Goal: Task Accomplishment & Management: Use online tool/utility

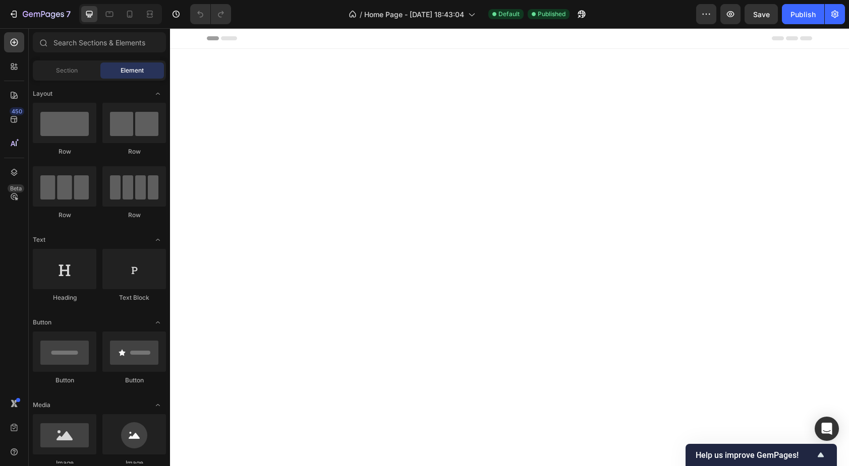
scroll to position [579, 0]
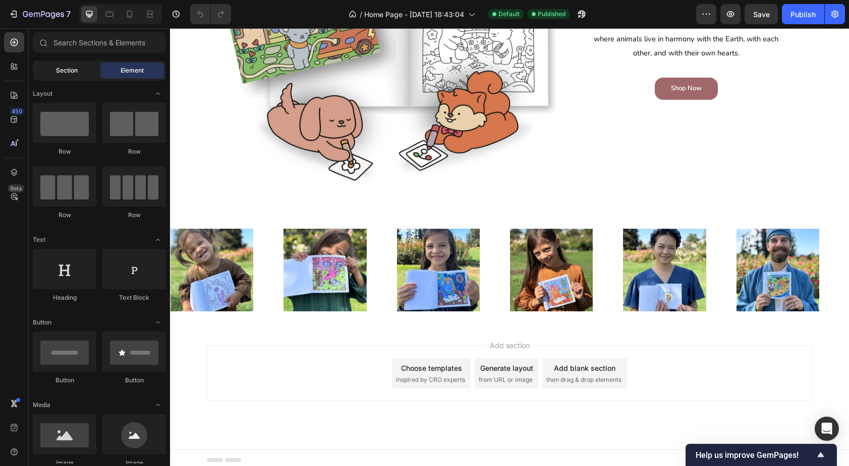
click at [68, 72] on span "Section" at bounding box center [67, 70] width 22 height 9
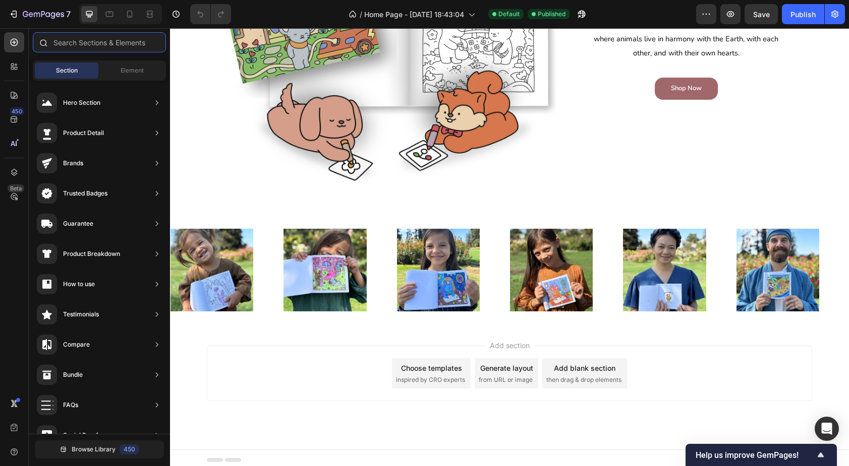
click at [90, 50] on input "text" at bounding box center [99, 42] width 133 height 20
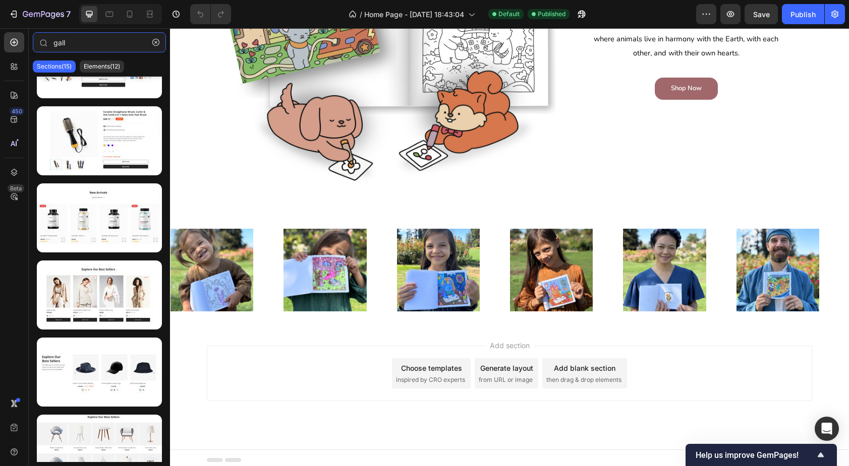
scroll to position [0, 0]
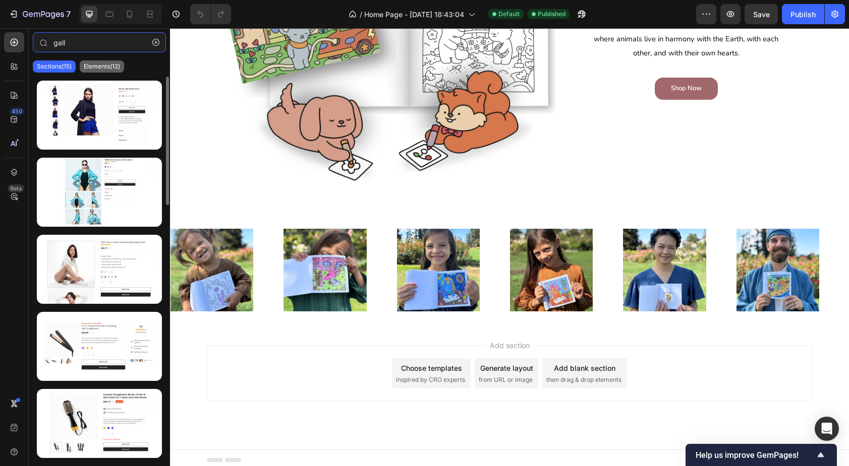
type input "gall"
click at [103, 63] on p "Elements(12)" at bounding box center [102, 67] width 36 height 8
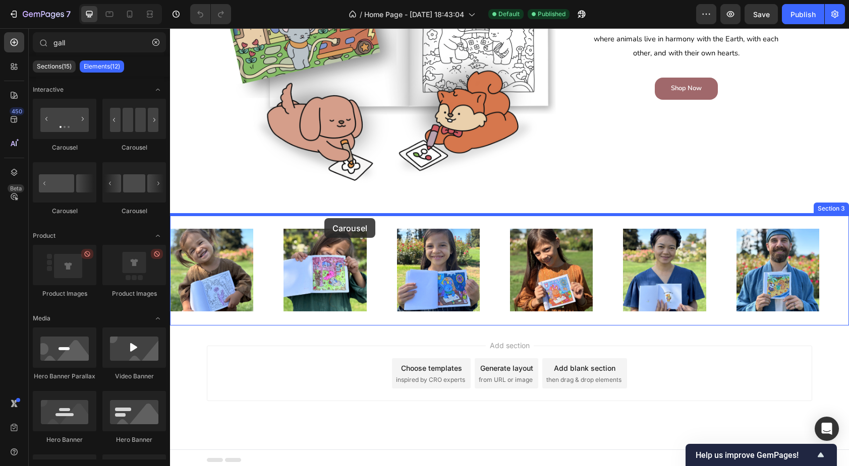
drag, startPoint x: 304, startPoint y: 215, endPoint x: 324, endPoint y: 218, distance: 20.9
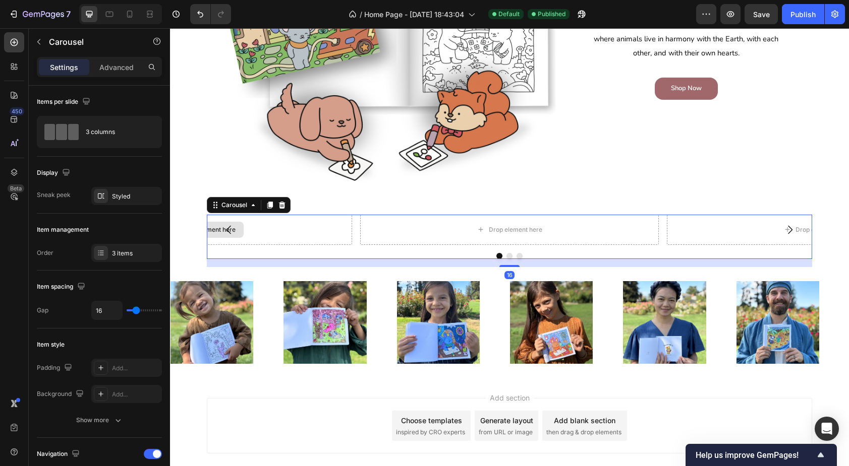
click at [293, 234] on div "Drop element here" at bounding box center [202, 230] width 299 height 30
click at [240, 228] on button "Carousel Back Arrow" at bounding box center [229, 230] width 28 height 28
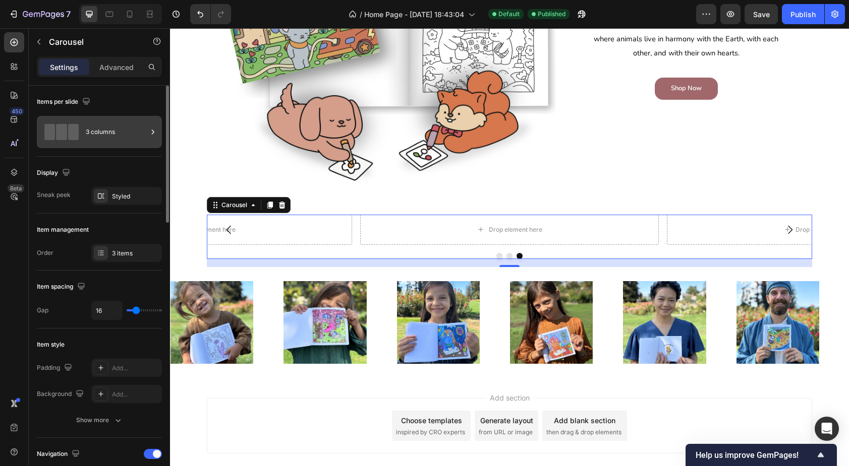
click at [118, 132] on div "3 columns" at bounding box center [117, 132] width 62 height 23
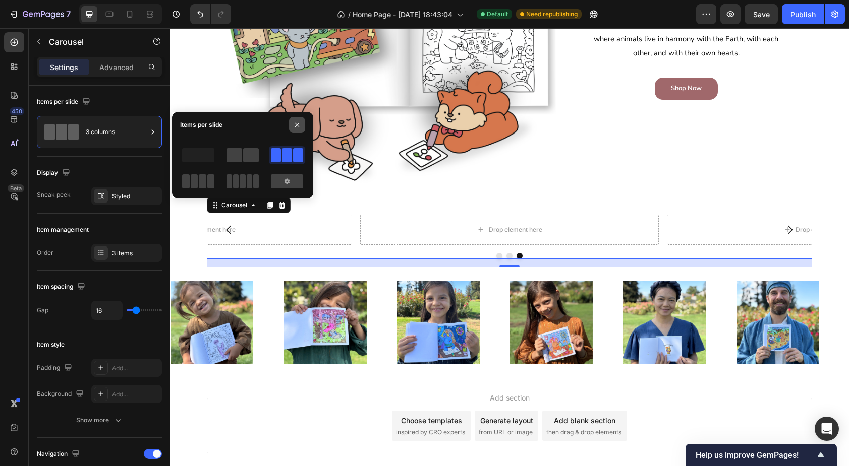
click at [298, 124] on icon "button" at bounding box center [297, 125] width 8 height 8
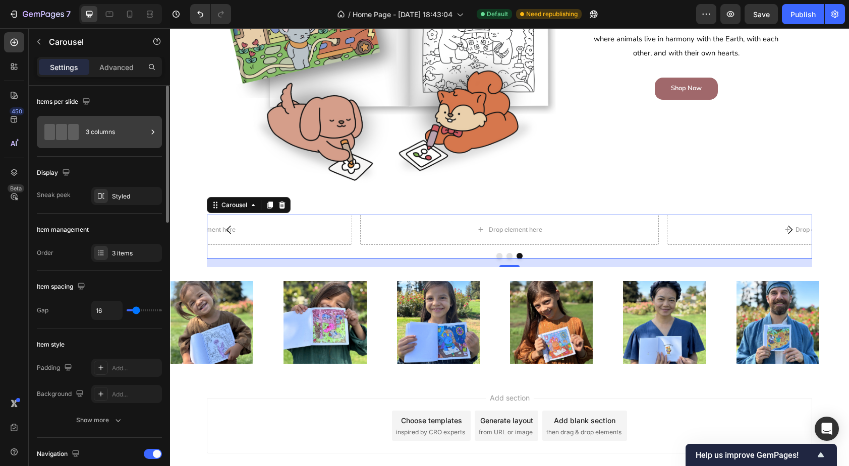
click at [111, 134] on div "3 columns" at bounding box center [117, 132] width 62 height 23
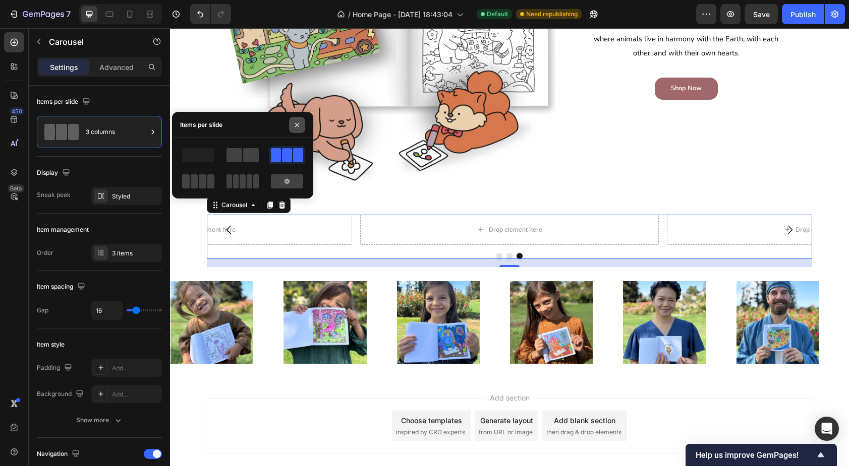
click at [298, 126] on icon "button" at bounding box center [297, 125] width 4 height 4
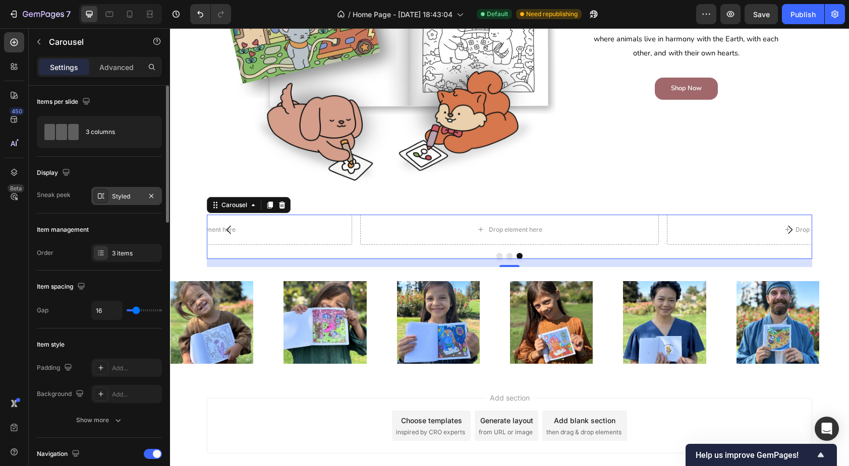
click at [125, 203] on div "Styled" at bounding box center [126, 196] width 71 height 18
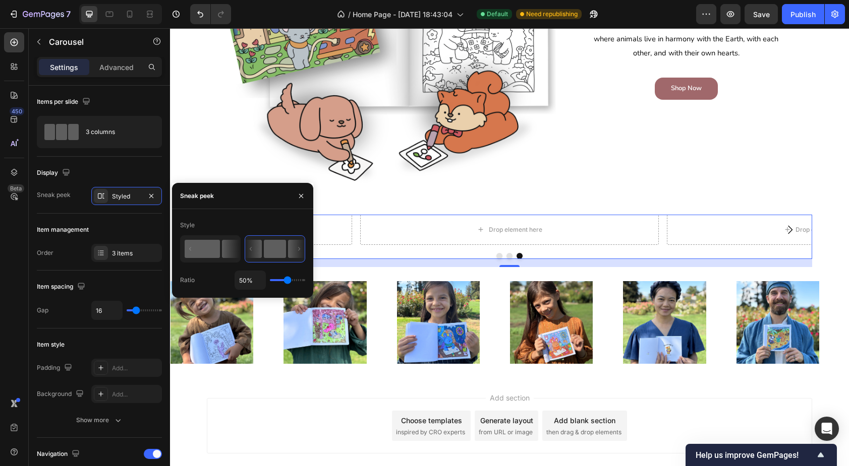
click at [212, 252] on rect at bounding box center [202, 249] width 35 height 18
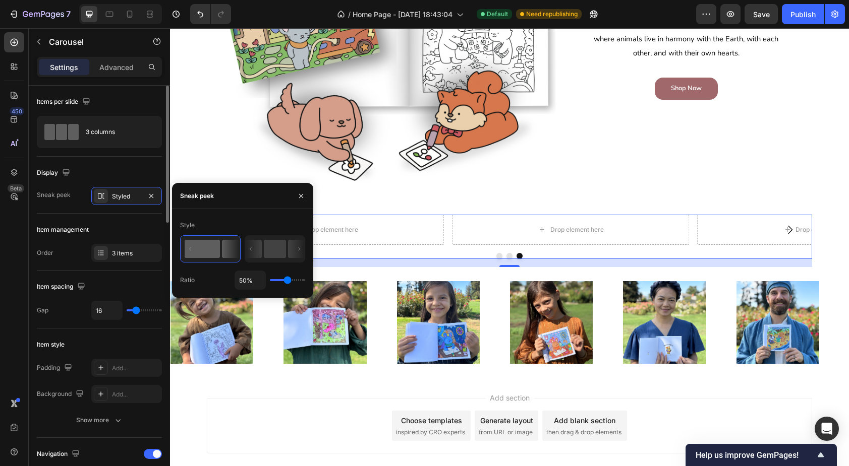
click at [126, 218] on div "Item management Order 3 items" at bounding box center [99, 242] width 125 height 57
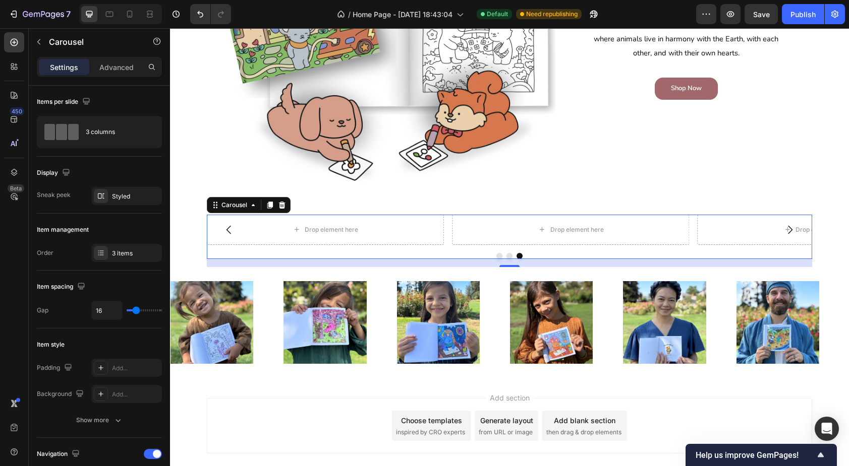
click at [69, 66] on p "Settings" at bounding box center [64, 67] width 28 height 11
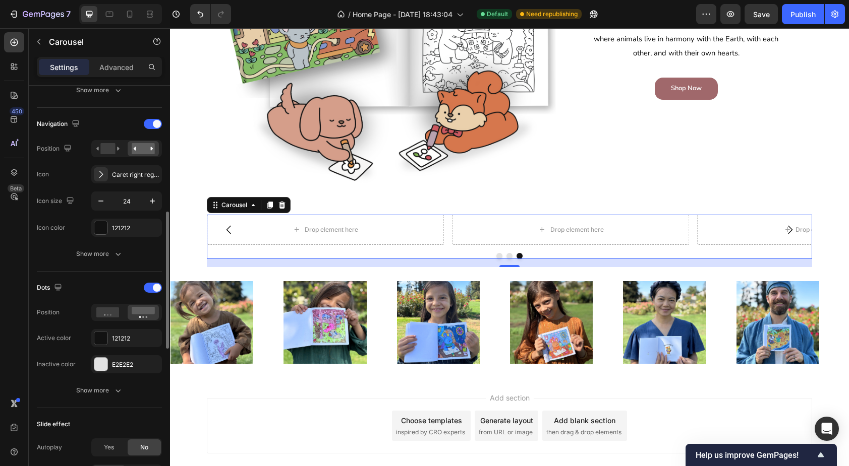
scroll to position [348, 0]
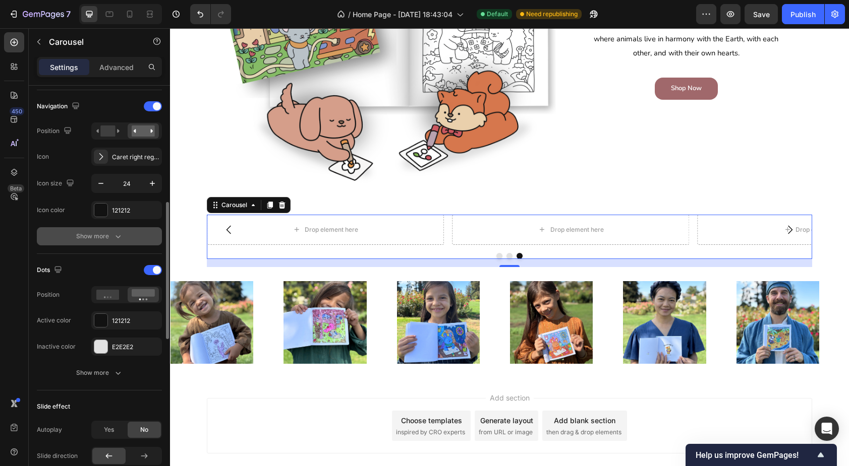
click at [102, 238] on div "Show more" at bounding box center [99, 236] width 47 height 10
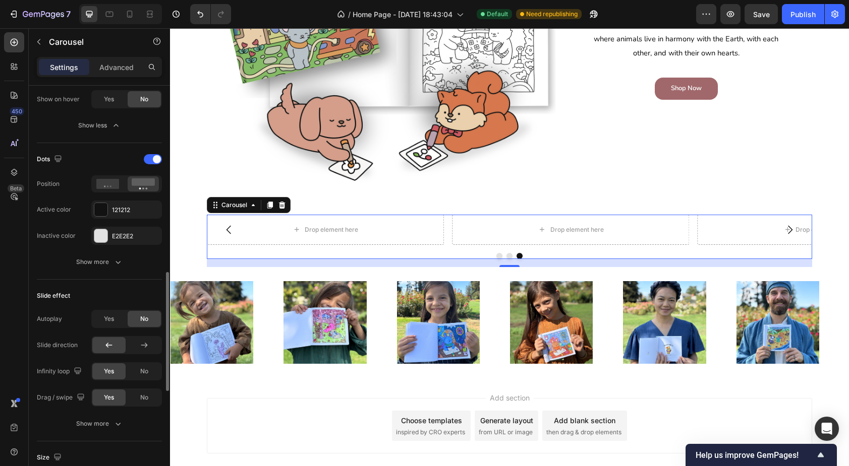
scroll to position [644, 0]
click at [89, 261] on div "Show more" at bounding box center [99, 261] width 47 height 10
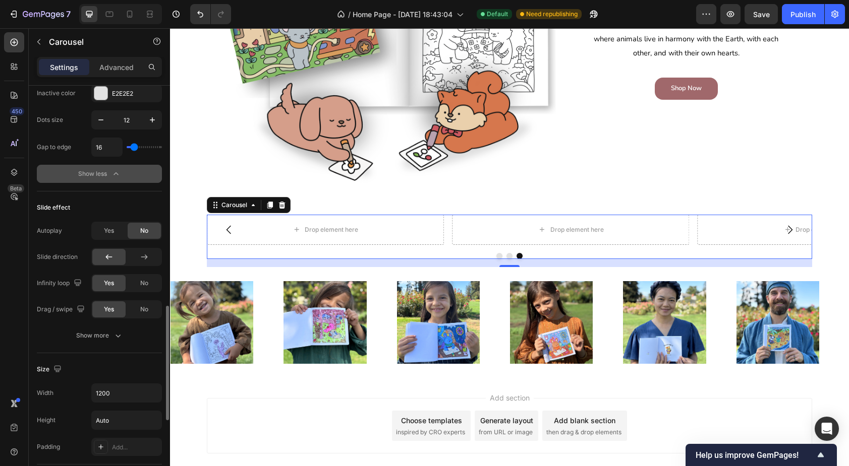
scroll to position [787, 0]
click at [147, 260] on icon at bounding box center [144, 257] width 10 height 10
click at [115, 260] on div at bounding box center [108, 257] width 33 height 16
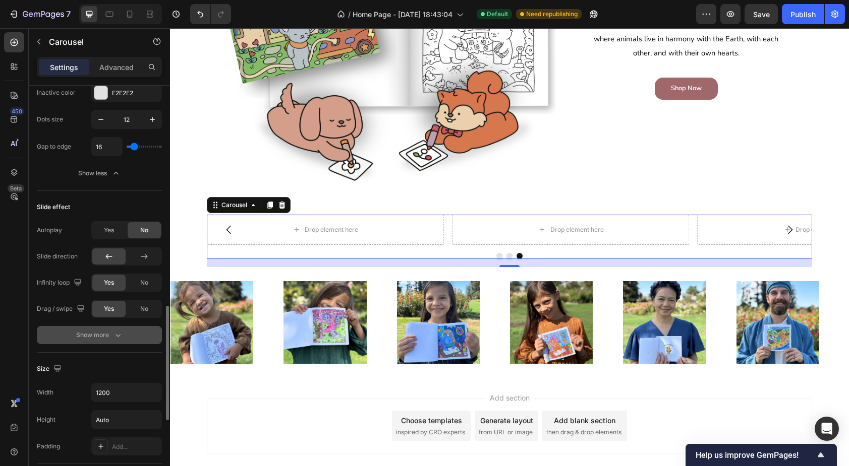
click at [104, 337] on div "Show more" at bounding box center [99, 335] width 47 height 10
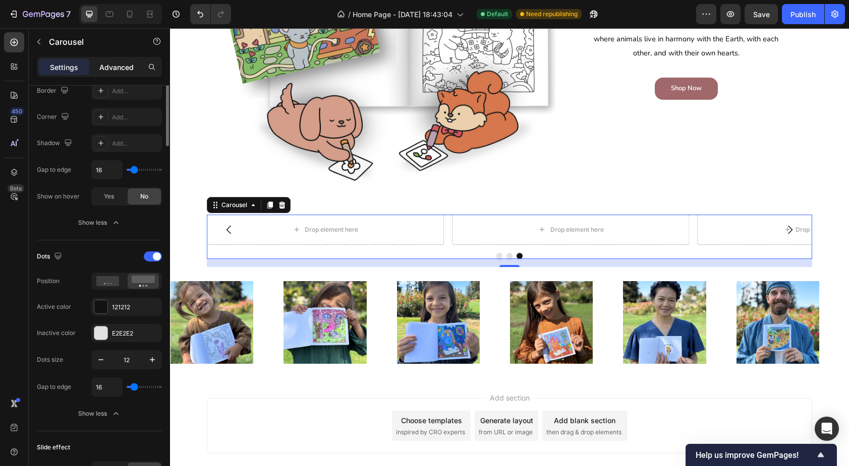
scroll to position [391, 0]
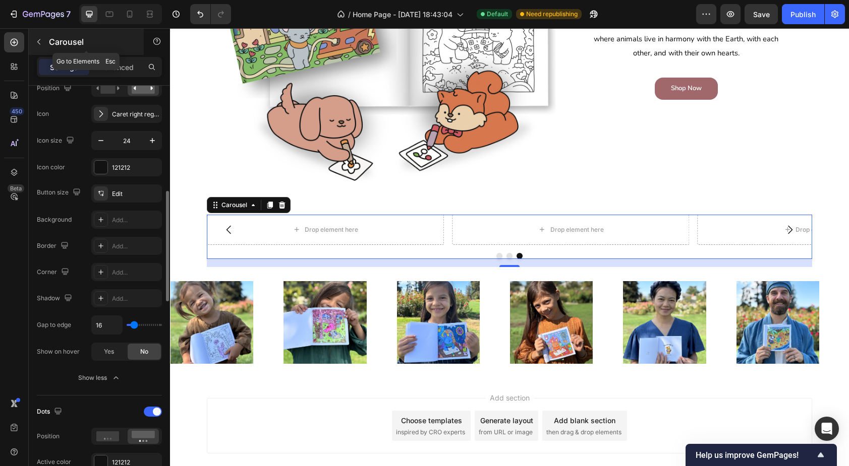
click at [40, 45] on icon "button" at bounding box center [39, 42] width 8 height 8
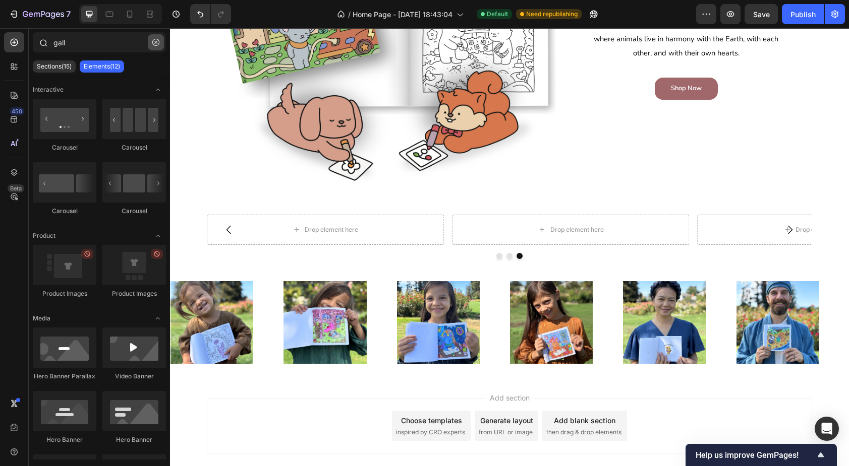
click at [158, 42] on icon "button" at bounding box center [155, 42] width 7 height 7
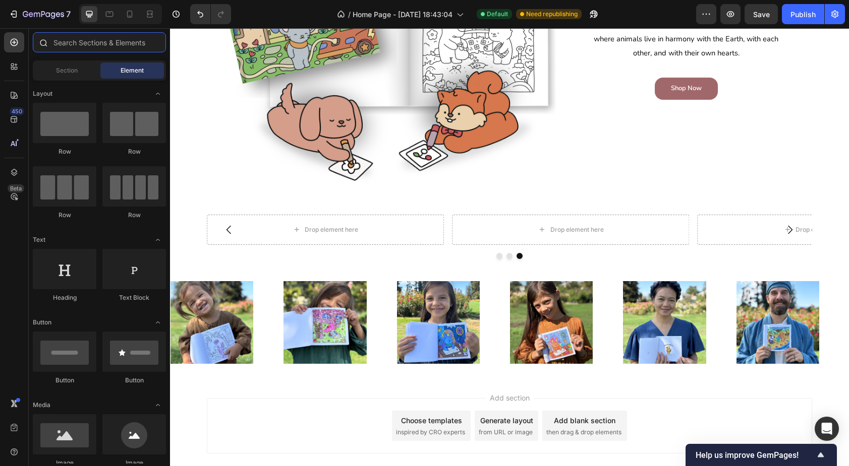
click at [85, 46] on input "text" at bounding box center [99, 42] width 133 height 20
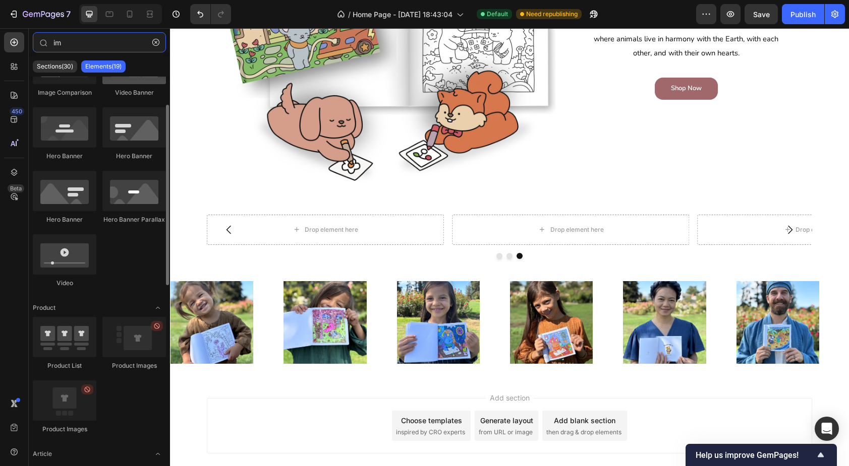
scroll to position [0, 0]
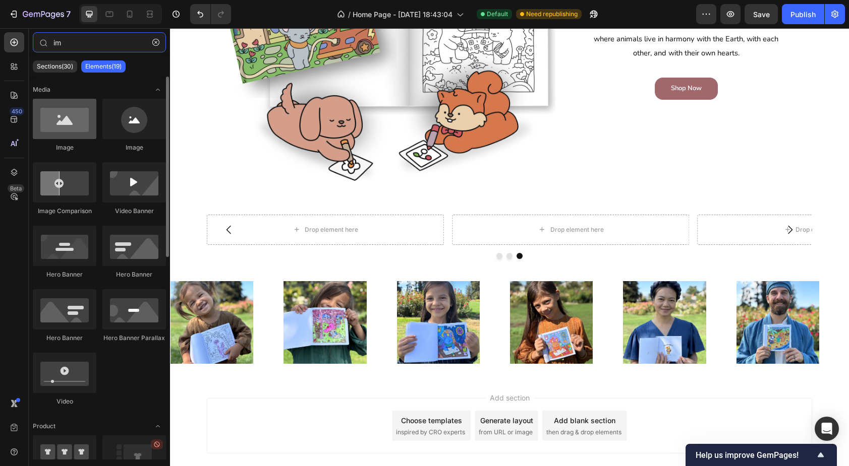
type input "im"
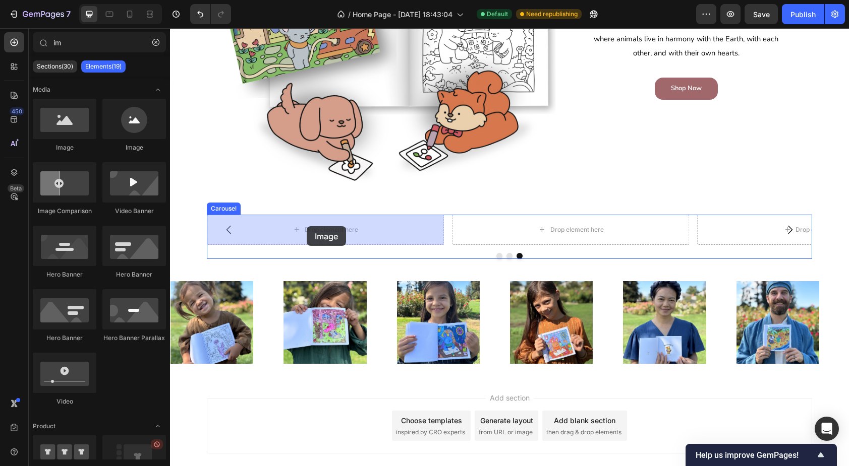
drag, startPoint x: 233, startPoint y: 154, endPoint x: 307, endPoint y: 226, distance: 103.4
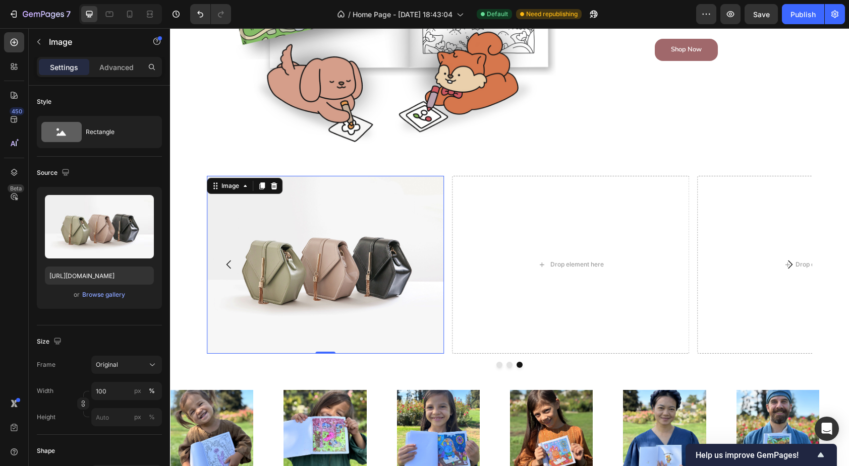
scroll to position [635, 0]
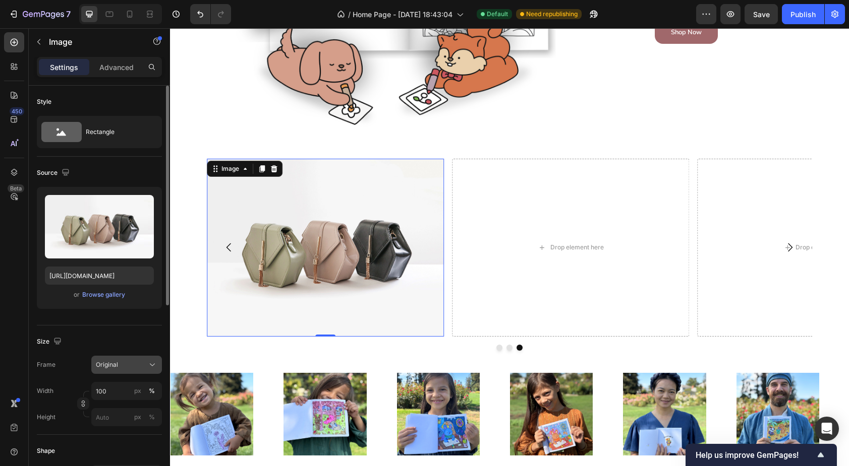
click at [137, 370] on button "Original" at bounding box center [126, 365] width 71 height 18
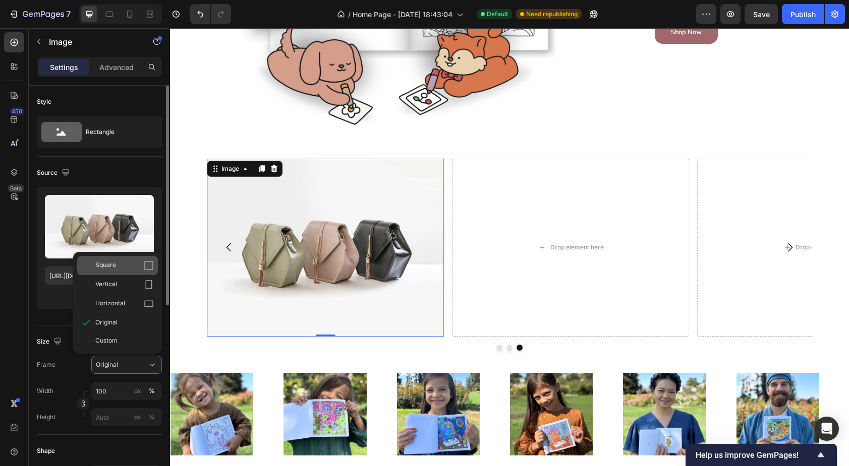
click at [132, 262] on div "Square" at bounding box center [124, 266] width 58 height 10
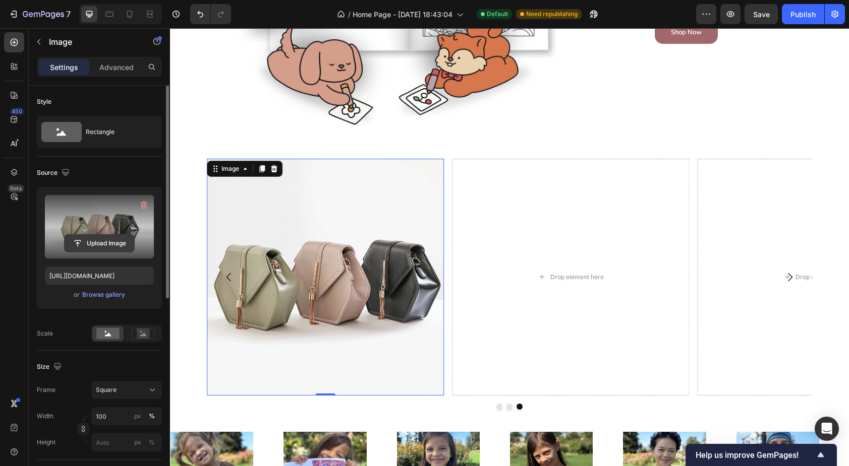
click at [104, 245] on input "file" at bounding box center [100, 243] width 70 height 17
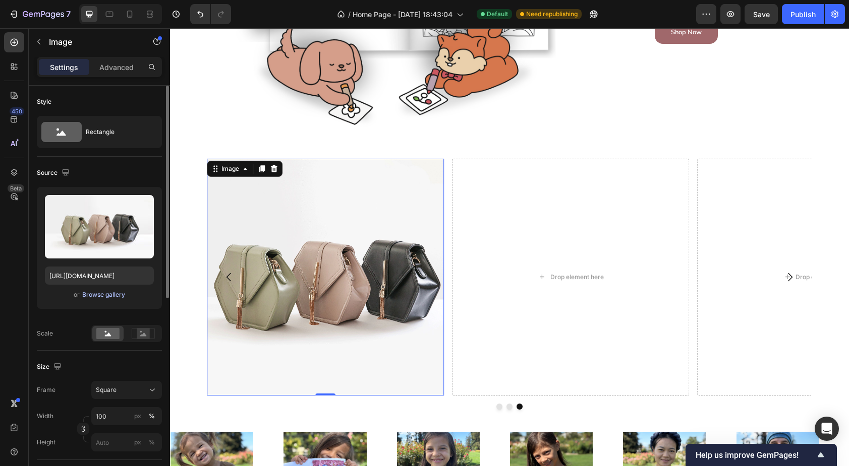
click at [102, 291] on div "Browse gallery" at bounding box center [103, 294] width 43 height 9
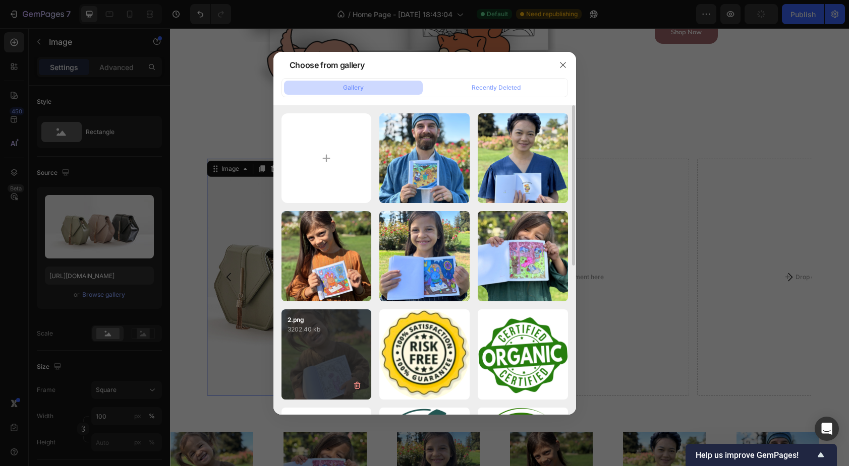
click at [329, 338] on div "2.png 3202.40 kb" at bounding box center [326, 355] width 90 height 90
type input "[URL][DOMAIN_NAME]"
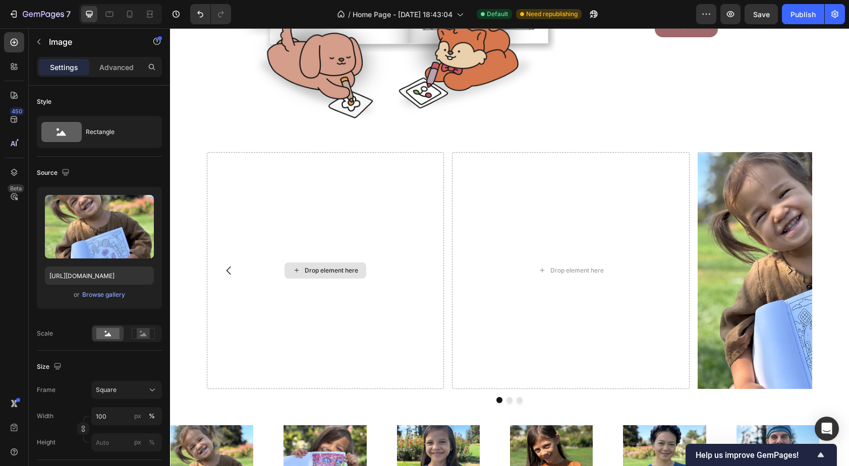
scroll to position [640, 0]
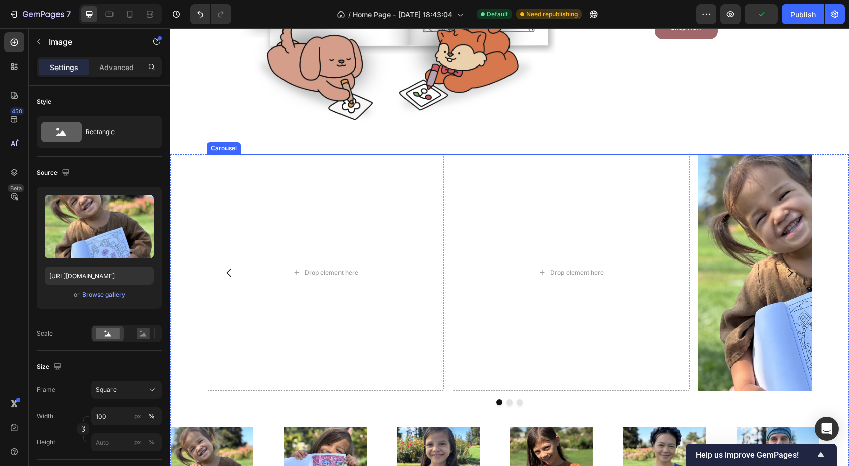
click at [230, 273] on icon "Carousel Back Arrow" at bounding box center [229, 273] width 12 height 12
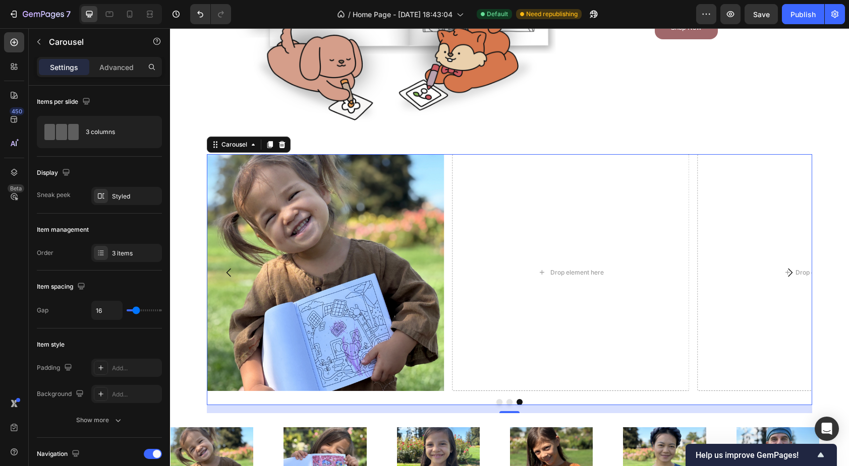
click at [233, 269] on icon "Carousel Back Arrow" at bounding box center [229, 273] width 12 height 12
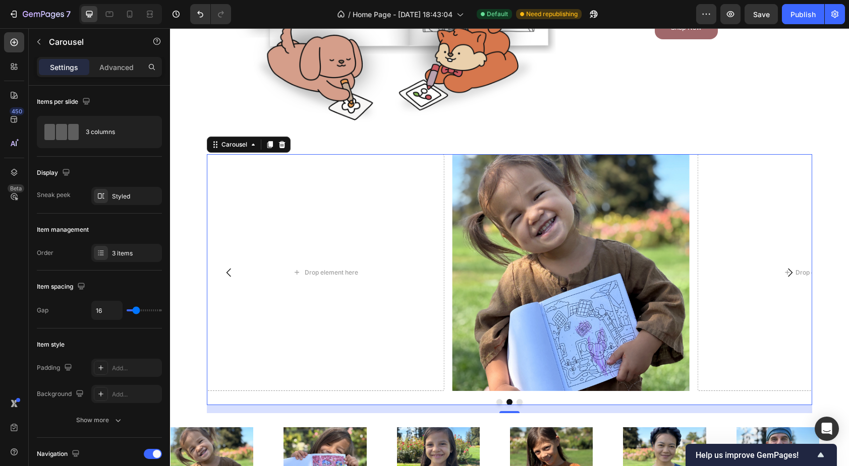
click at [227, 273] on icon "Carousel Back Arrow" at bounding box center [229, 273] width 12 height 12
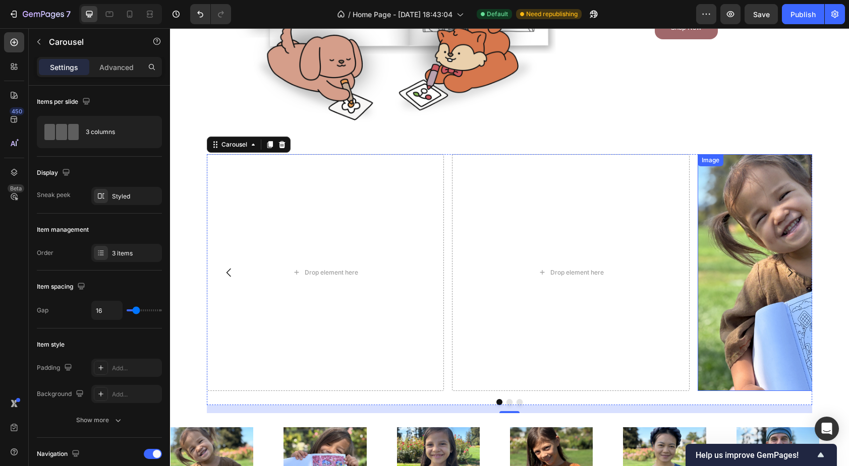
click at [738, 212] on img at bounding box center [815, 272] width 237 height 237
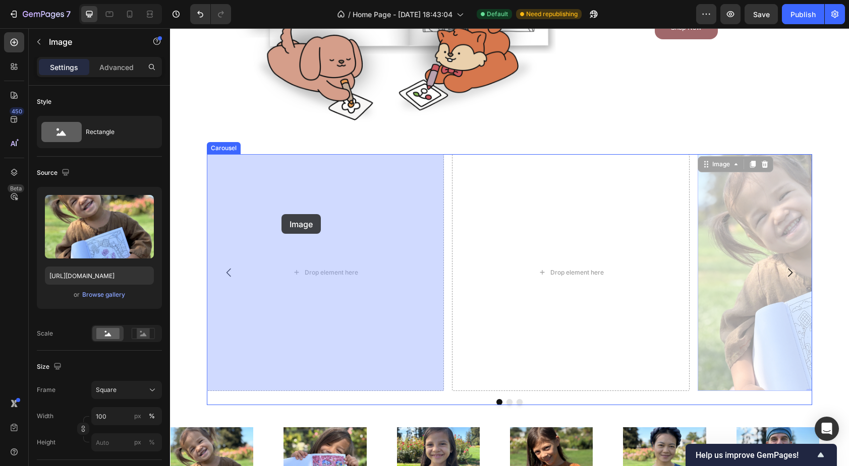
drag, startPoint x: 722, startPoint y: 163, endPoint x: 396, endPoint y: 217, distance: 330.1
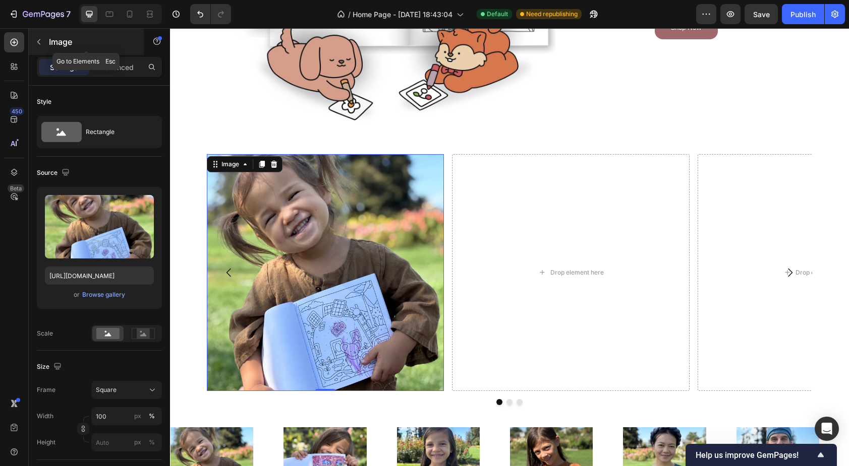
click at [41, 40] on icon "button" at bounding box center [39, 42] width 8 height 8
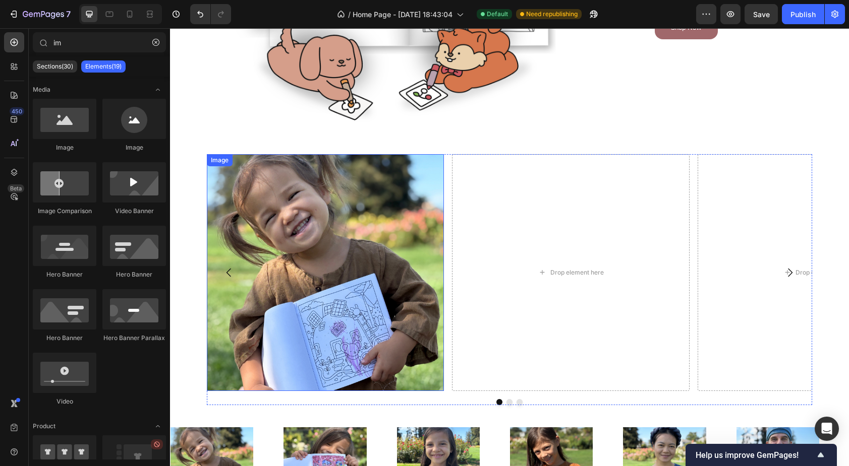
click at [300, 219] on img at bounding box center [325, 272] width 237 height 237
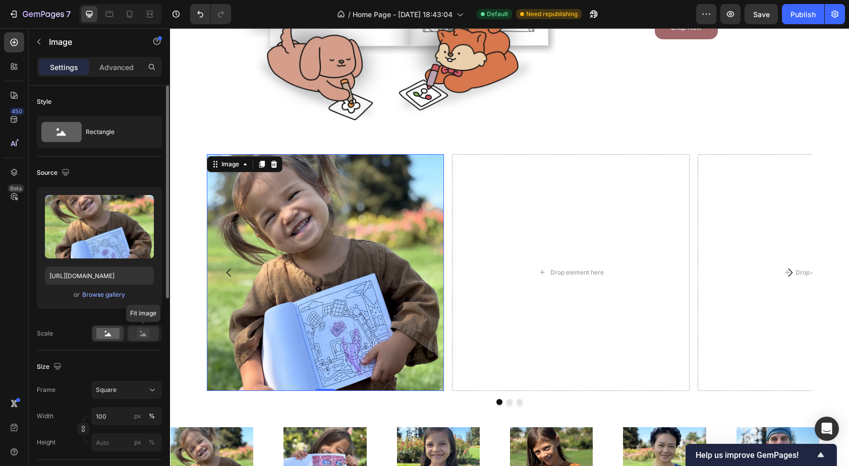
click at [141, 336] on icon at bounding box center [143, 335] width 7 height 4
click at [108, 339] on div at bounding box center [107, 333] width 31 height 15
click at [133, 333] on icon at bounding box center [143, 333] width 23 height 11
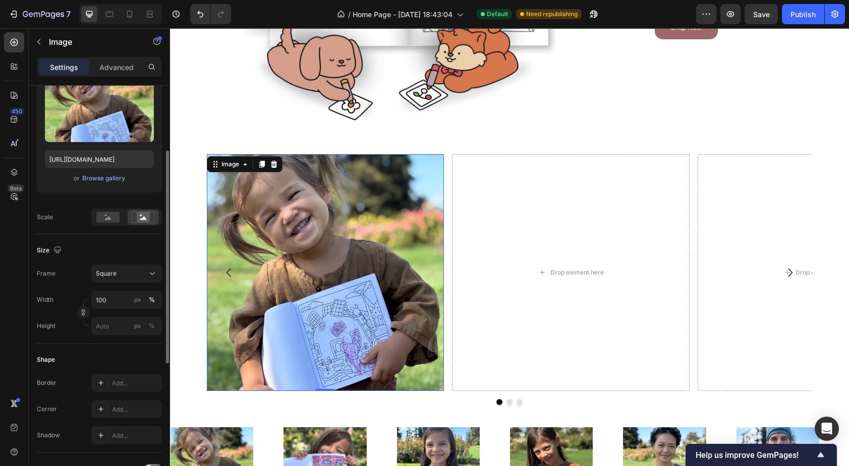
scroll to position [123, 0]
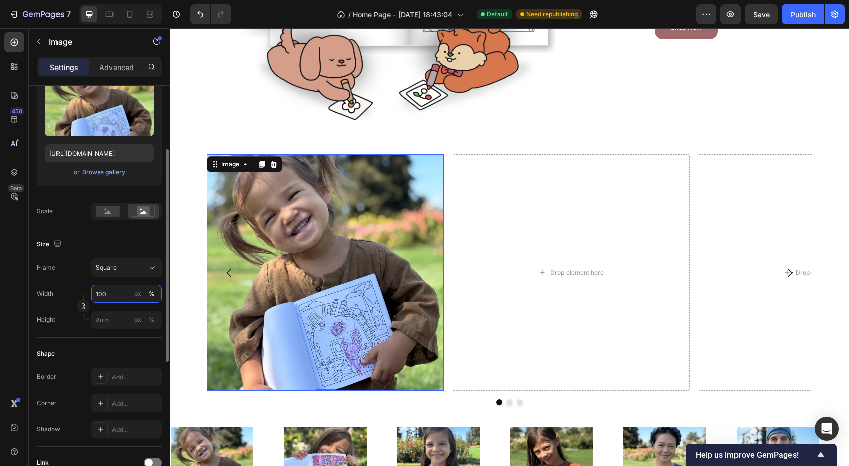
click at [109, 292] on input "100" at bounding box center [126, 294] width 71 height 18
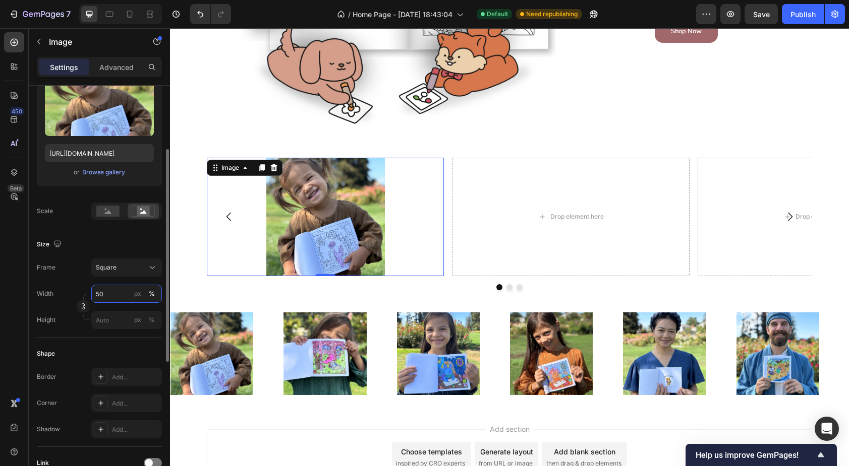
scroll to position [640, 0]
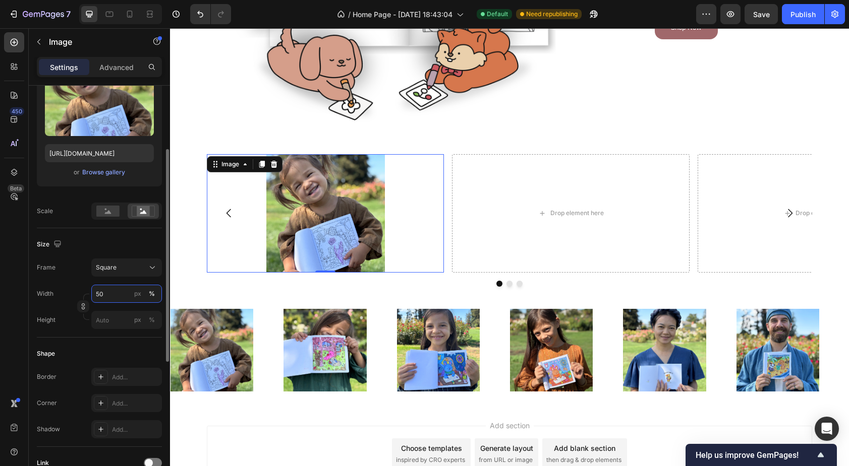
type input "50"
click at [50, 307] on div "Width 50 px % Height px %" at bounding box center [99, 307] width 125 height 44
click at [136, 6] on div at bounding box center [130, 14] width 16 height 16
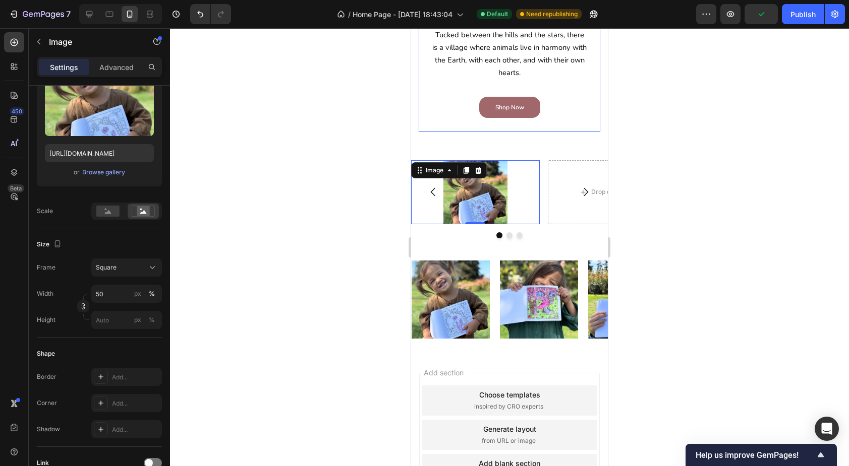
scroll to position [629, 0]
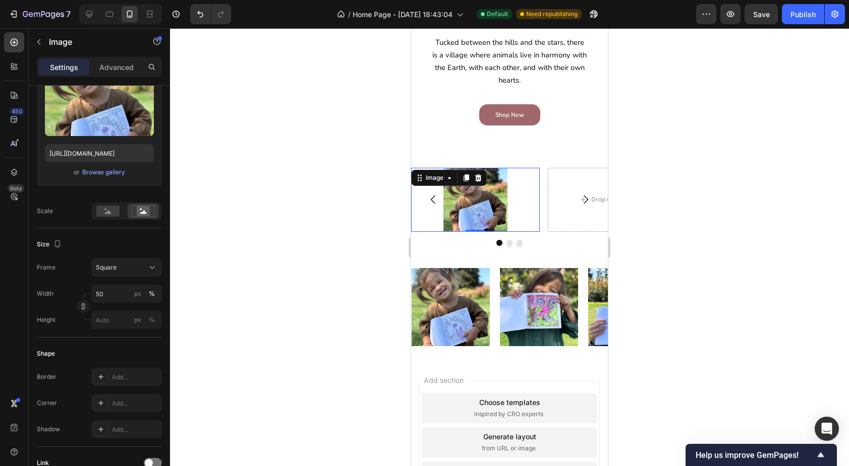
click at [479, 207] on img at bounding box center [475, 200] width 64 height 64
click at [469, 179] on icon at bounding box center [466, 178] width 8 height 8
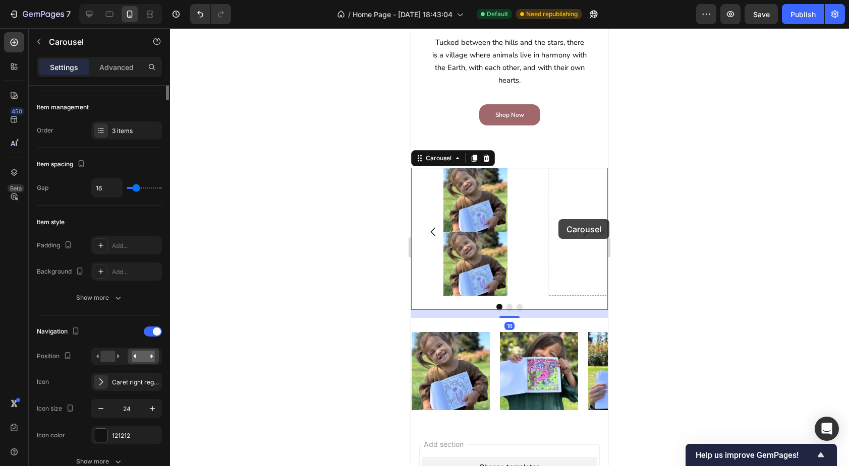
scroll to position [0, 0]
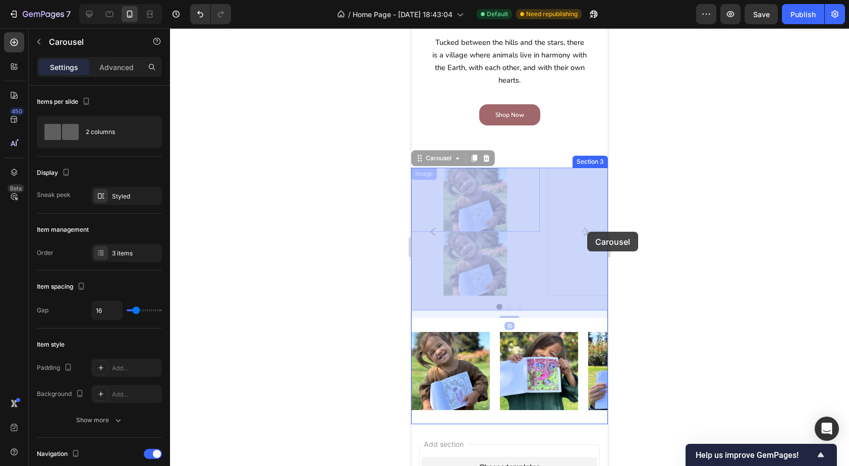
drag, startPoint x: 433, startPoint y: 222, endPoint x: 587, endPoint y: 232, distance: 154.6
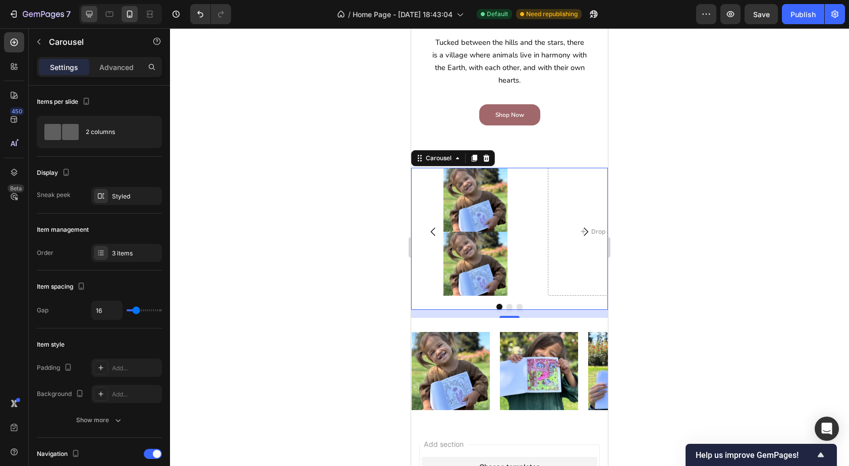
click at [92, 15] on icon at bounding box center [89, 14] width 7 height 7
type input "1200"
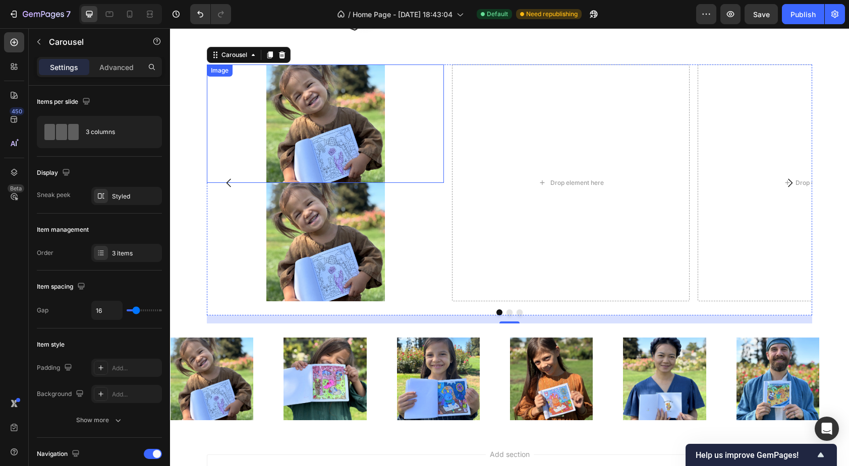
scroll to position [731, 0]
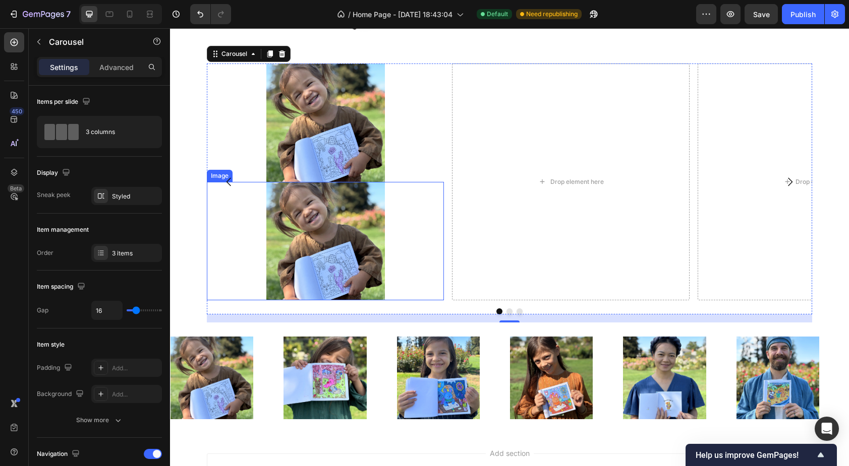
click at [297, 233] on img at bounding box center [325, 241] width 119 height 119
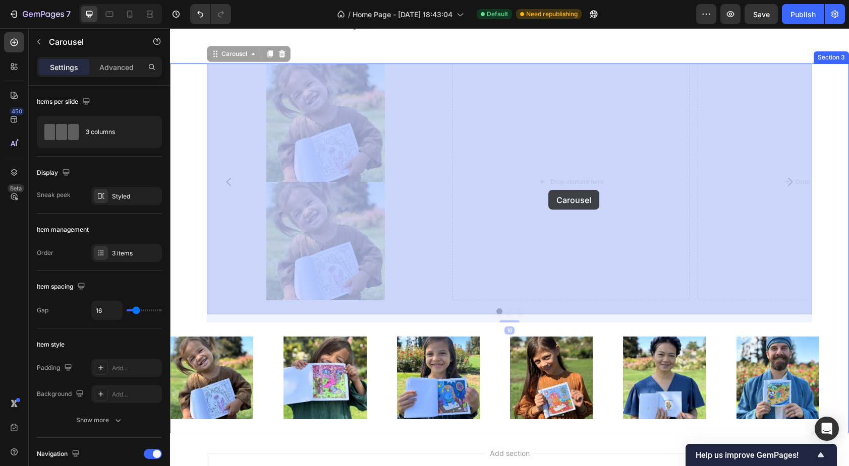
drag, startPoint x: 221, startPoint y: 172, endPoint x: 320, endPoint y: 217, distance: 108.8
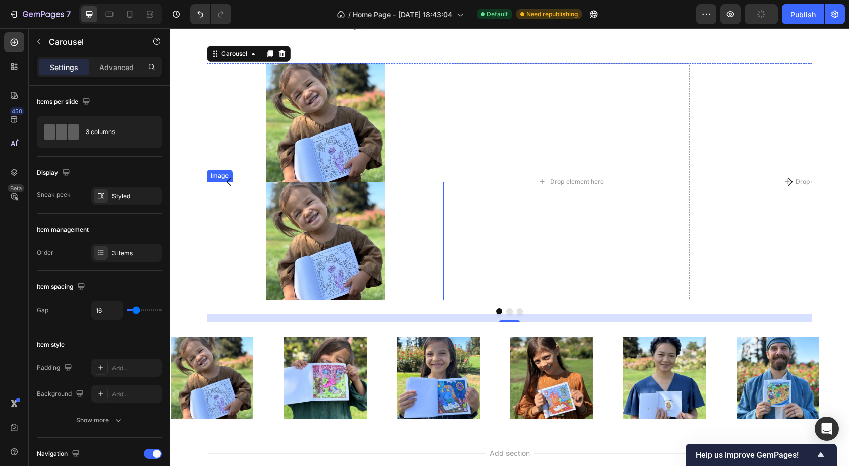
click at [336, 214] on img at bounding box center [325, 241] width 119 height 119
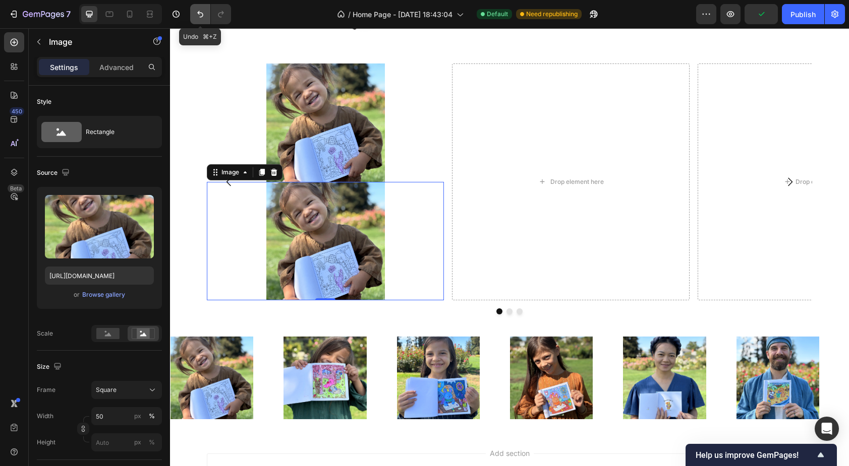
click at [196, 13] on icon "Undo/Redo" at bounding box center [200, 14] width 10 height 10
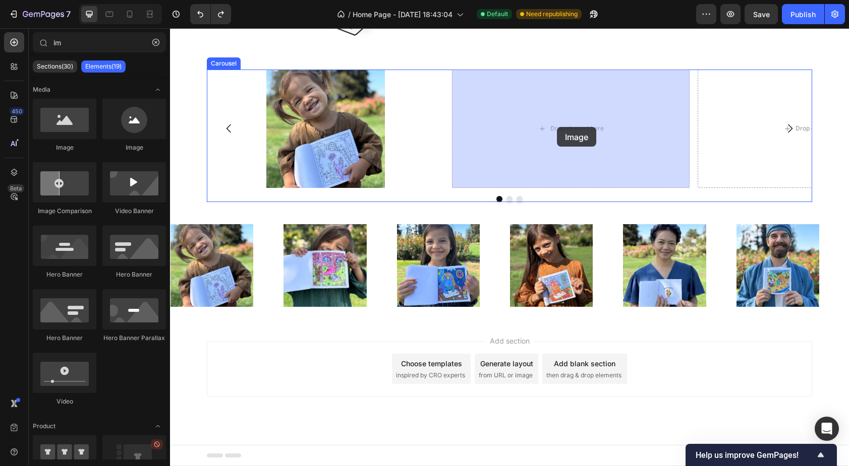
drag, startPoint x: 228, startPoint y: 152, endPoint x: 557, endPoint y: 127, distance: 329.7
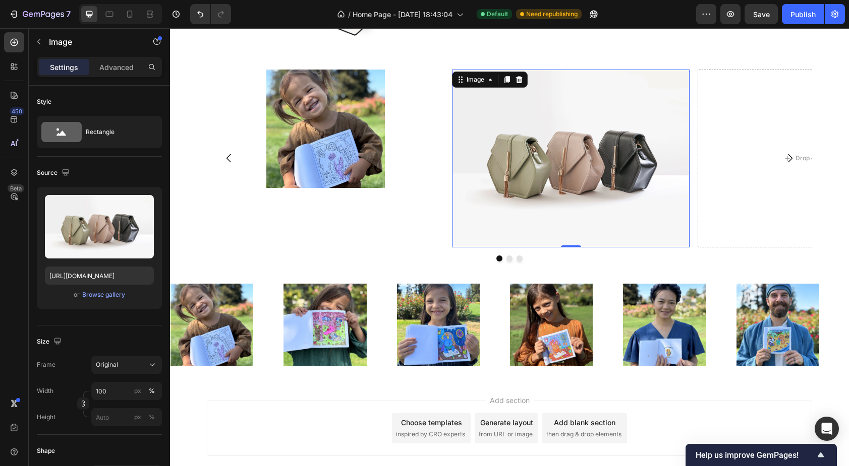
scroll to position [731, 0]
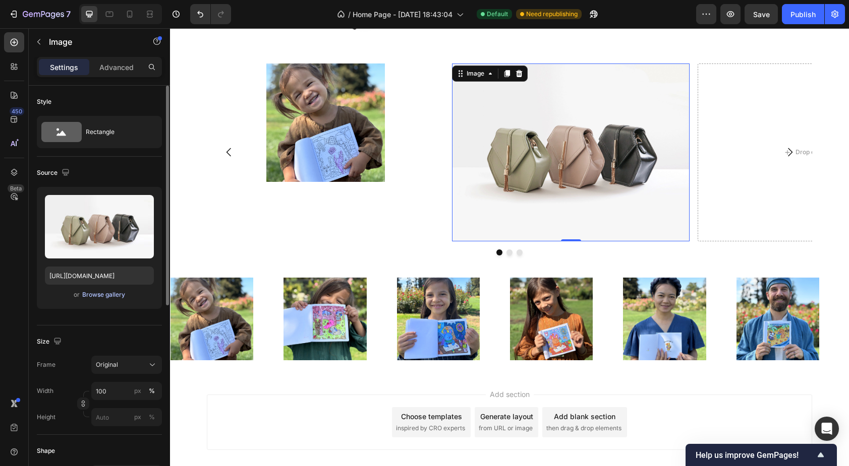
click at [110, 297] on div "Browse gallery" at bounding box center [103, 294] width 43 height 9
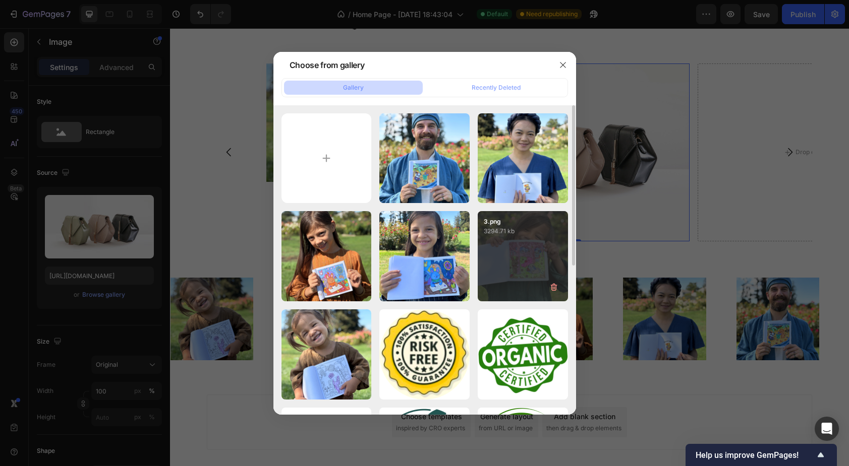
click at [502, 255] on div "3.png 3294.71 kb" at bounding box center [523, 256] width 90 height 90
type input "[URL][DOMAIN_NAME]"
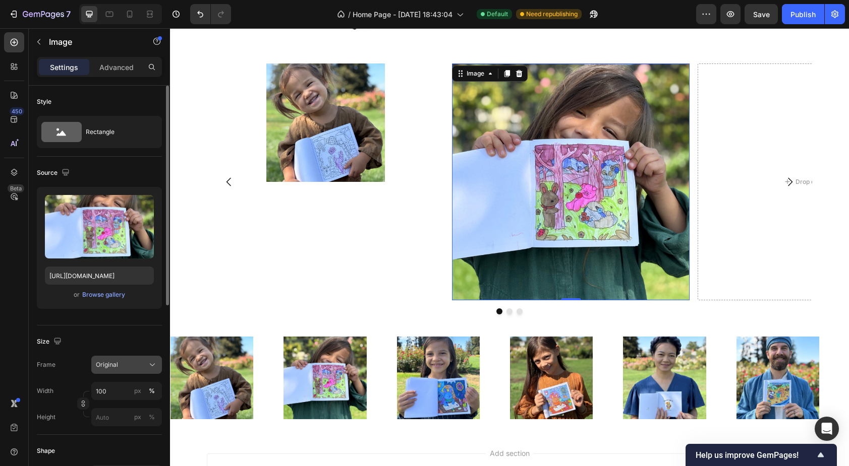
click at [120, 362] on div "Original" at bounding box center [120, 365] width 49 height 9
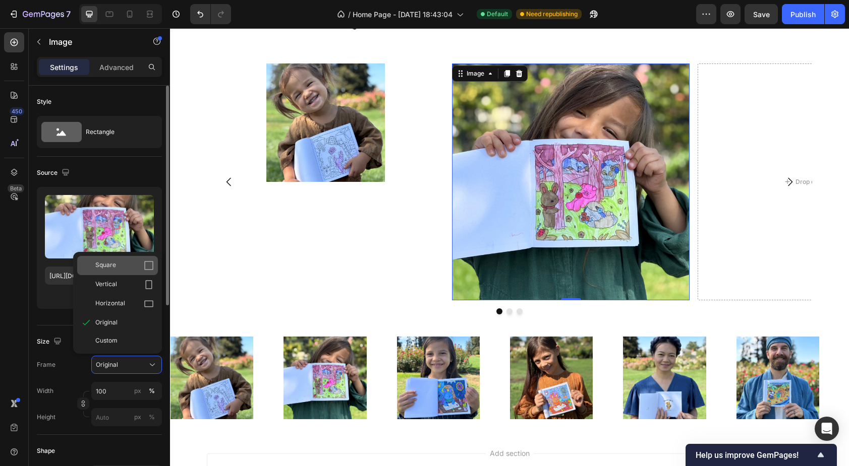
click at [103, 266] on span "Square" at bounding box center [105, 266] width 21 height 10
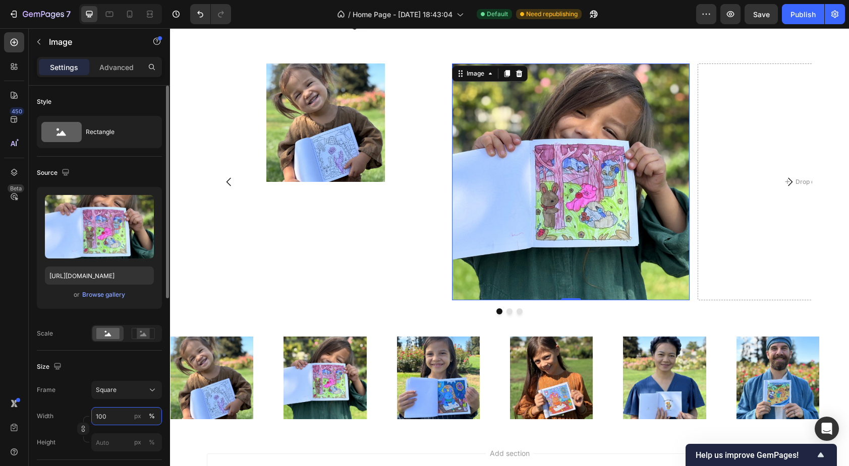
click at [106, 415] on input "100" at bounding box center [126, 416] width 71 height 18
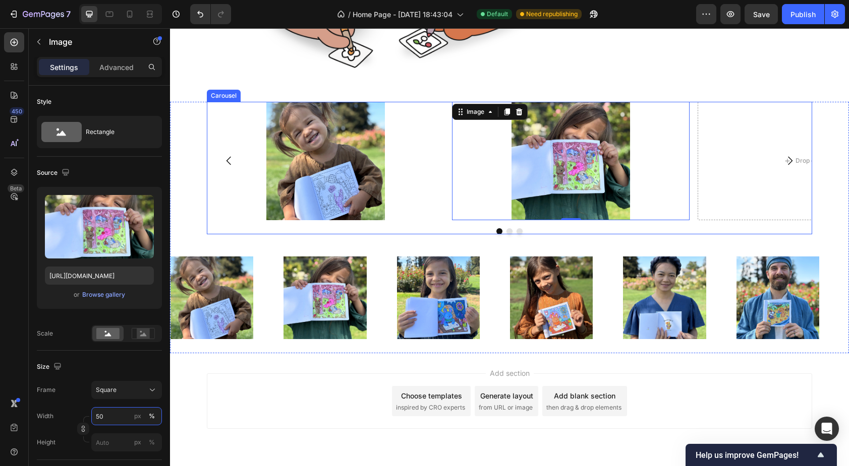
scroll to position [690, 0]
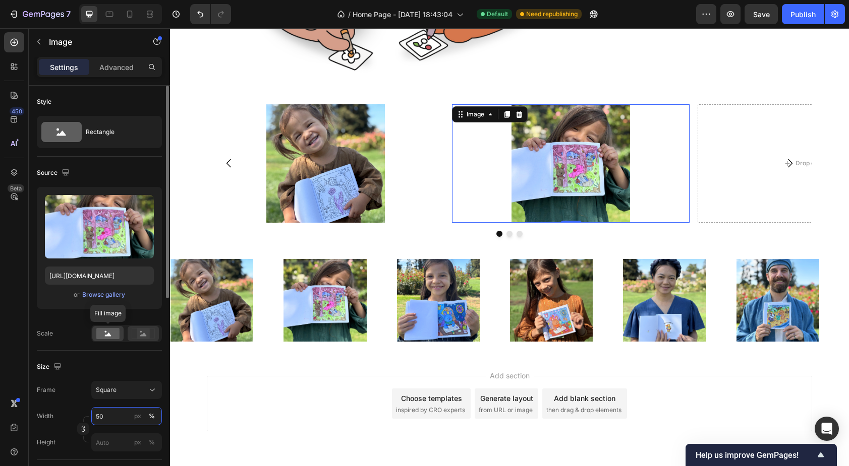
type input "50"
click at [145, 334] on rect at bounding box center [143, 334] width 13 height 10
click at [112, 337] on rect at bounding box center [107, 333] width 23 height 11
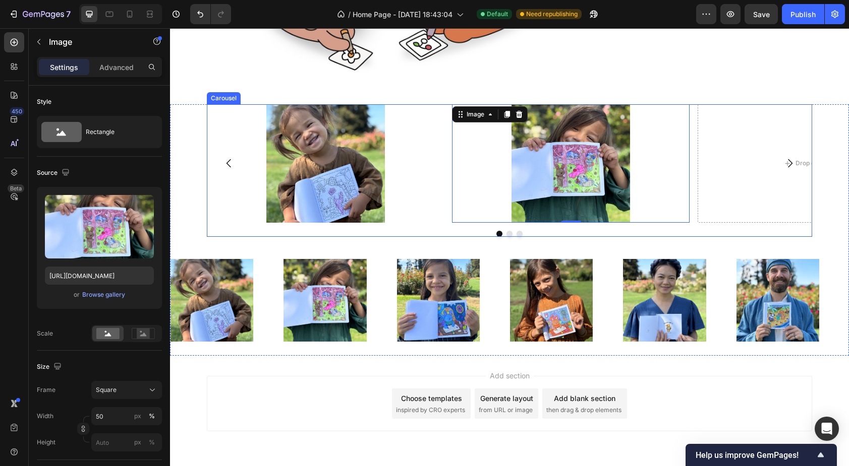
click at [226, 225] on div "Image Image 0 Drop element here [GEOGRAPHIC_DATA]" at bounding box center [509, 170] width 605 height 133
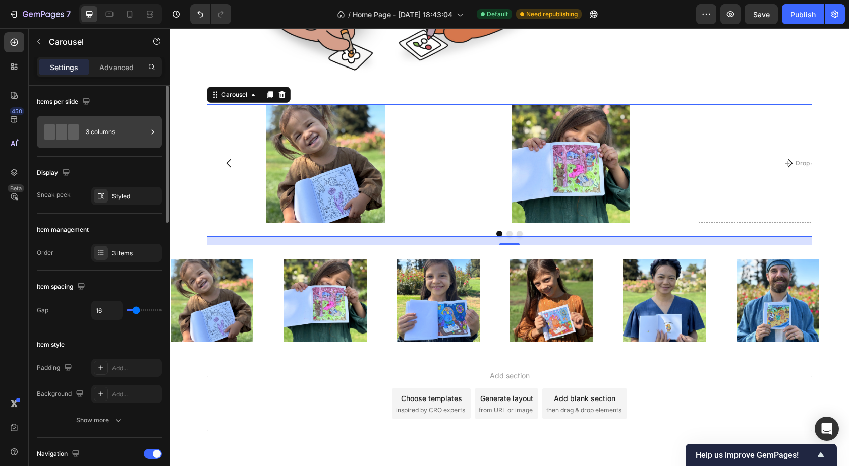
click at [111, 129] on div "3 columns" at bounding box center [117, 132] width 62 height 23
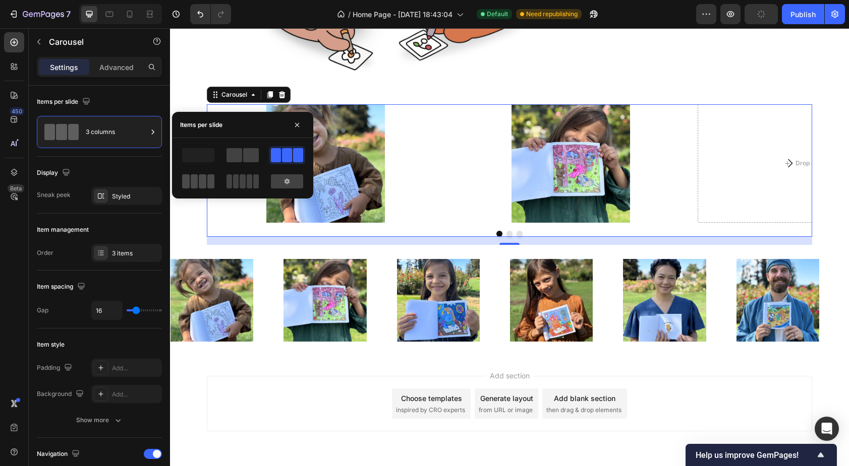
click at [196, 180] on span at bounding box center [195, 181] width 8 height 14
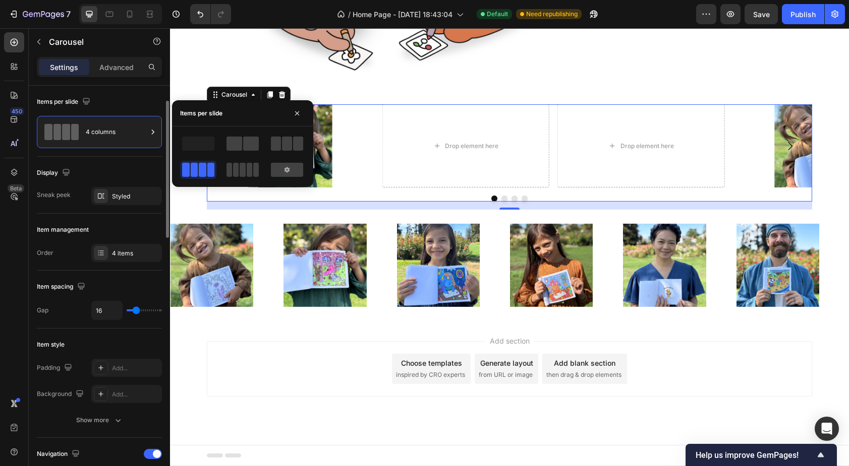
scroll to position [25, 0]
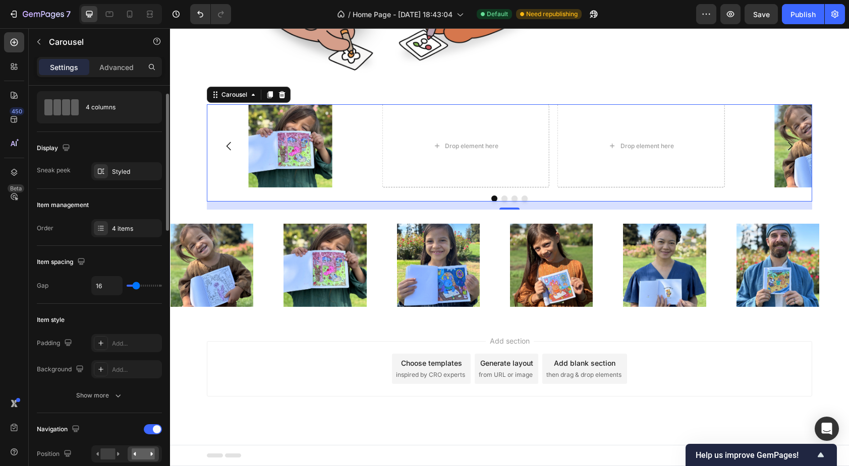
type input "11"
type input "10"
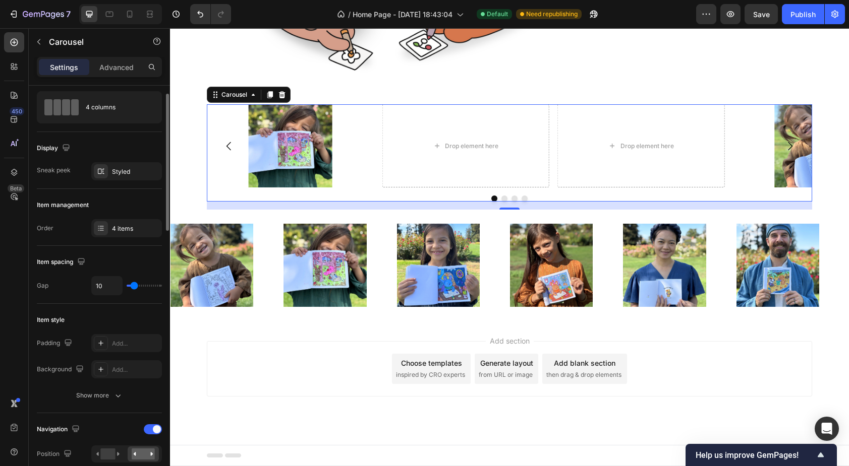
type input "1"
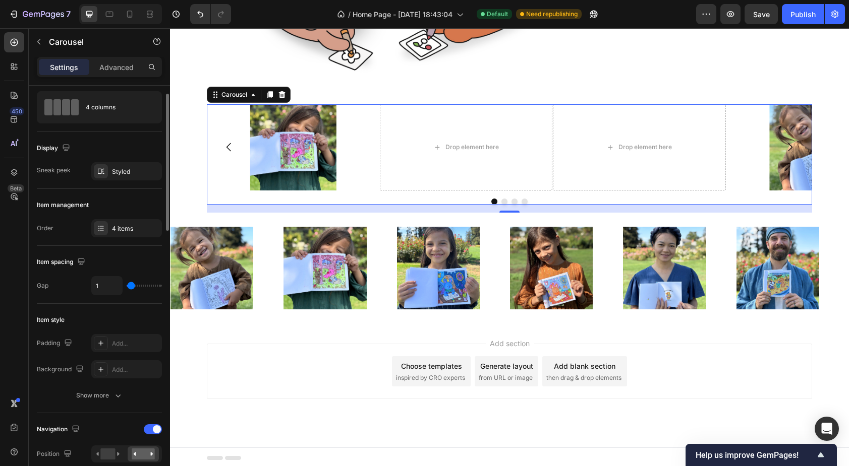
type input "0"
drag, startPoint x: 136, startPoint y: 287, endPoint x: 119, endPoint y: 284, distance: 17.3
type input "0"
click at [127, 285] on input "range" at bounding box center [144, 286] width 35 height 2
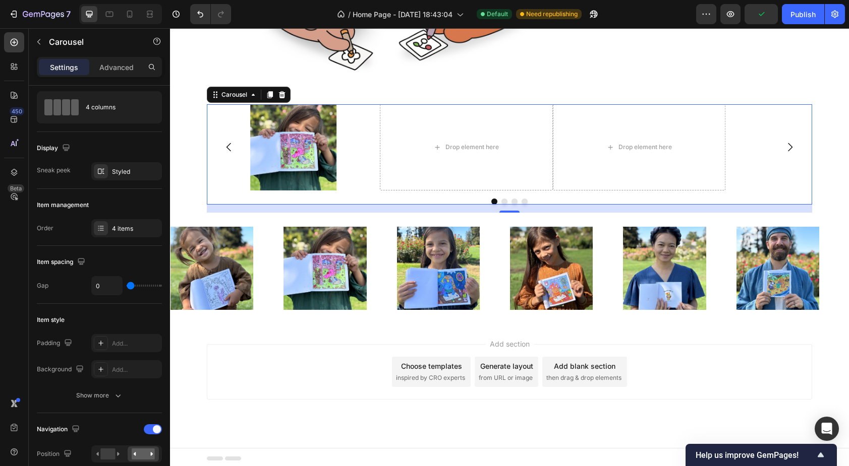
click at [225, 144] on icon "Carousel Back Arrow" at bounding box center [229, 147] width 12 height 12
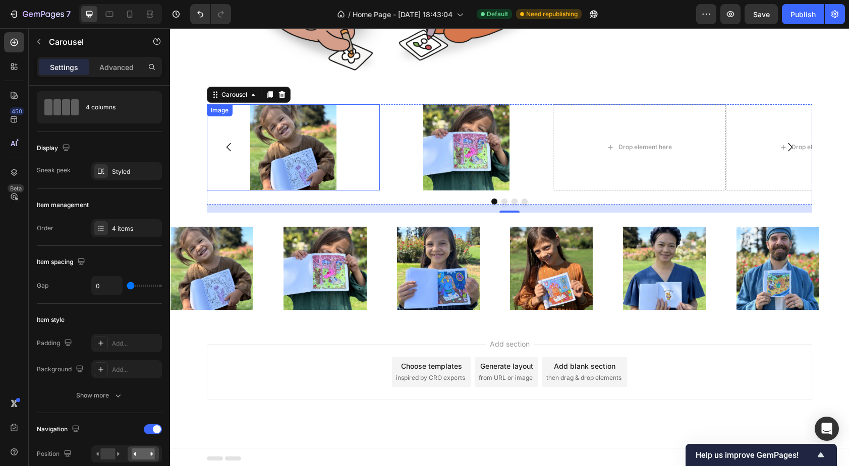
click at [339, 148] on div at bounding box center [293, 147] width 173 height 86
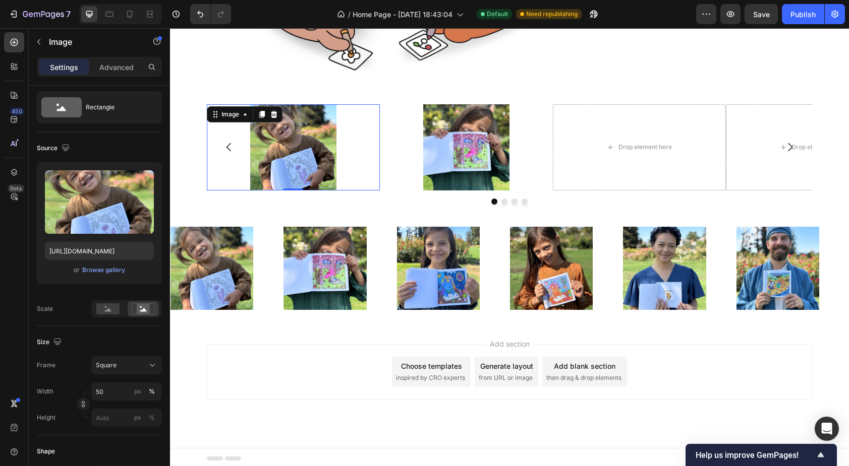
scroll to position [0, 0]
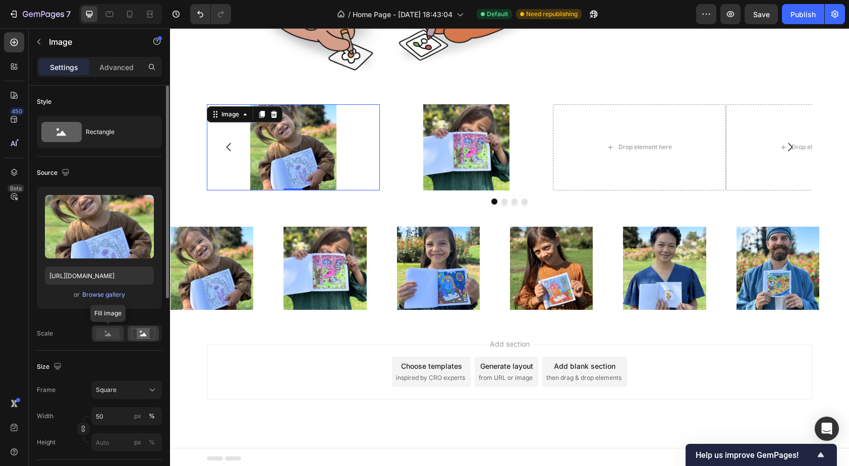
click at [105, 336] on rect at bounding box center [107, 333] width 23 height 11
click at [102, 330] on rect at bounding box center [107, 333] width 23 height 11
click at [142, 338] on rect at bounding box center [143, 334] width 13 height 10
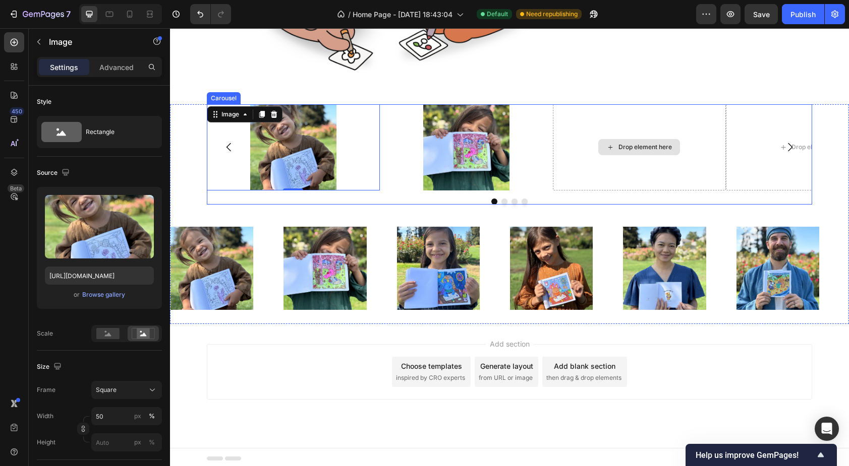
click at [573, 175] on div "Drop element here" at bounding box center [639, 147] width 173 height 86
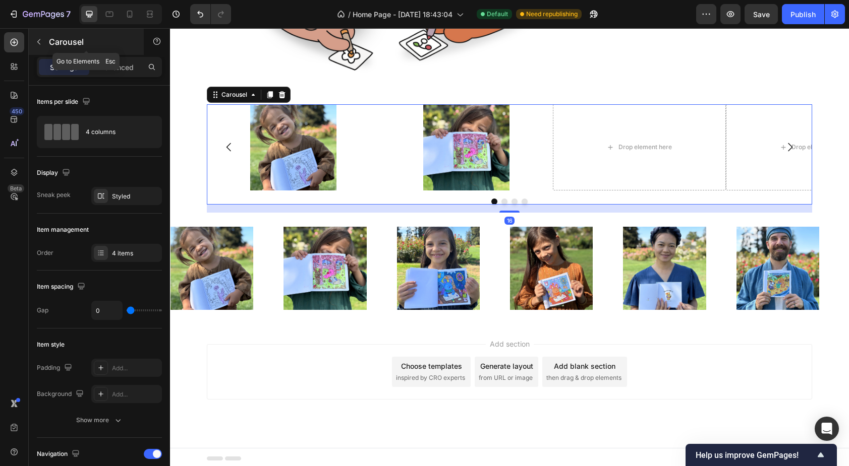
click at [37, 41] on icon "button" at bounding box center [38, 42] width 3 height 6
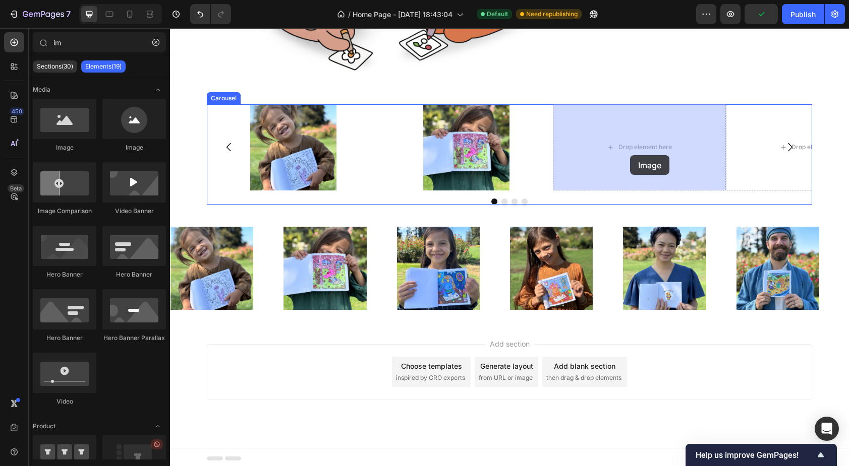
drag, startPoint x: 243, startPoint y: 162, endPoint x: 630, endPoint y: 155, distance: 387.3
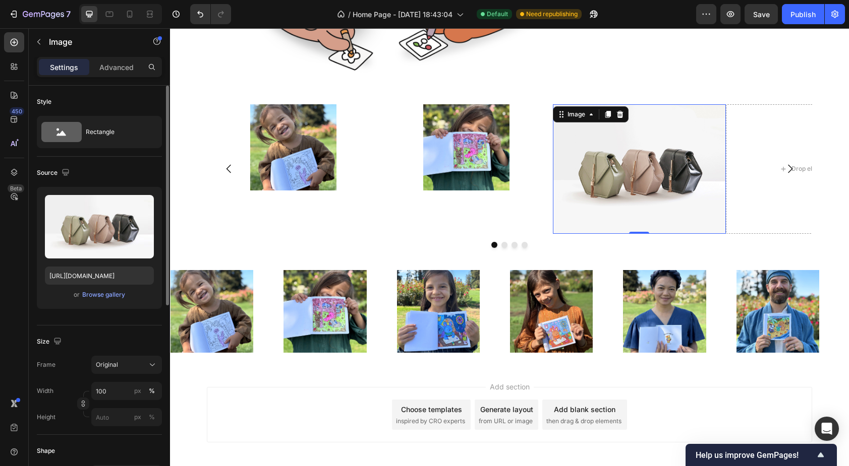
click at [126, 375] on div "Frame Original Width 100 px % Height px %" at bounding box center [99, 391] width 125 height 71
click at [127, 365] on div "Original" at bounding box center [120, 365] width 49 height 9
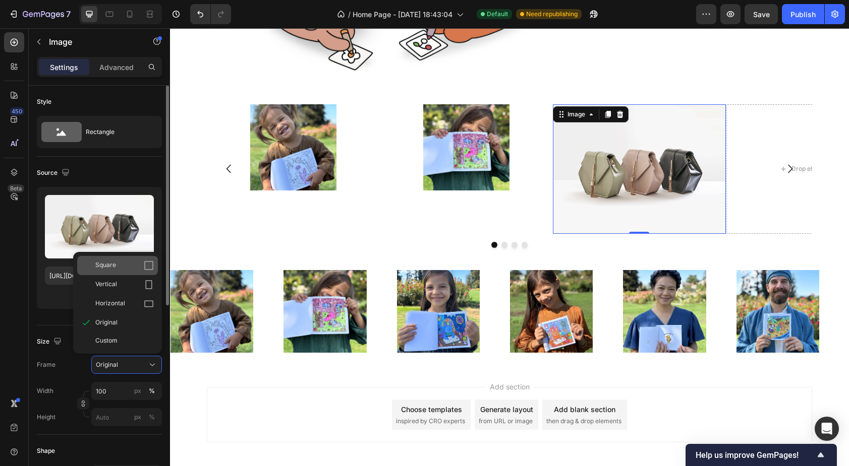
click at [118, 263] on div "Square" at bounding box center [124, 266] width 58 height 10
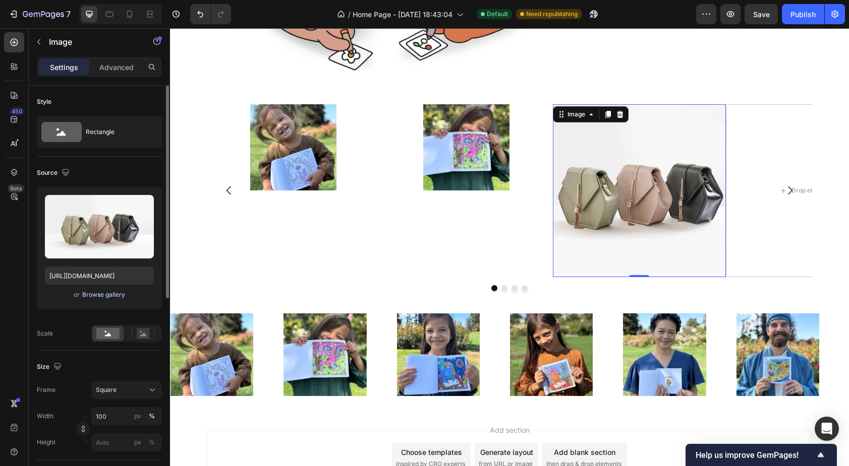
click at [104, 294] on div "Browse gallery" at bounding box center [103, 294] width 43 height 9
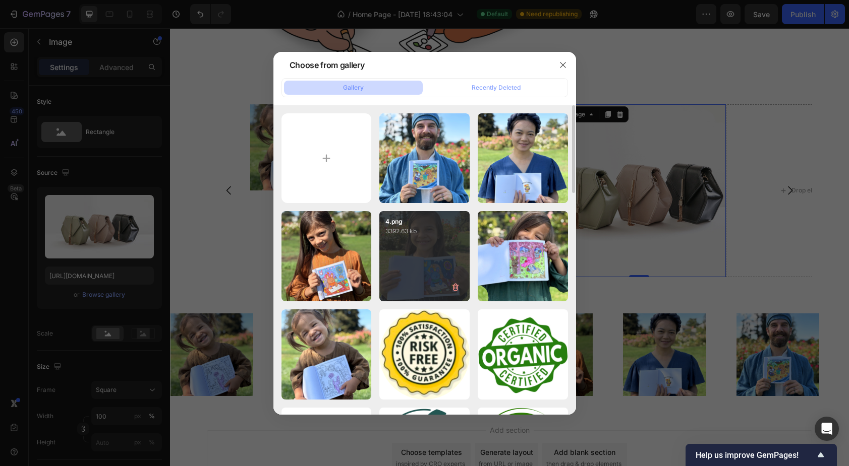
click at [412, 257] on div "4.png 3392.63 kb" at bounding box center [424, 256] width 90 height 90
type input "[URL][DOMAIN_NAME]"
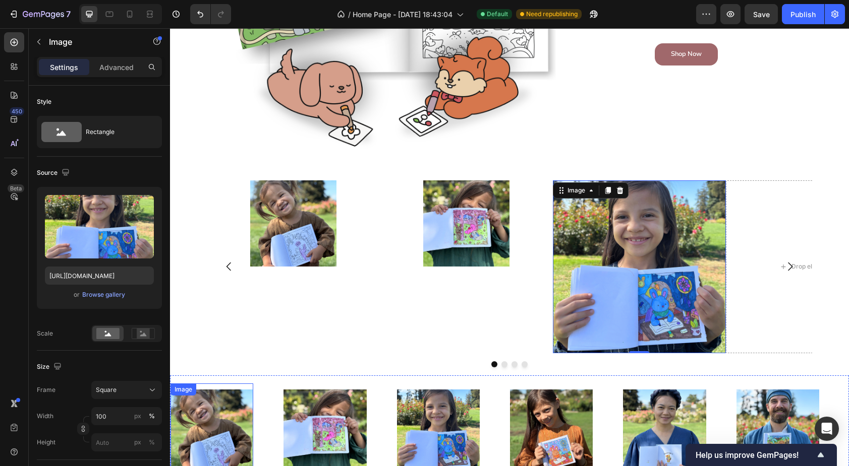
scroll to position [617, 0]
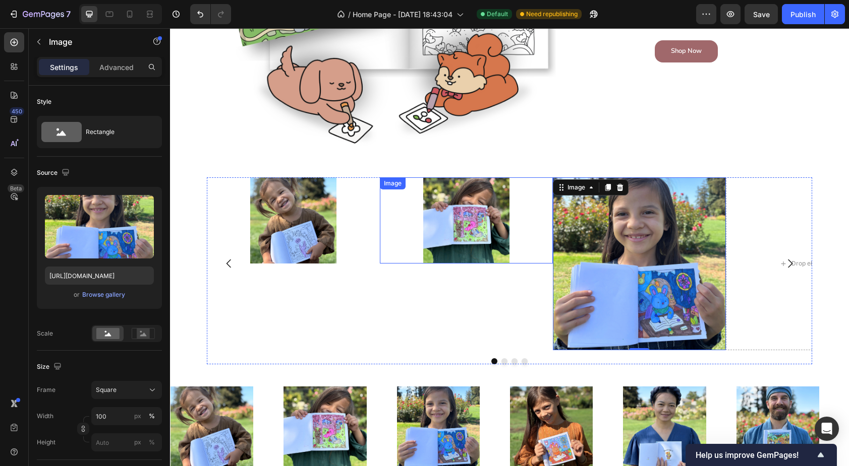
click at [444, 232] on img at bounding box center [466, 221] width 86 height 86
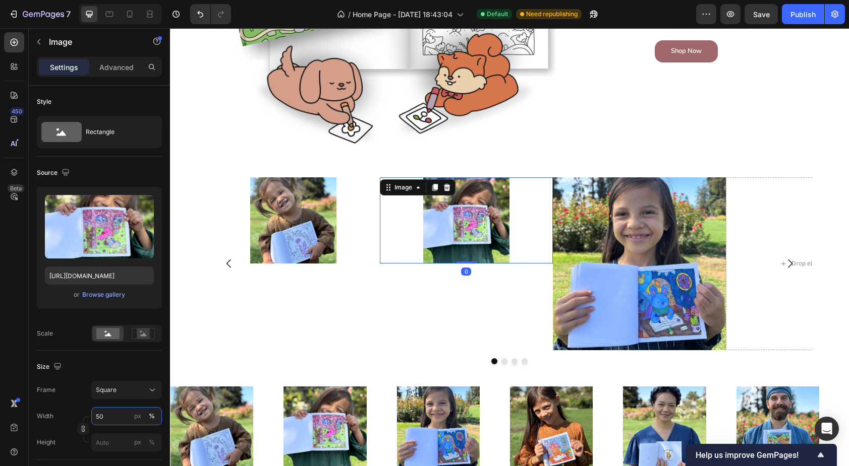
click at [108, 416] on input "50" at bounding box center [126, 416] width 71 height 18
click at [104, 442] on span "Full" at bounding box center [100, 440] width 10 height 9
type input "100"
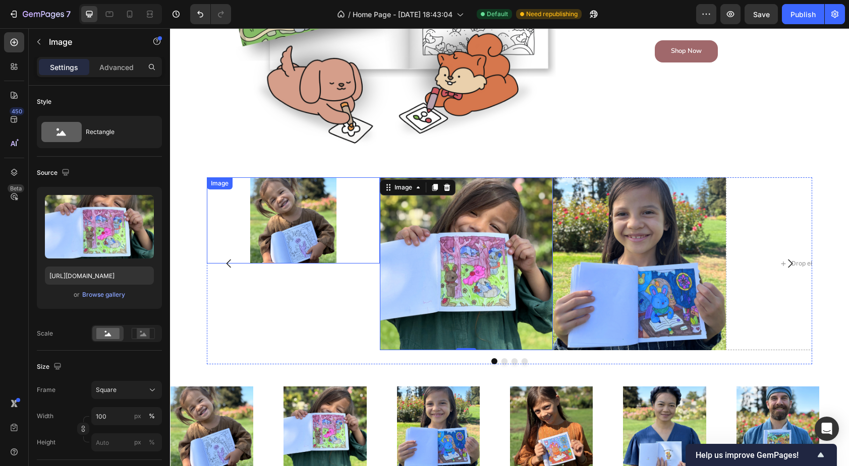
click at [293, 248] on img at bounding box center [293, 221] width 86 height 86
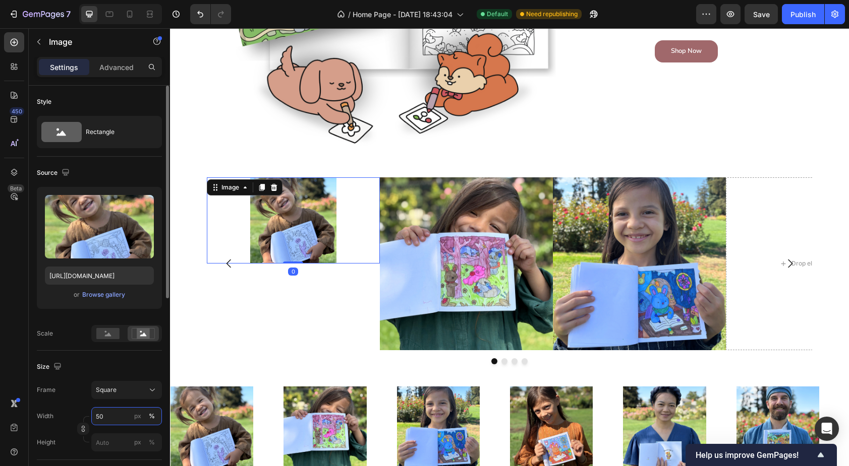
click at [103, 423] on input "50" at bounding box center [126, 416] width 71 height 18
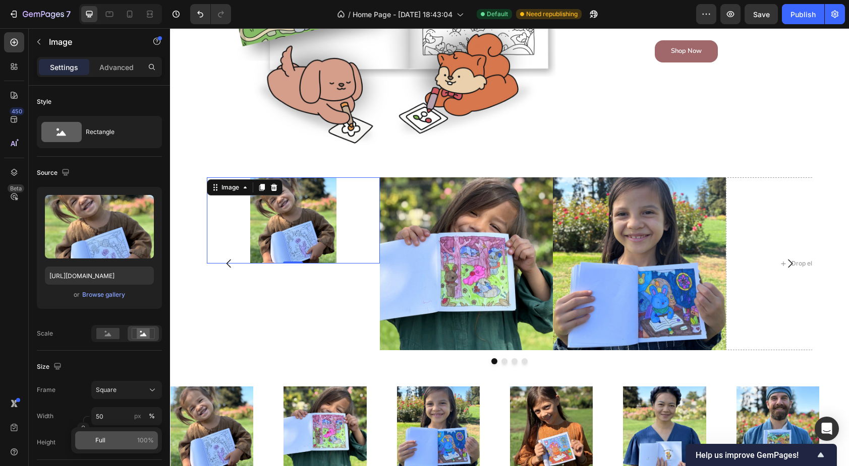
click at [114, 439] on p "Full 100%" at bounding box center [124, 440] width 58 height 9
type input "100"
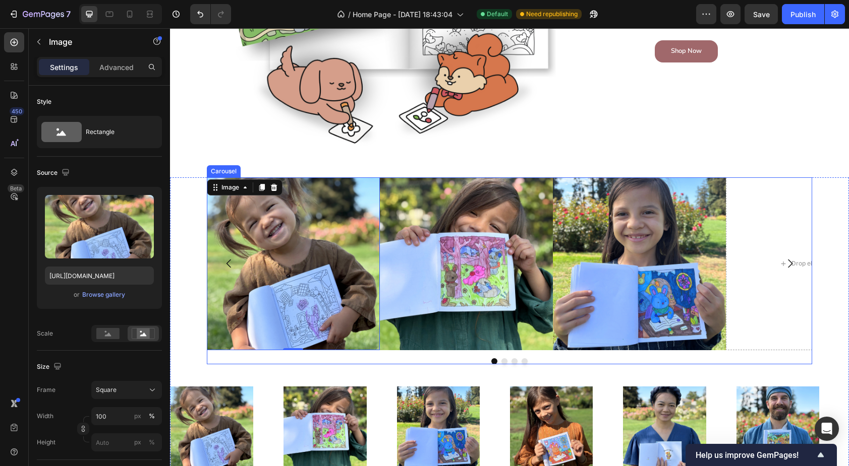
click at [218, 359] on div at bounding box center [509, 362] width 605 height 6
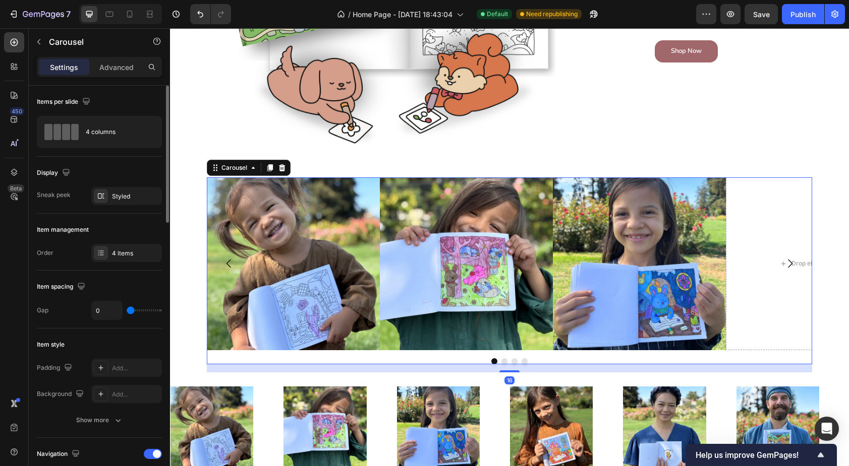
type input "7"
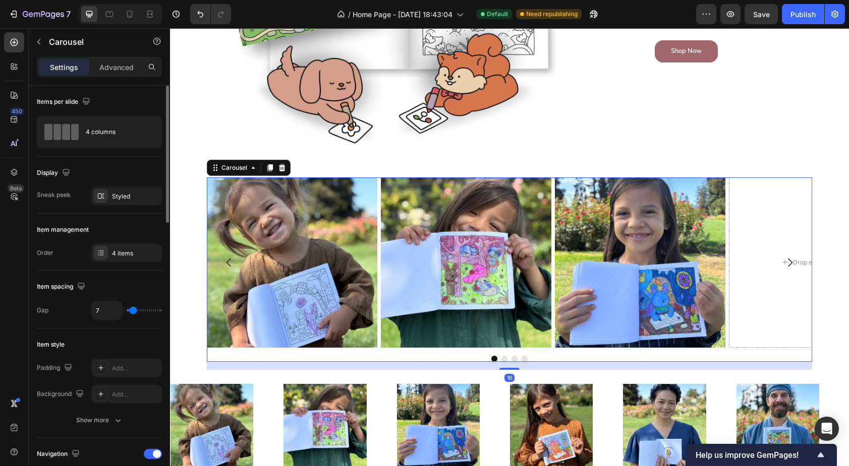
type input "8"
type input "9"
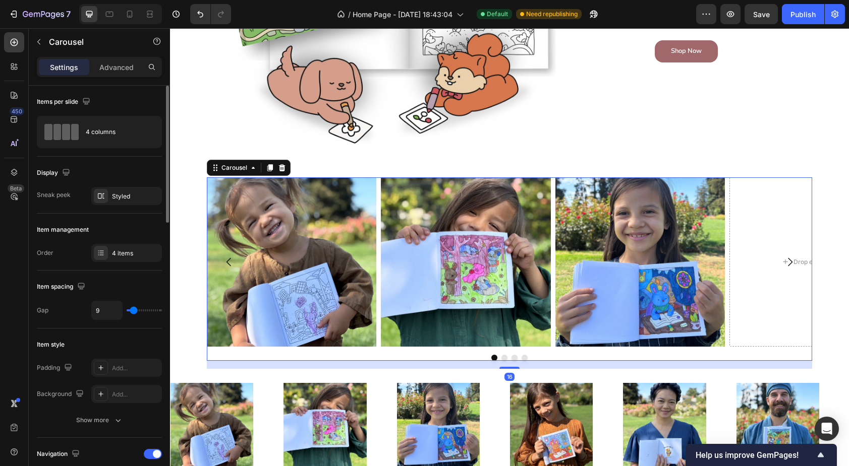
type input "10"
type input "11"
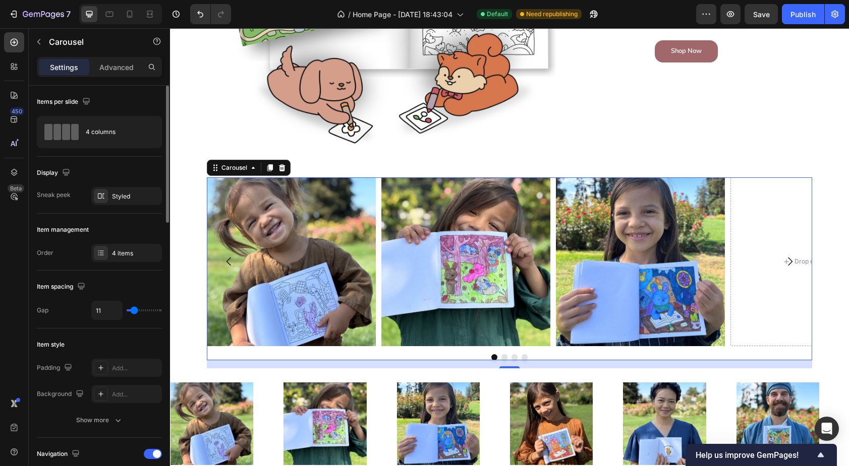
type input "12"
type input "13"
type input "14"
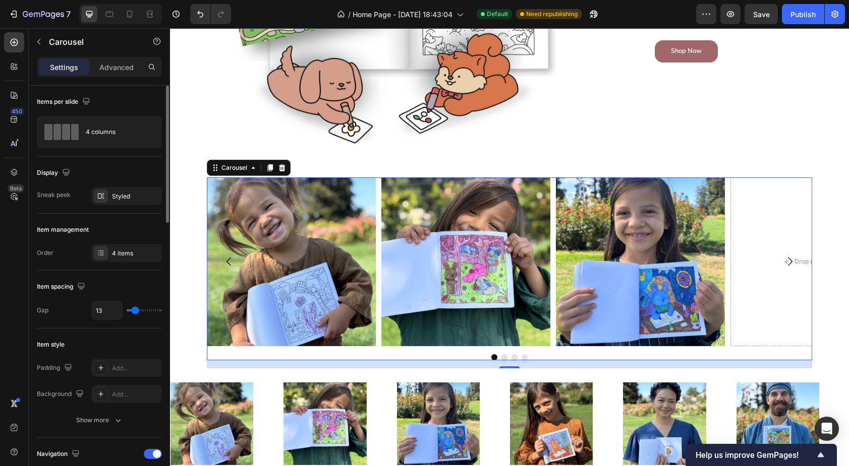
type input "14"
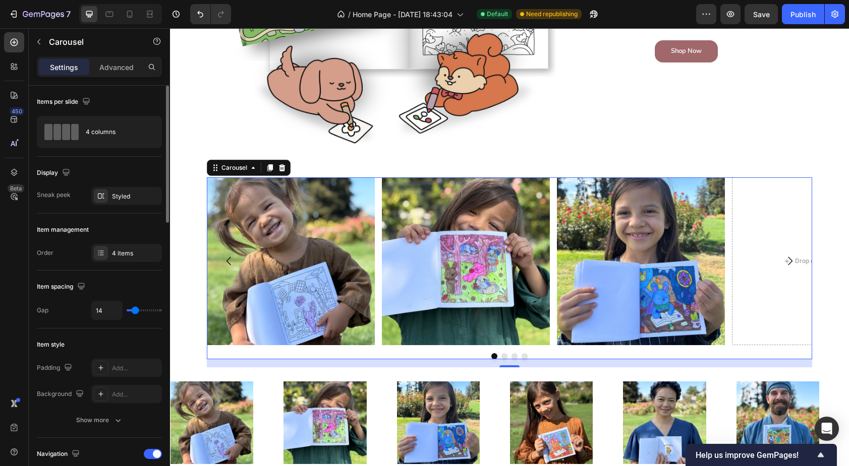
type input "16"
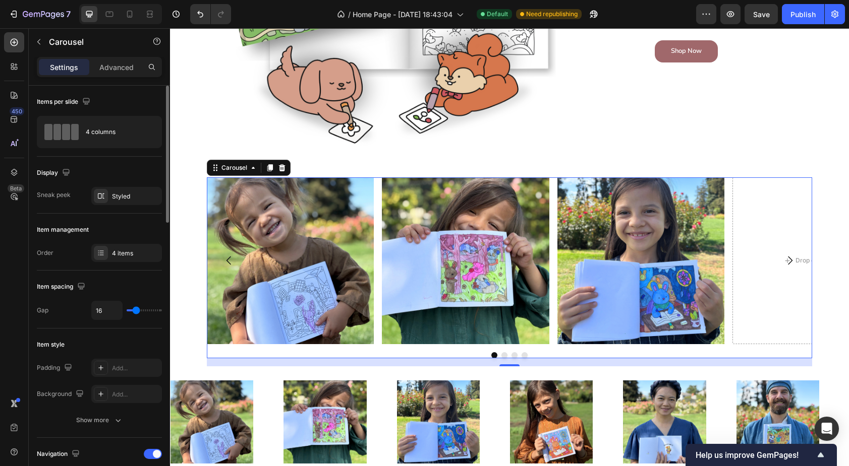
type input "17"
type input "18"
type input "19"
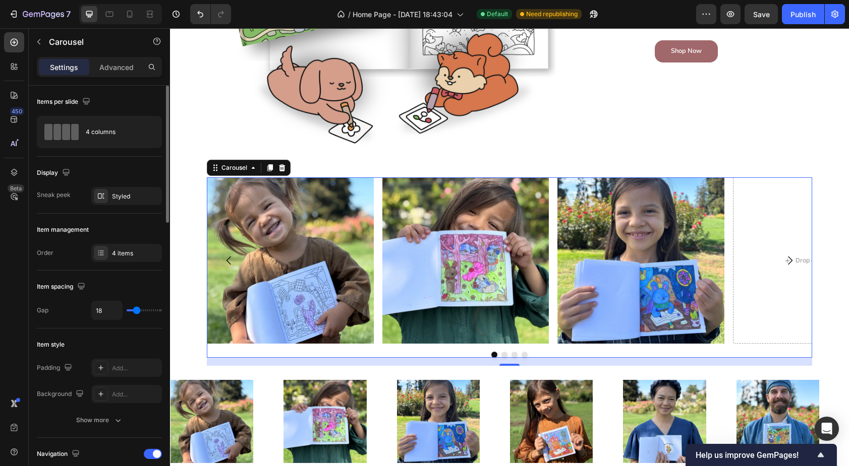
type input "19"
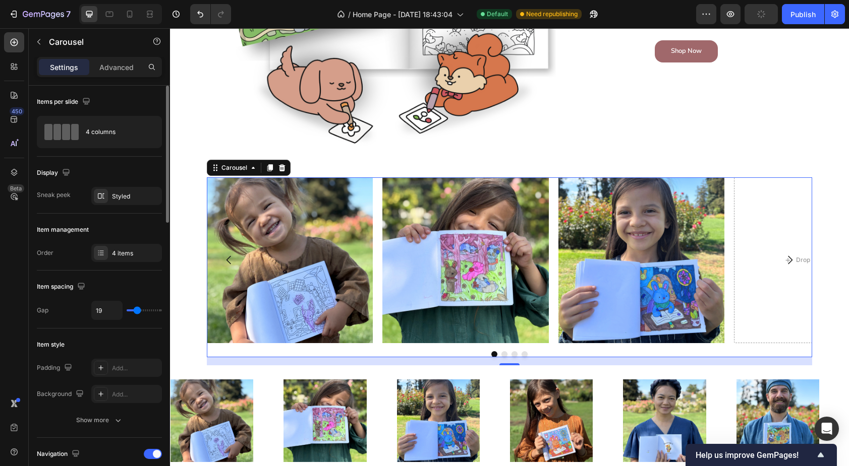
type input "20"
type input "21"
type input "19"
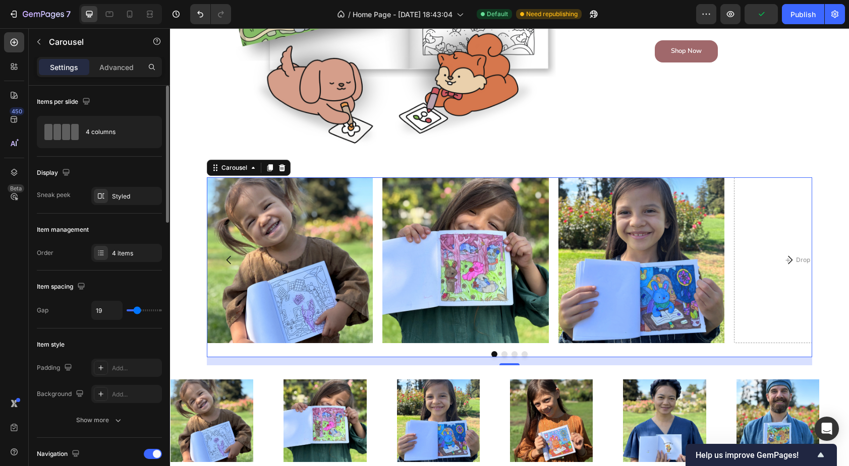
drag, startPoint x: 131, startPoint y: 311, endPoint x: 137, endPoint y: 310, distance: 5.6
type input "19"
click at [137, 310] on input "range" at bounding box center [144, 311] width 35 height 2
click at [111, 309] on input "19" at bounding box center [107, 311] width 30 height 18
type input "2"
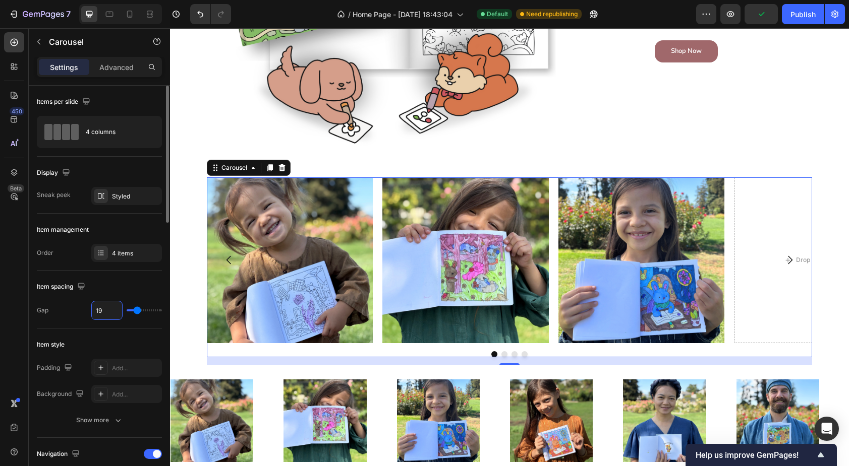
type input "2"
type input "20"
click at [108, 332] on div "Item style Padding Add... Background Add... Show more" at bounding box center [99, 383] width 125 height 109
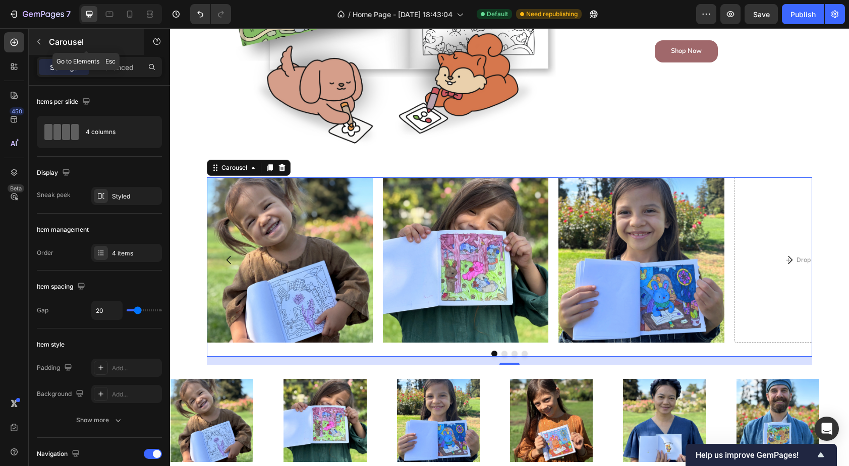
click at [38, 45] on icon "button" at bounding box center [39, 42] width 8 height 8
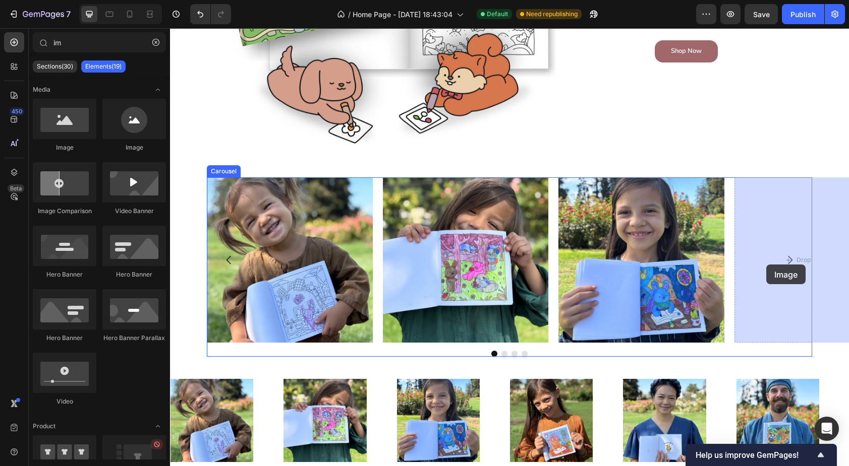
drag, startPoint x: 238, startPoint y: 160, endPoint x: 766, endPoint y: 265, distance: 538.3
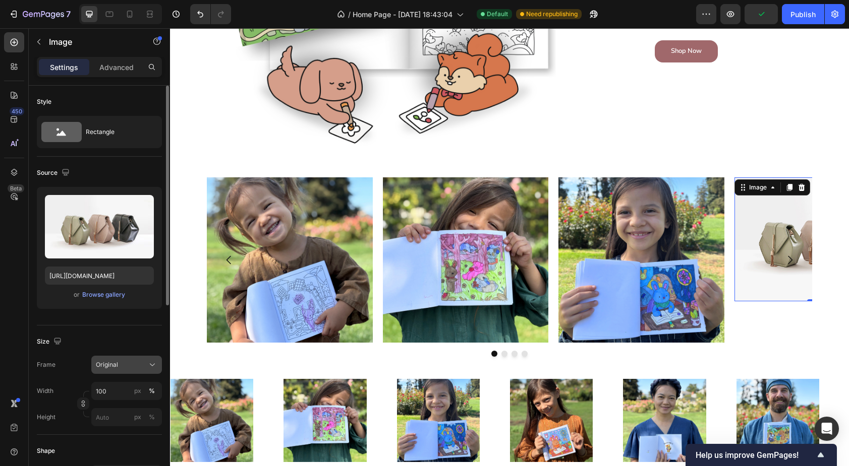
click at [127, 365] on div "Original" at bounding box center [120, 365] width 49 height 9
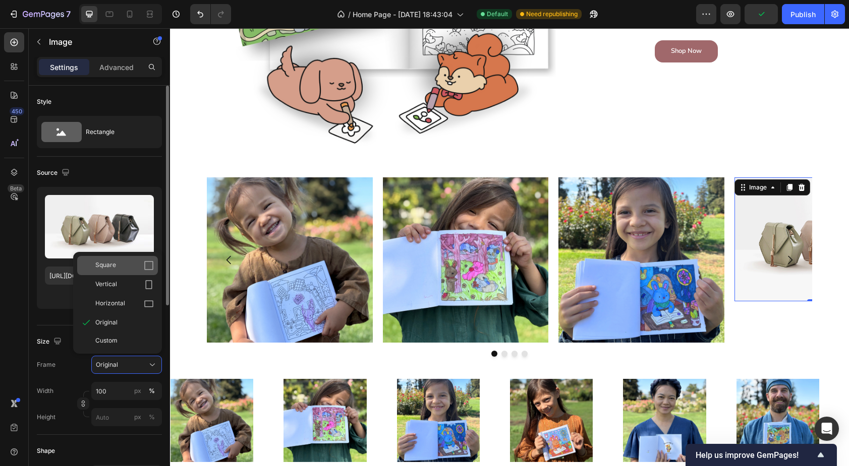
click at [123, 264] on div "Square" at bounding box center [124, 266] width 58 height 10
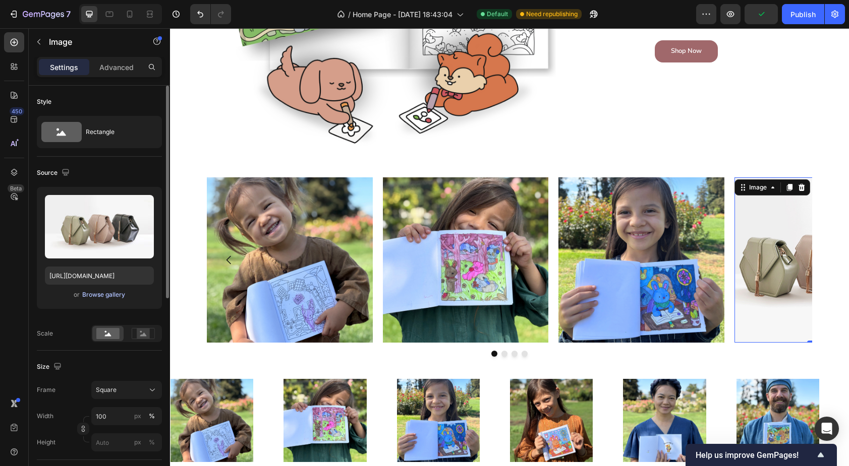
click at [105, 299] on div "Browse gallery" at bounding box center [103, 294] width 43 height 9
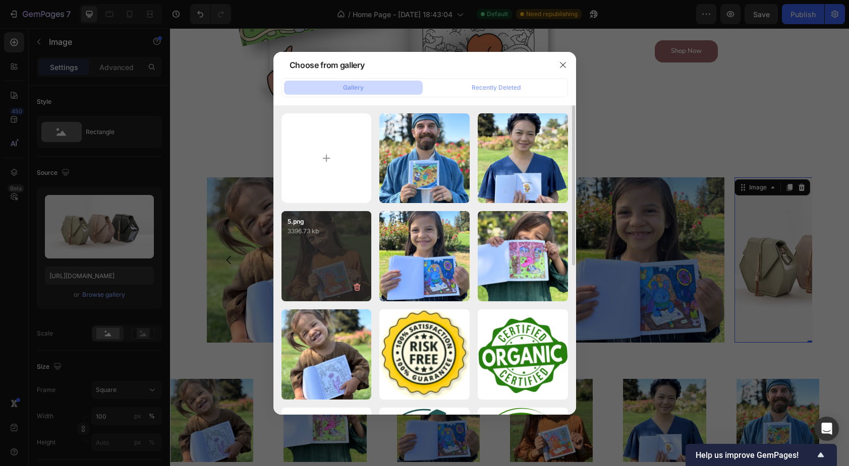
click at [331, 270] on div "5.png 3396.73 kb" at bounding box center [326, 256] width 90 height 90
type input "[URL][DOMAIN_NAME]"
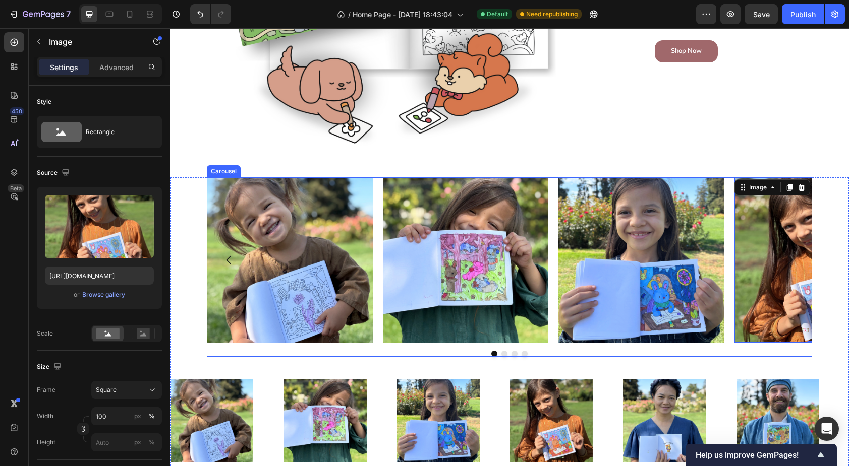
click at [505, 352] on button "Dot" at bounding box center [504, 354] width 6 height 6
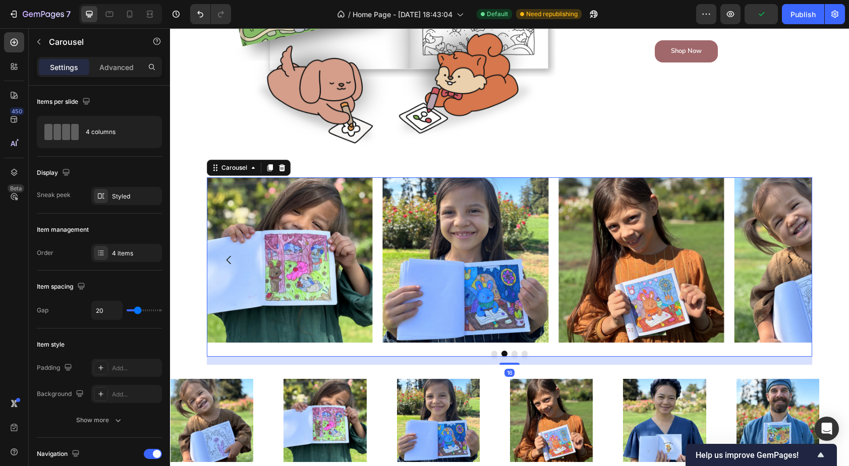
click at [513, 353] on button "Dot" at bounding box center [514, 354] width 6 height 6
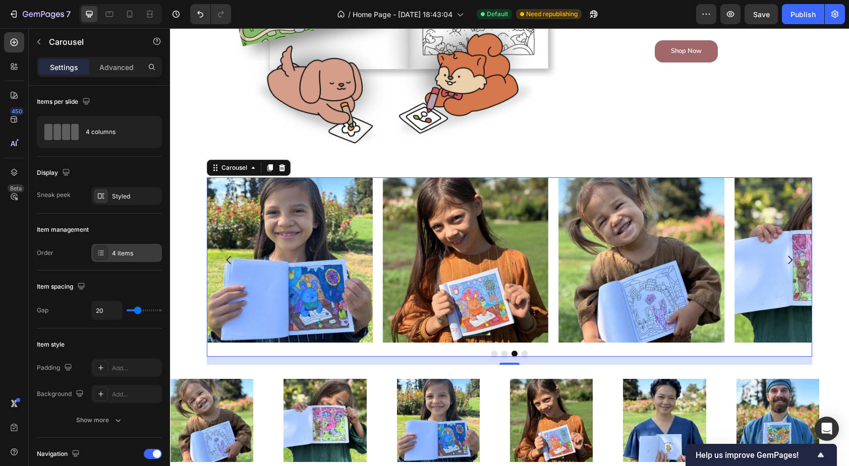
click at [139, 252] on div "4 items" at bounding box center [135, 253] width 47 height 9
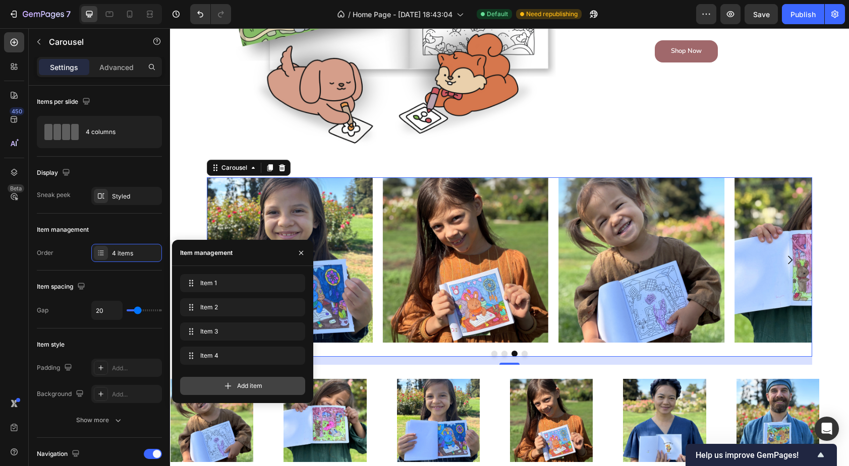
click at [245, 385] on span "Add item" at bounding box center [249, 386] width 25 height 9
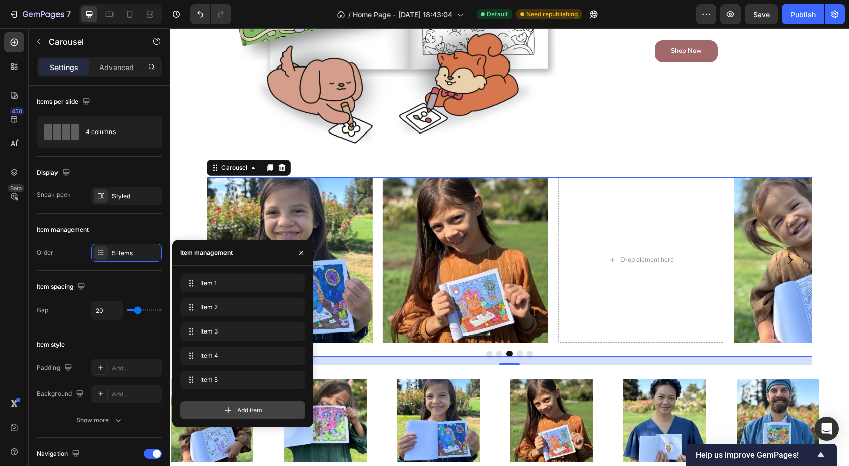
click at [241, 410] on span "Add item" at bounding box center [249, 410] width 25 height 9
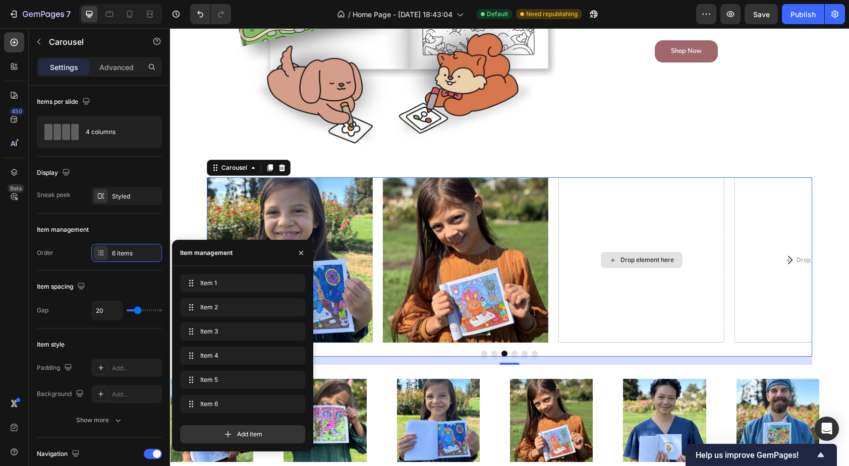
click at [616, 293] on div "Drop element here" at bounding box center [641, 261] width 166 height 166
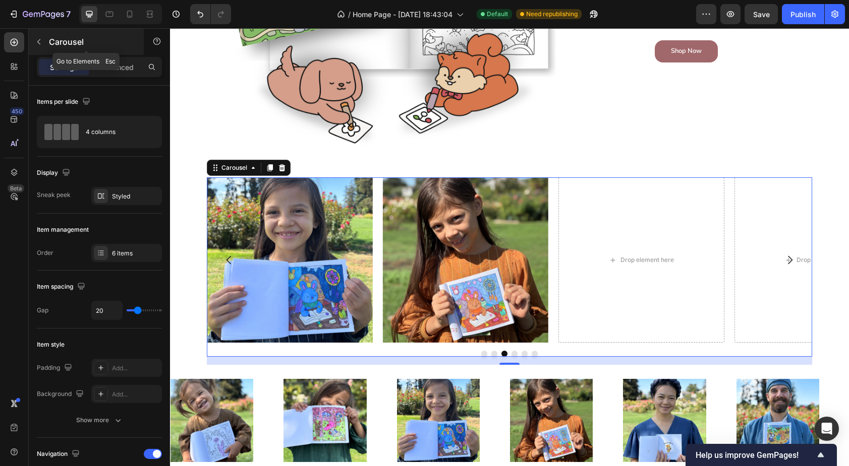
click at [41, 41] on icon "button" at bounding box center [39, 42] width 8 height 8
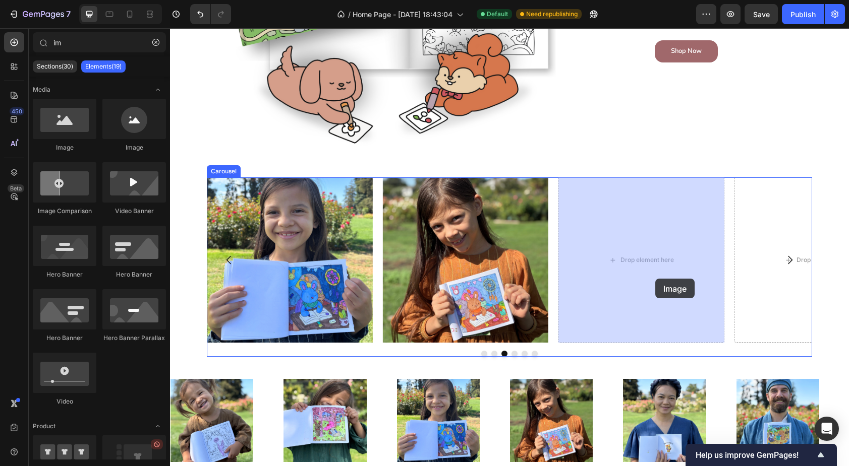
drag, startPoint x: 229, startPoint y: 160, endPoint x: 655, endPoint y: 279, distance: 442.3
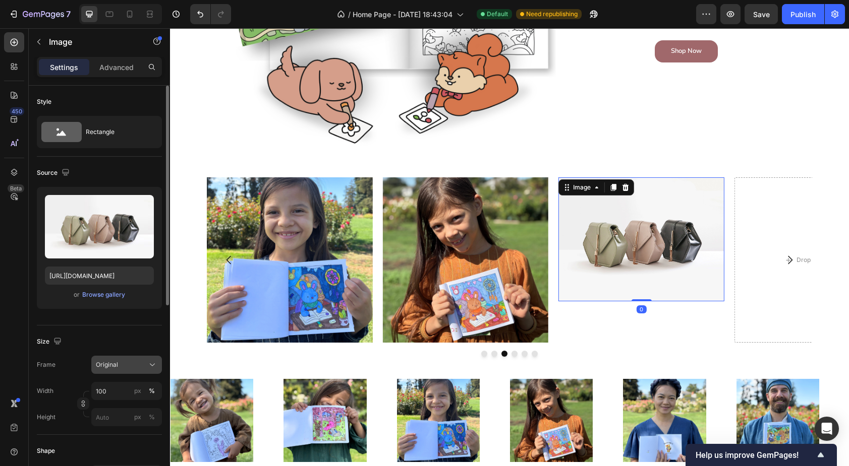
click at [127, 366] on div "Original" at bounding box center [120, 365] width 49 height 9
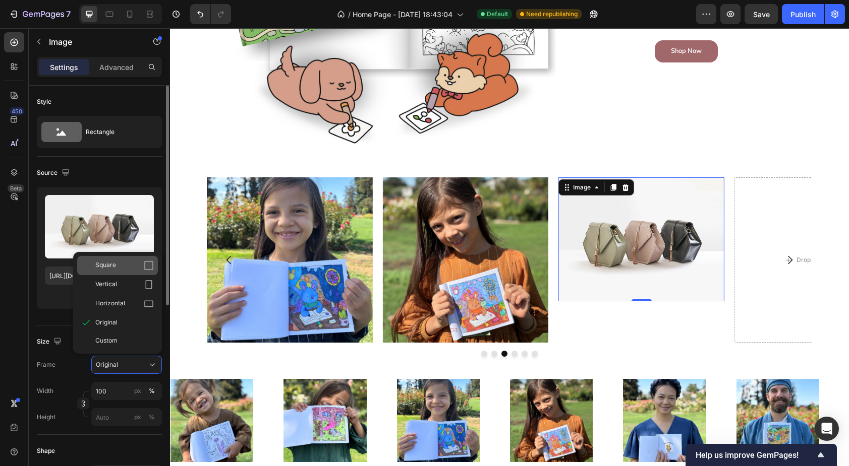
click at [125, 263] on div "Square" at bounding box center [124, 266] width 58 height 10
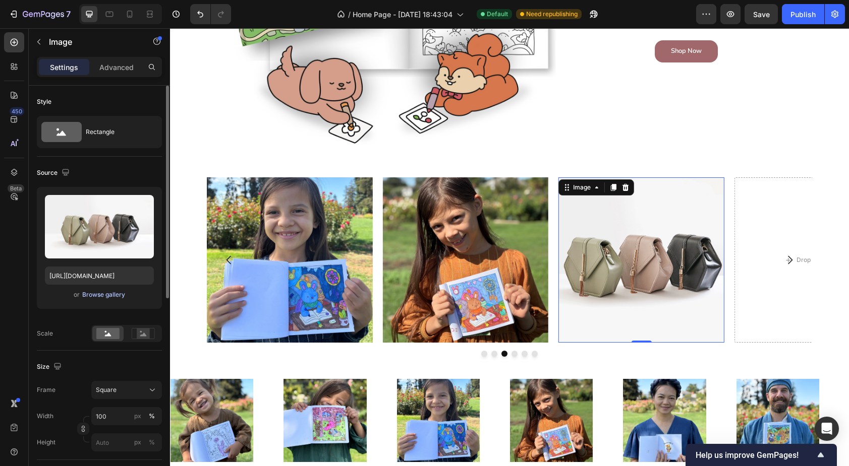
click at [111, 299] on div "Browse gallery" at bounding box center [103, 294] width 43 height 9
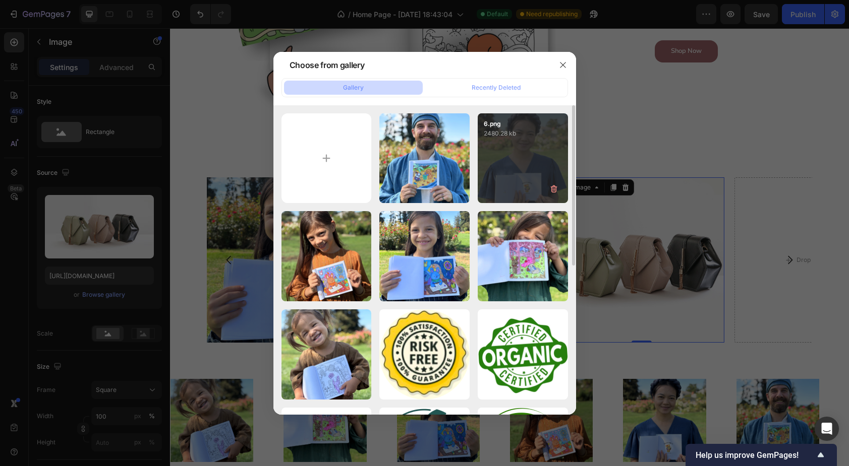
click at [513, 141] on div "6.png 2480.28 kb" at bounding box center [523, 158] width 90 height 90
type input "[URL][DOMAIN_NAME]"
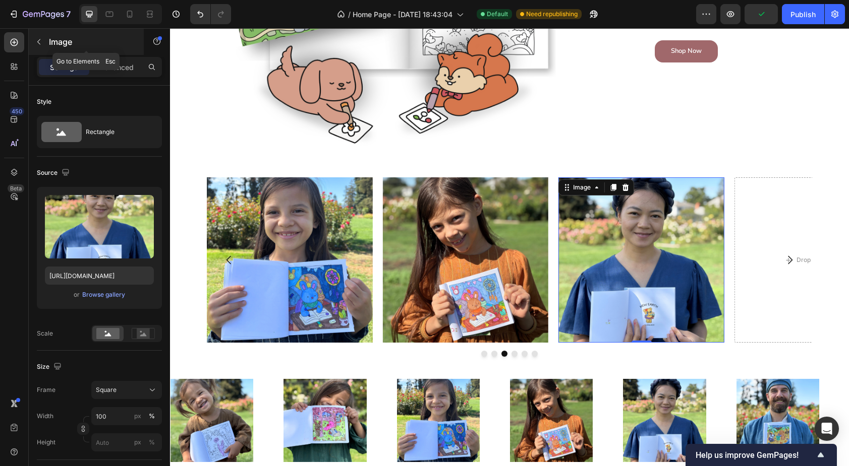
click at [39, 45] on icon "button" at bounding box center [39, 42] width 8 height 8
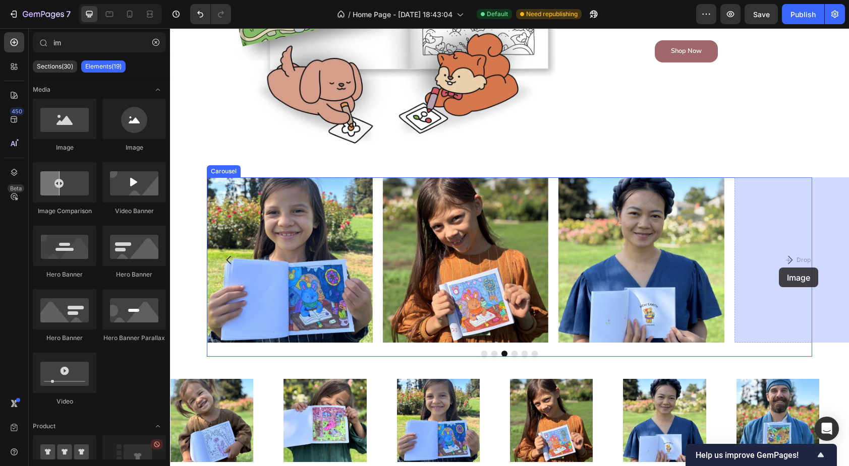
drag, startPoint x: 293, startPoint y: 145, endPoint x: 779, endPoint y: 268, distance: 500.3
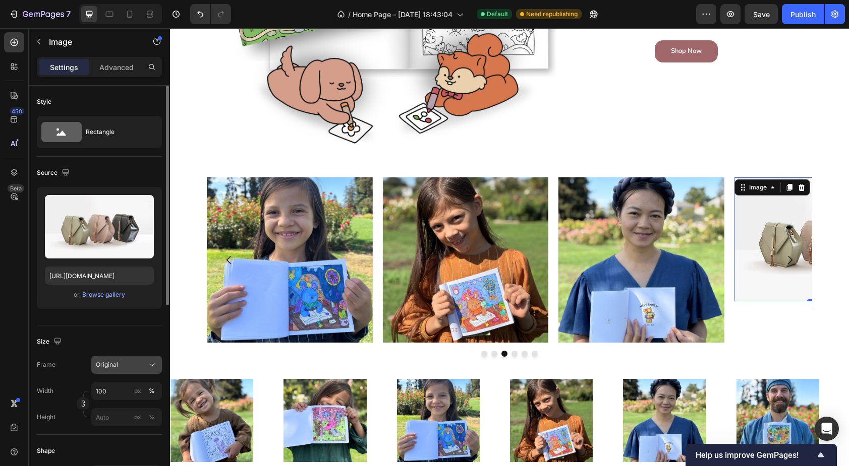
click at [129, 370] on div "Original" at bounding box center [127, 365] width 62 height 10
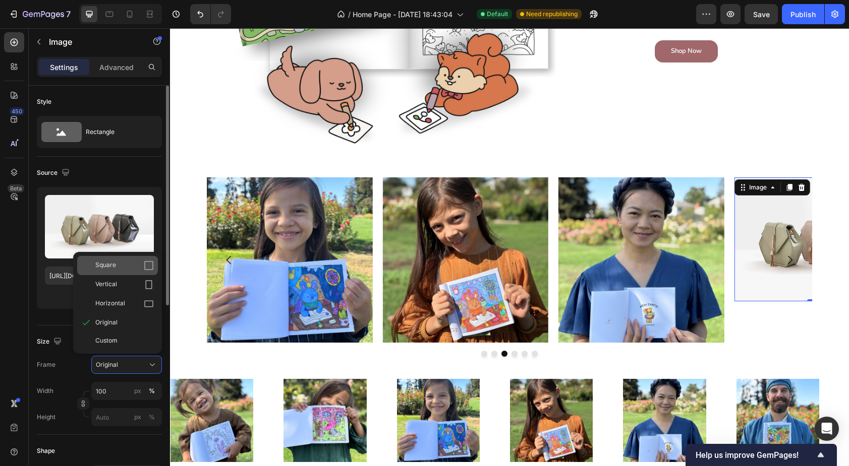
click at [121, 268] on div "Square" at bounding box center [124, 266] width 58 height 10
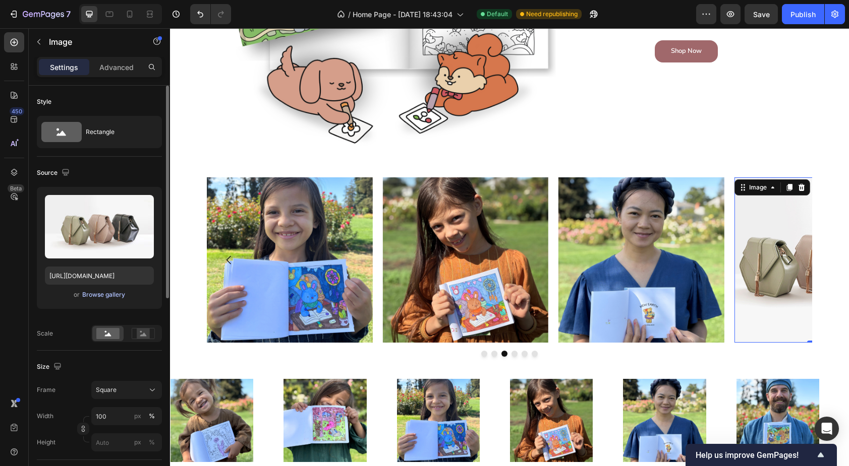
click at [98, 298] on div "Browse gallery" at bounding box center [103, 294] width 43 height 9
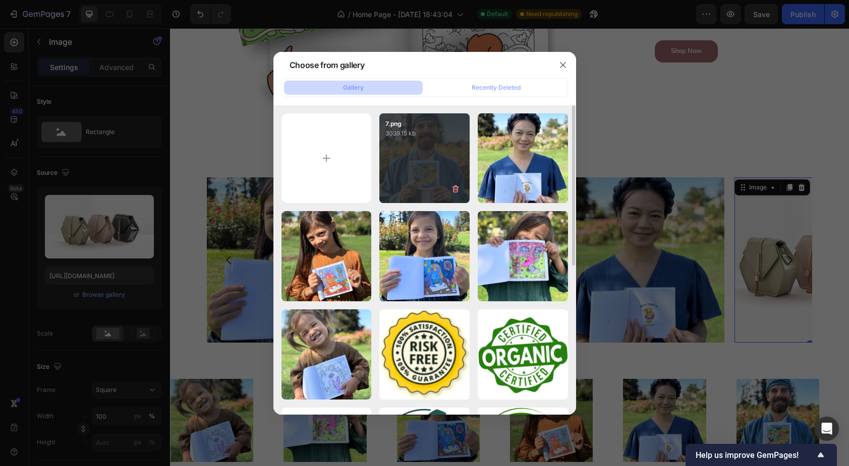
click at [460, 169] on div "7.png 3039.15 kb" at bounding box center [424, 158] width 90 height 90
type input "[URL][DOMAIN_NAME]"
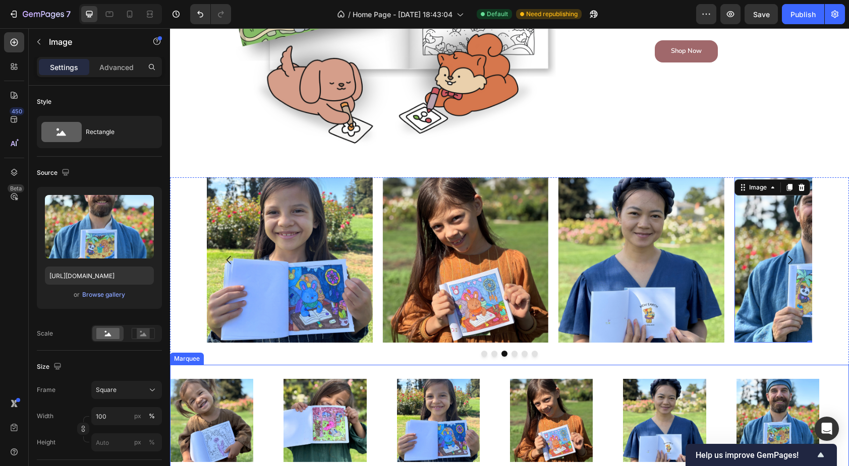
click at [195, 366] on div "Image Image Image Image Image Image Image Image Image Image Image Image Marquee" at bounding box center [509, 420] width 679 height 111
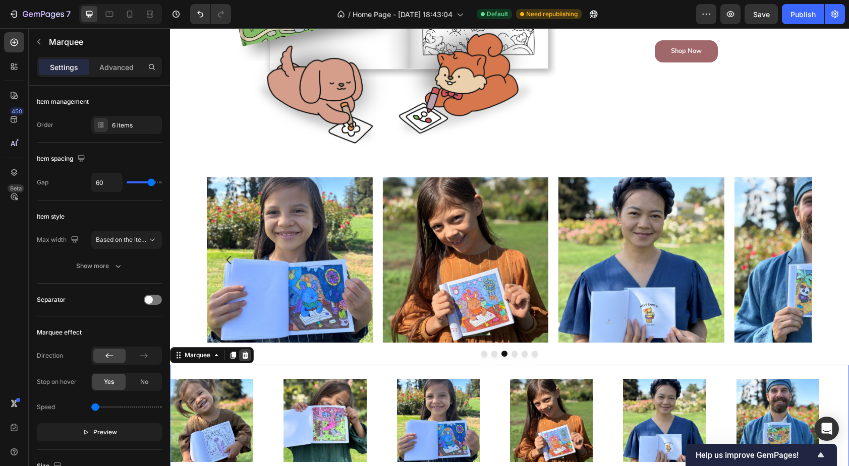
click at [246, 355] on icon at bounding box center [245, 355] width 8 height 8
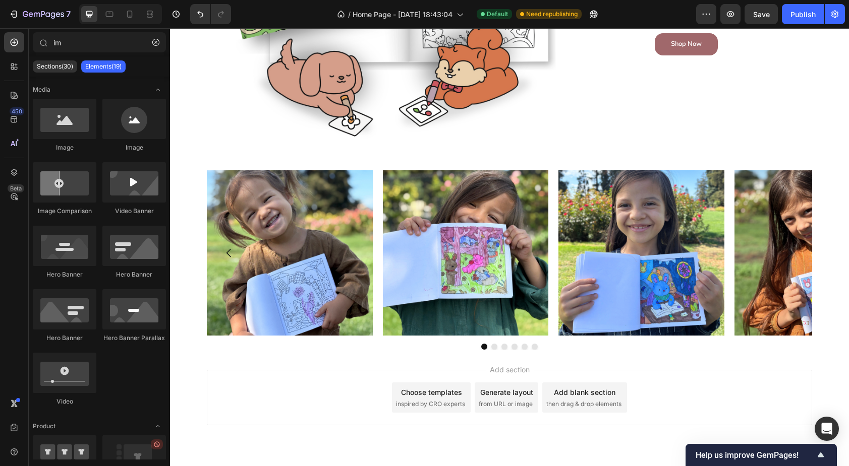
scroll to position [635, 0]
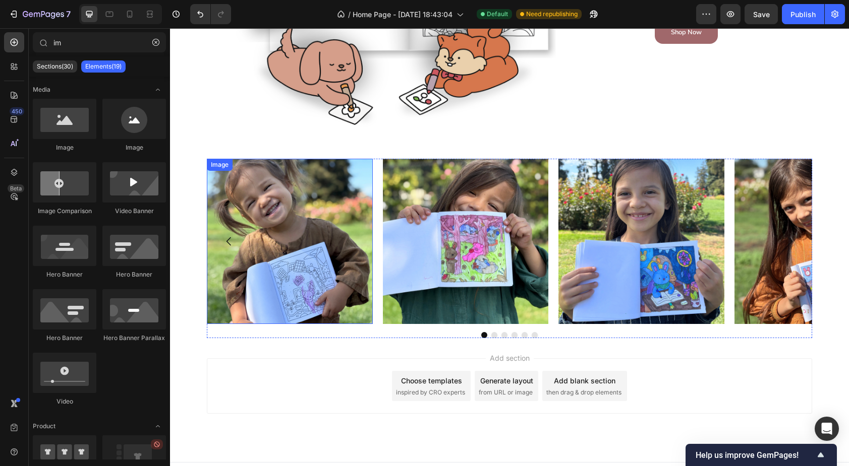
click at [220, 313] on img at bounding box center [290, 242] width 166 height 166
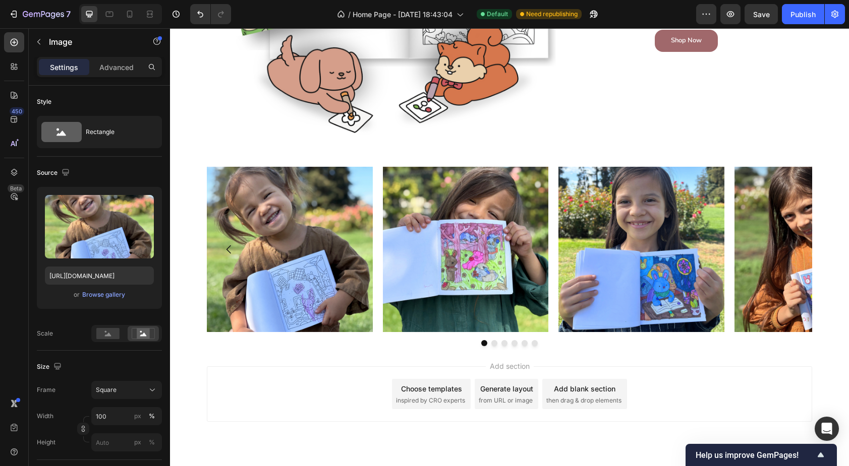
scroll to position [653, 0]
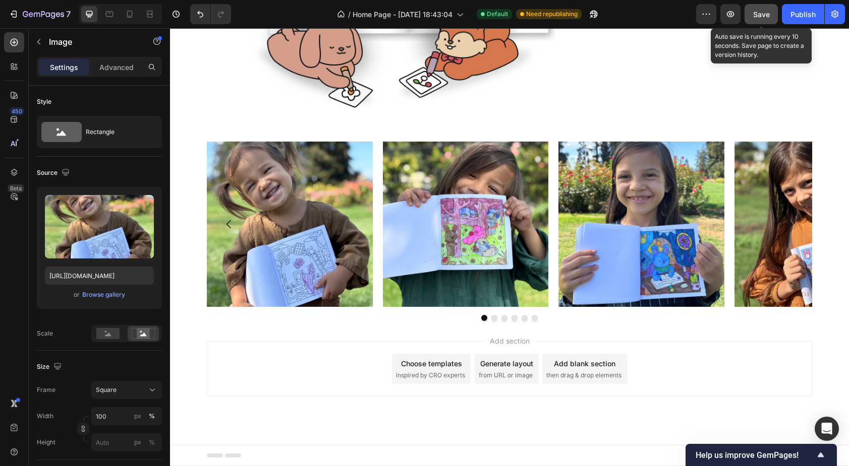
click at [765, 10] on span "Save" at bounding box center [761, 14] width 17 height 9
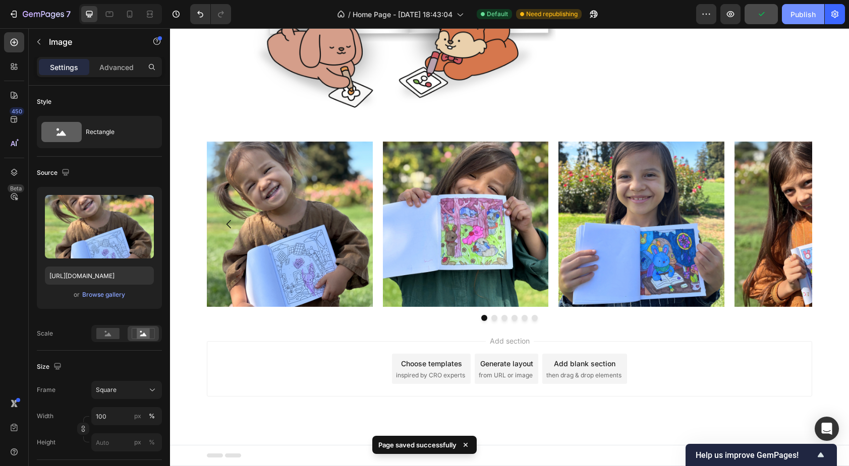
click at [801, 19] on div "Publish" at bounding box center [802, 14] width 25 height 11
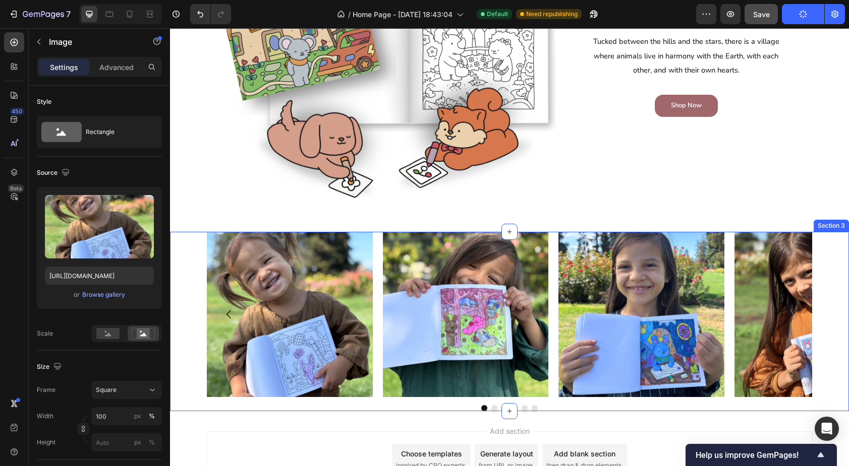
scroll to position [557, 0]
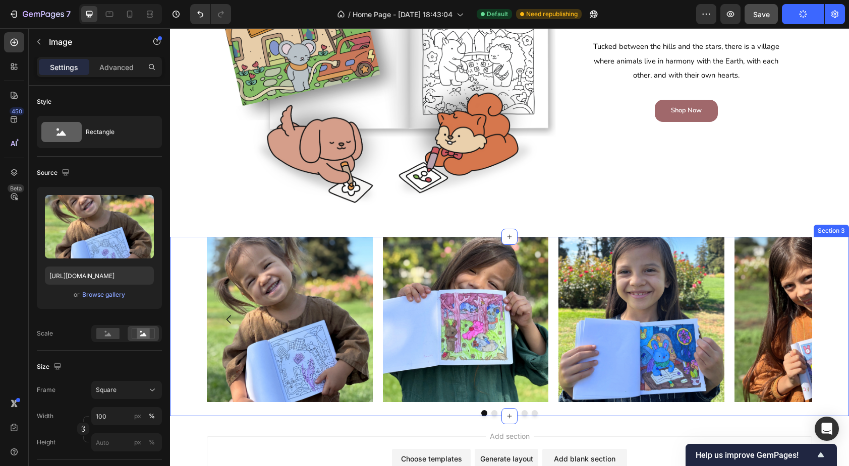
click at [179, 276] on div "Image Image Image Image Image Image [GEOGRAPHIC_DATA]" at bounding box center [509, 327] width 679 height 180
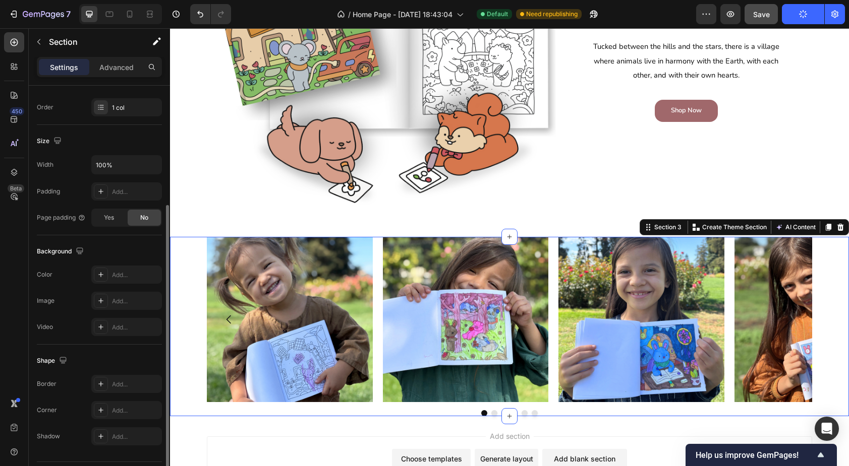
scroll to position [181, 0]
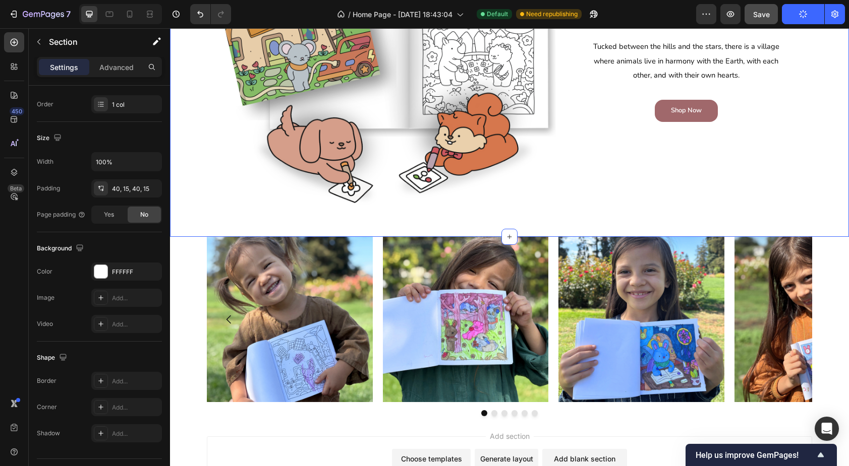
click at [190, 224] on div "Image New Earth Coloring Book Heading Tucked between the hills and the stars, t…" at bounding box center [509, 71] width 679 height 331
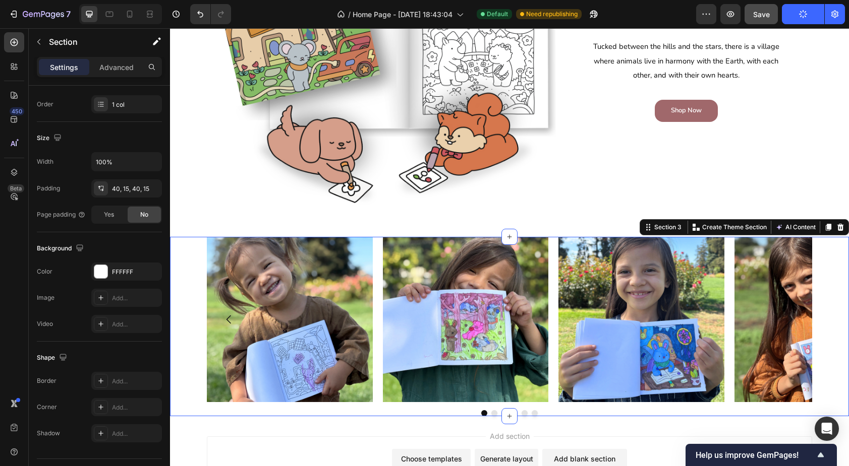
click at [186, 267] on div "Image Image Image Image Image Image [GEOGRAPHIC_DATA]" at bounding box center [509, 327] width 679 height 180
click at [829, 225] on icon at bounding box center [828, 227] width 6 height 7
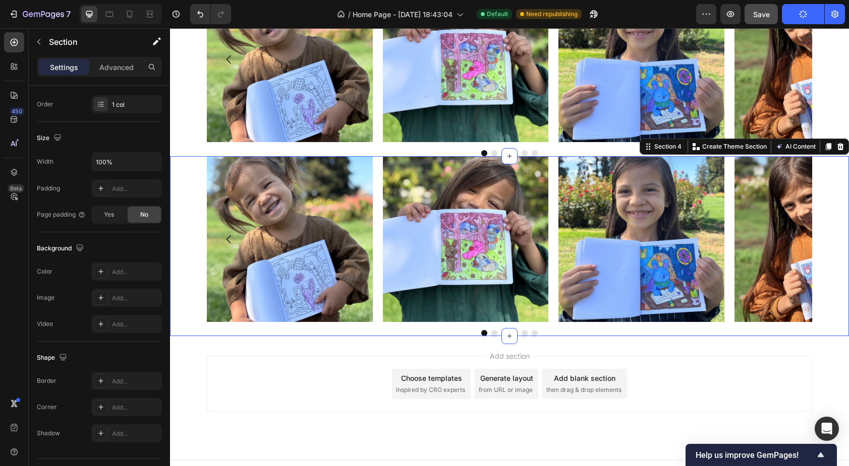
scroll to position [818, 0]
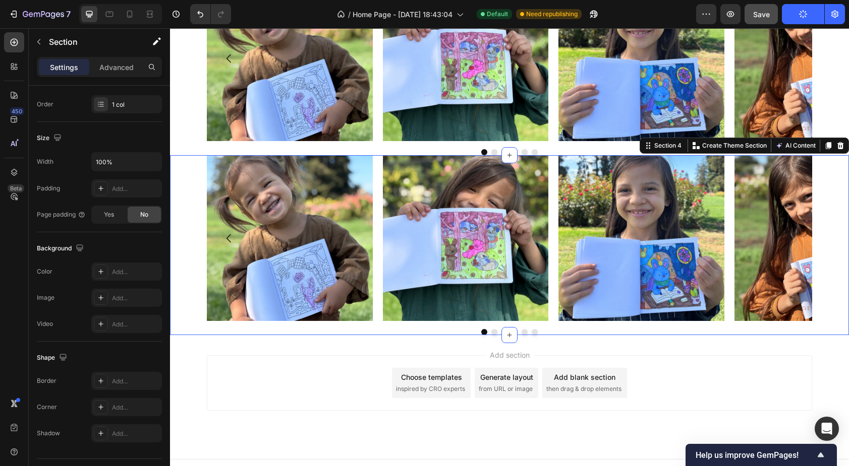
click at [196, 392] on div "Add section Choose templates inspired by CRO experts Generate layout from URL o…" at bounding box center [509, 397] width 679 height 124
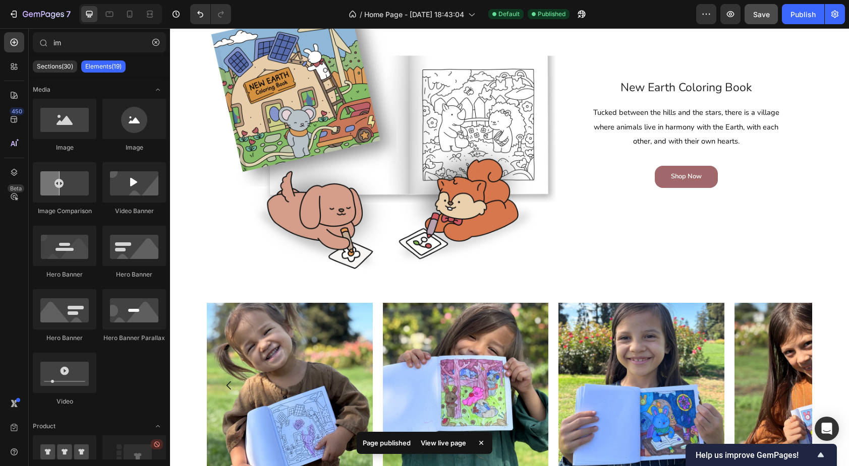
scroll to position [491, 0]
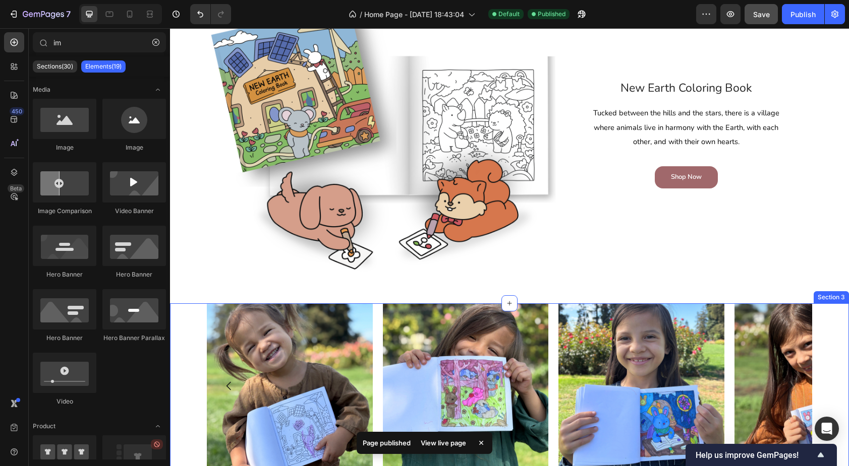
click at [185, 323] on div "Image Image Image Image Image Image [GEOGRAPHIC_DATA]" at bounding box center [509, 394] width 679 height 180
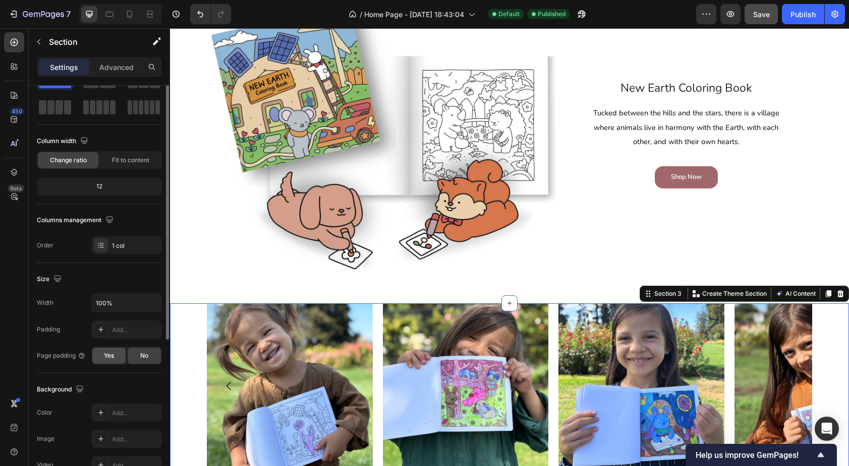
scroll to position [44, 0]
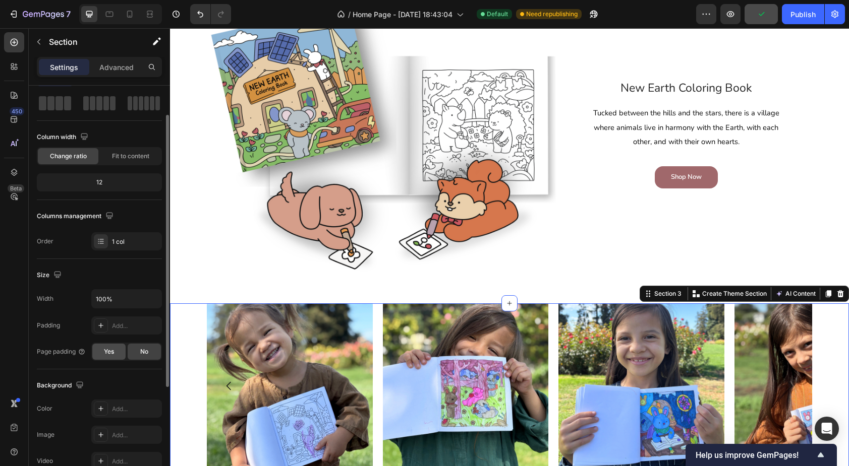
click at [114, 351] on div "Yes" at bounding box center [108, 352] width 33 height 16
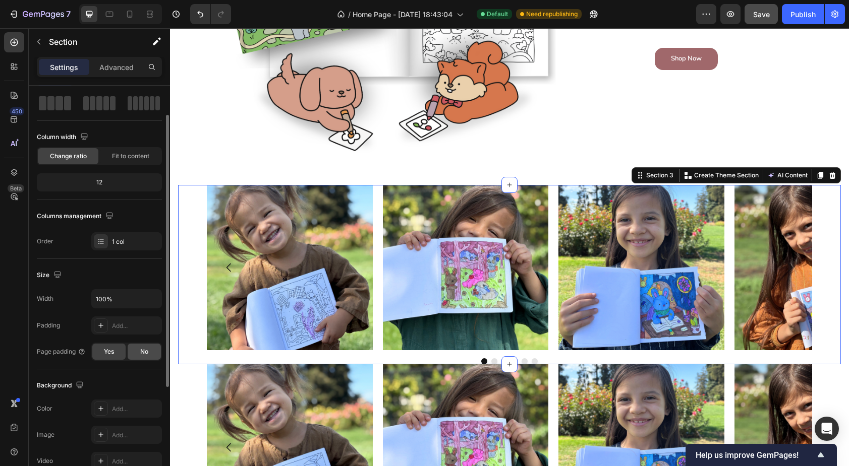
scroll to position [615, 0]
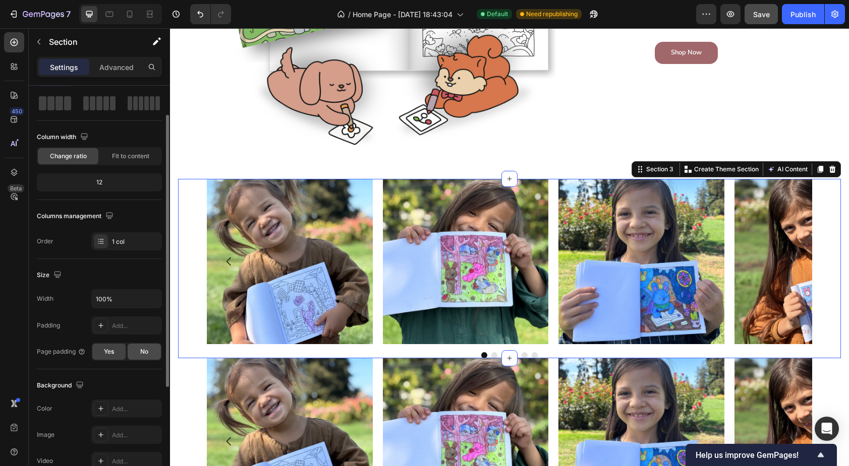
click at [144, 353] on span "No" at bounding box center [144, 351] width 8 height 9
click at [116, 352] on div "Yes" at bounding box center [108, 352] width 33 height 16
click at [139, 352] on div "No" at bounding box center [144, 352] width 33 height 16
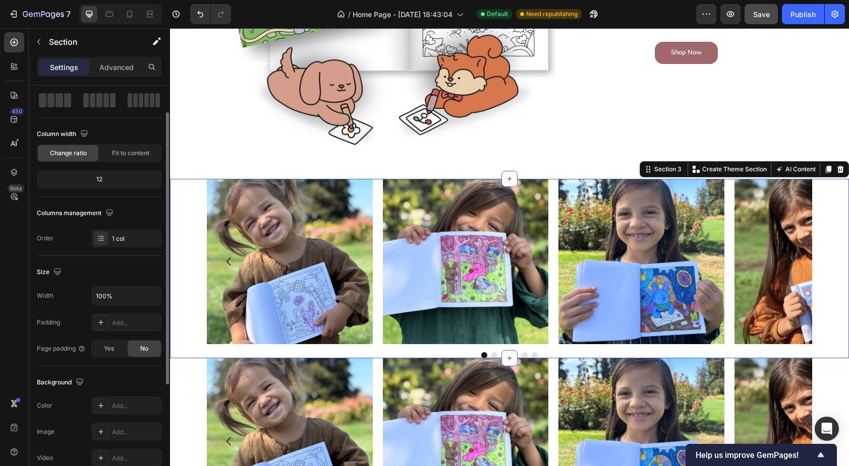
scroll to position [44, 0]
click at [117, 320] on div "Add..." at bounding box center [126, 325] width 71 height 18
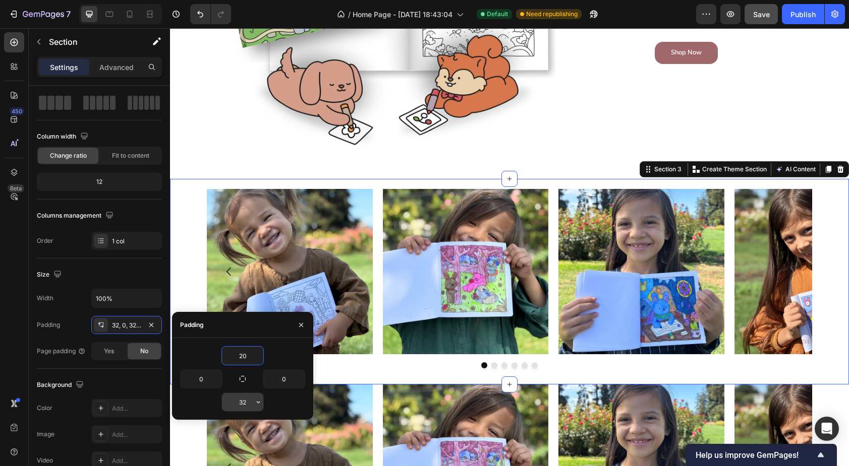
type input "20"
click at [244, 396] on input "32" at bounding box center [242, 402] width 41 height 18
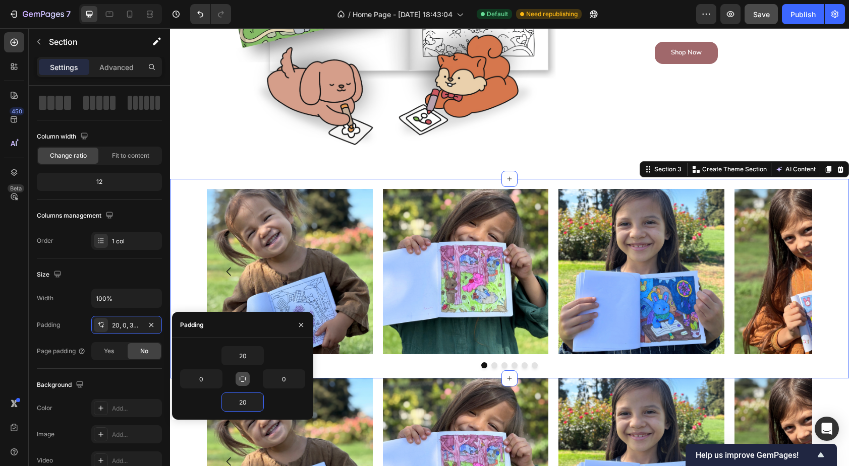
type input "20"
click at [246, 382] on icon "button" at bounding box center [243, 379] width 8 height 8
type input "20"
click at [246, 382] on icon "button" at bounding box center [243, 379] width 8 height 8
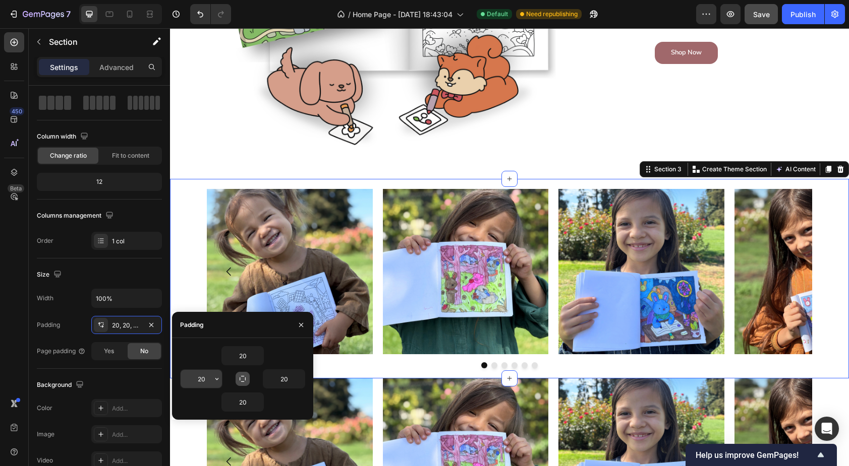
click at [205, 380] on input "20" at bounding box center [201, 379] width 41 height 18
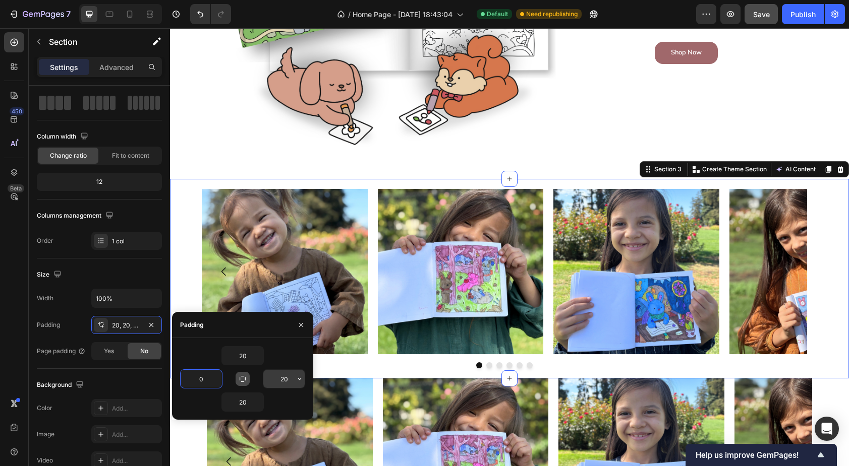
type input "0"
click at [285, 380] on input "20" at bounding box center [283, 379] width 41 height 18
type input "0"
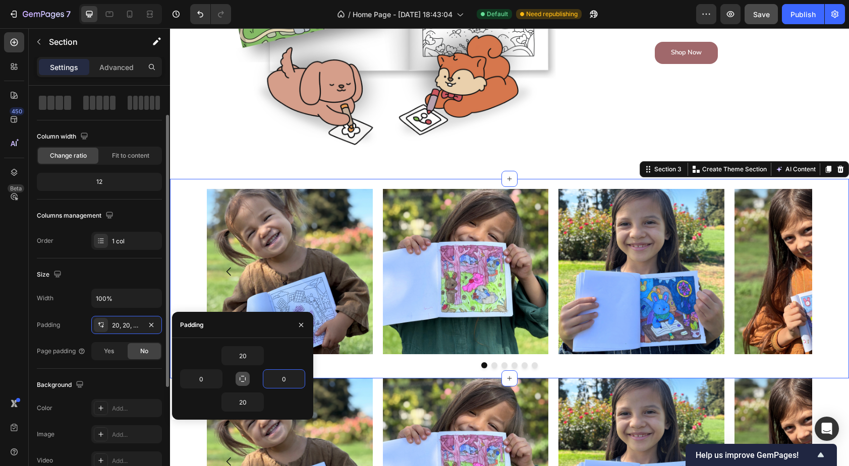
click at [54, 314] on div "Width 100% Padding 20, 20, 20, 0 Page padding Yes No" at bounding box center [99, 325] width 125 height 72
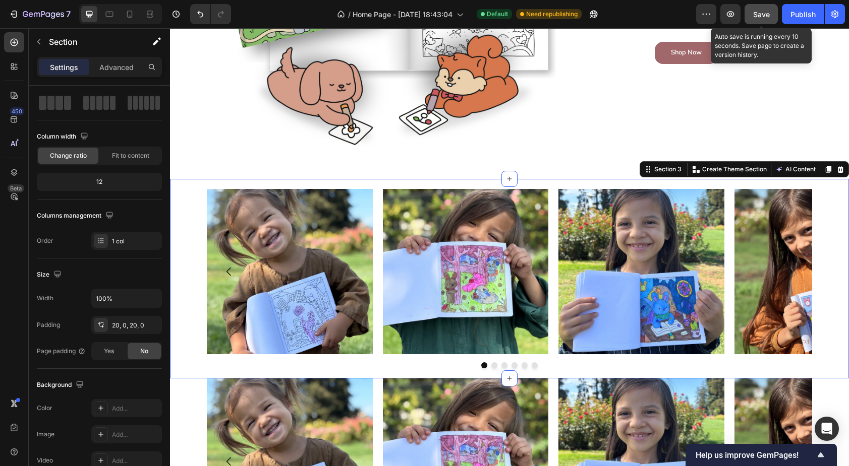
click at [759, 14] on span "Save" at bounding box center [761, 14] width 17 height 9
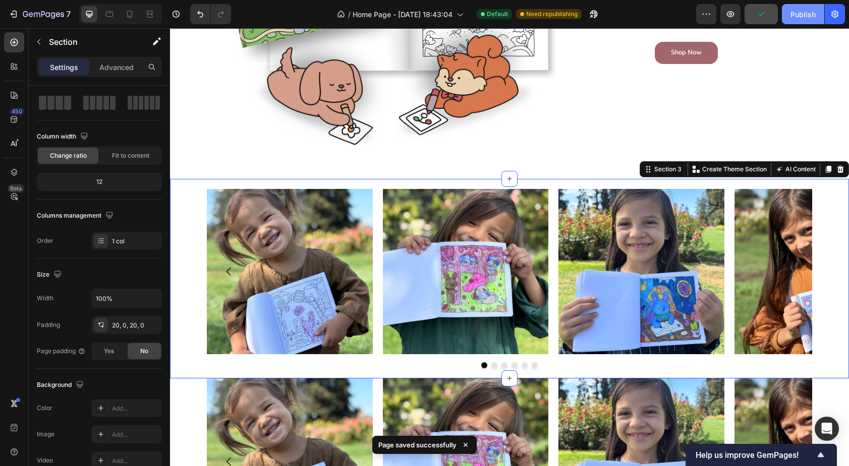
click at [802, 19] on div "Publish" at bounding box center [802, 14] width 25 height 11
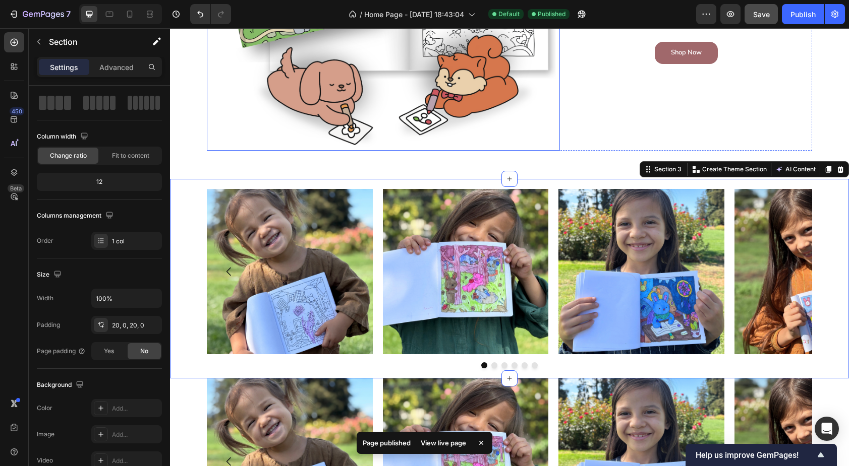
click at [222, 142] on img at bounding box center [383, 9] width 353 height 282
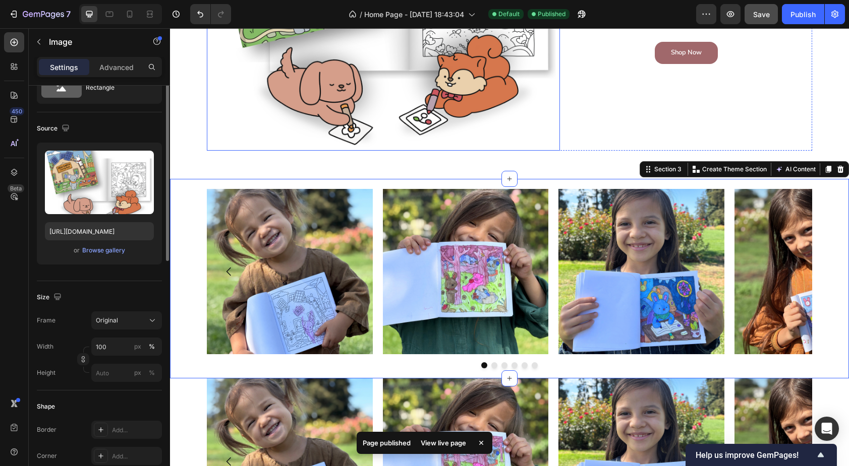
scroll to position [0, 0]
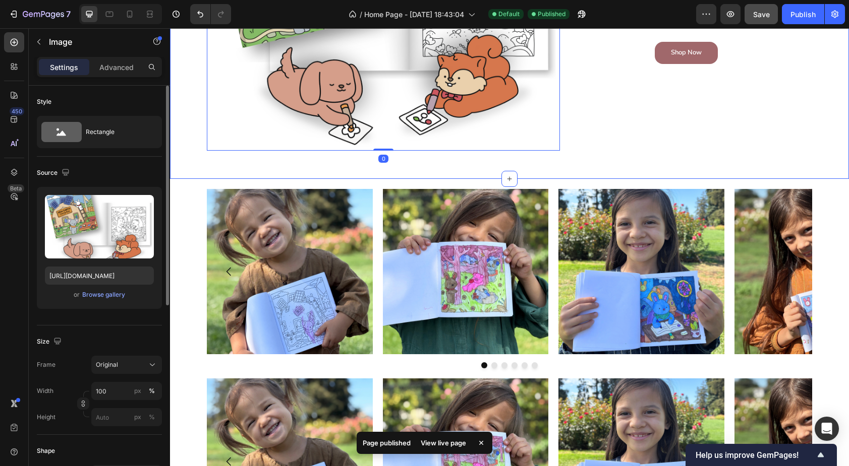
click at [193, 151] on div "Image 0 New Earth Coloring Book Heading Tucked between the hills and the stars,…" at bounding box center [510, 13] width 664 height 290
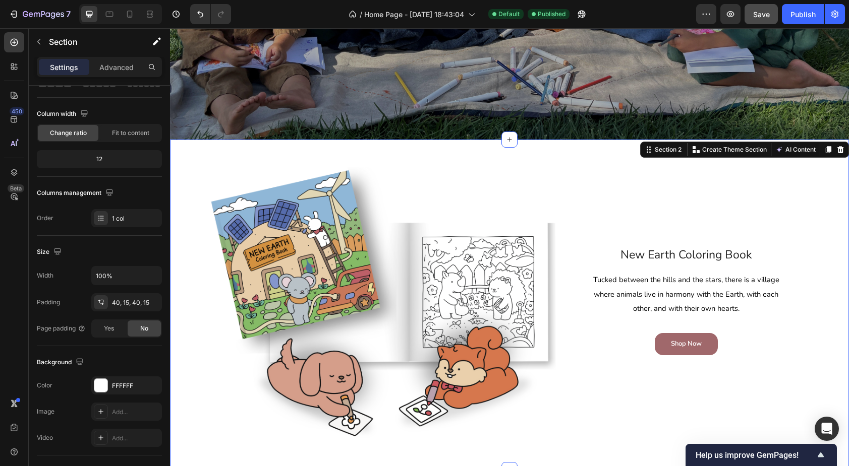
scroll to position [318, 0]
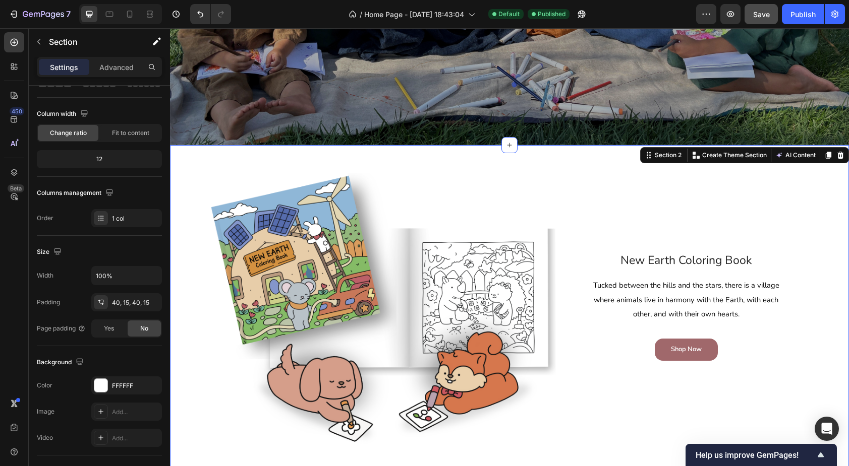
click at [199, 162] on div "Image New Earth Coloring Book Heading Tucked between the hills and the stars, t…" at bounding box center [509, 310] width 679 height 331
click at [829, 152] on icon at bounding box center [828, 155] width 6 height 7
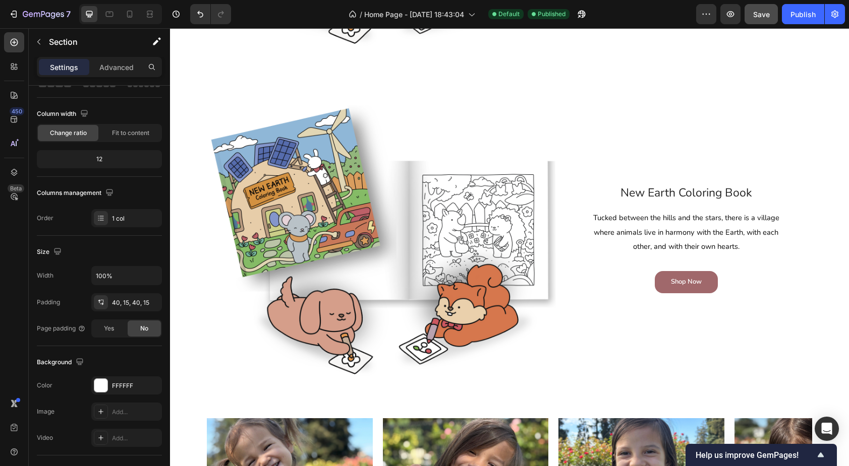
scroll to position [731, 0]
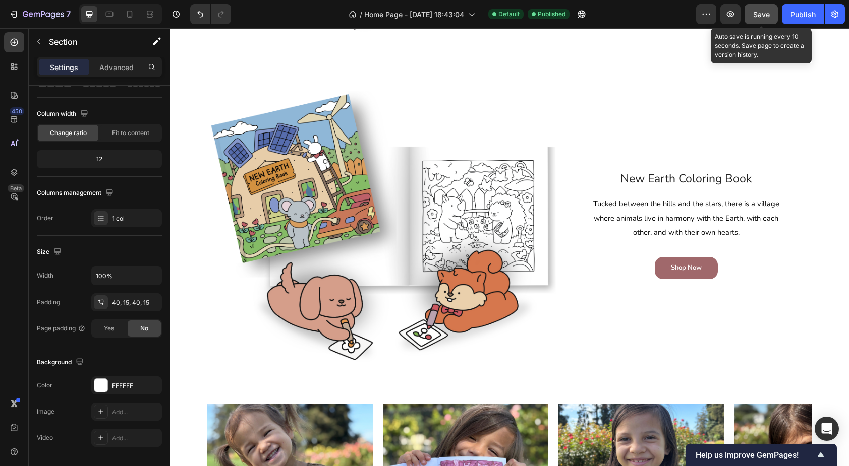
click at [757, 17] on span "Save" at bounding box center [761, 14] width 17 height 9
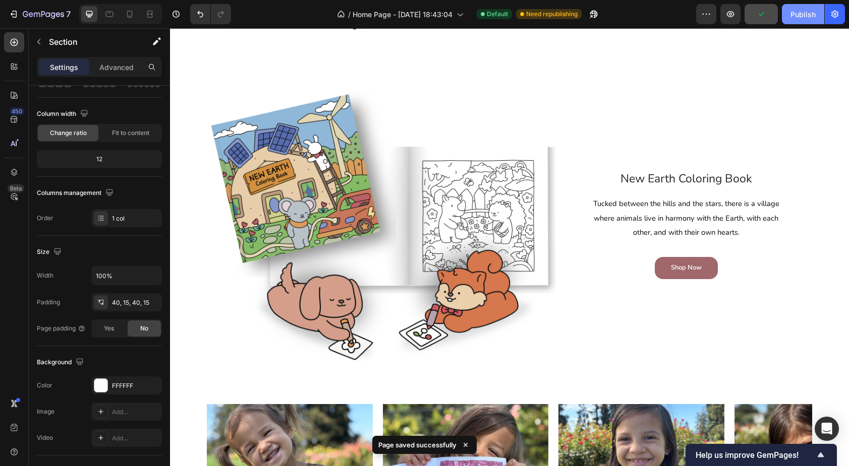
click at [798, 20] on button "Publish" at bounding box center [803, 14] width 42 height 20
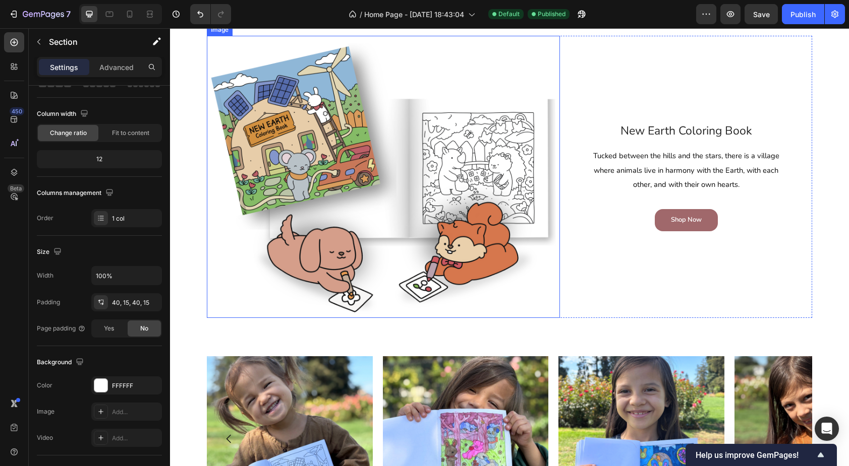
scroll to position [783, 0]
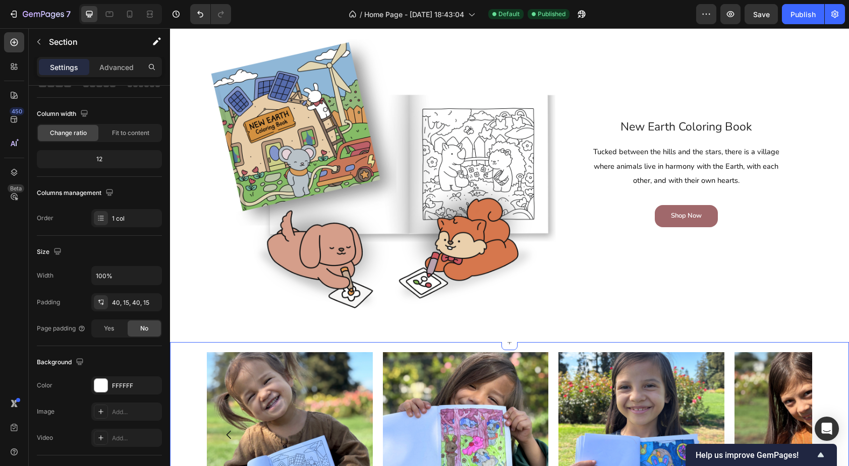
click at [188, 365] on div "Image Image Image Image Image Image [GEOGRAPHIC_DATA]" at bounding box center [509, 442] width 679 height 180
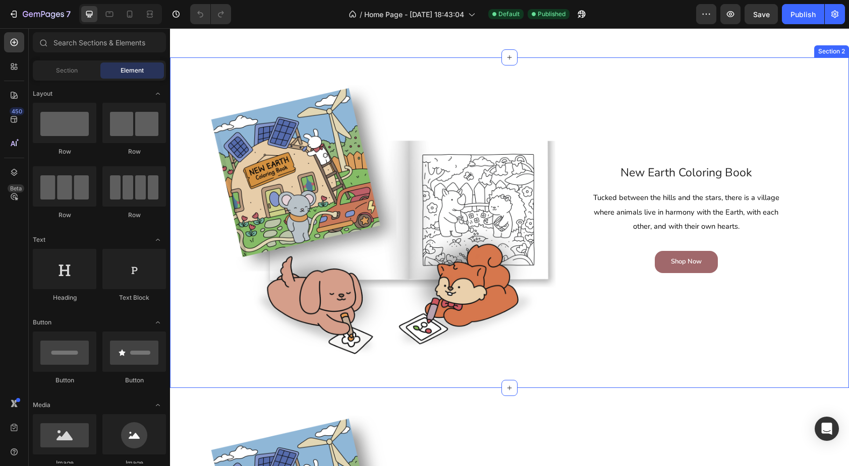
scroll to position [619, 0]
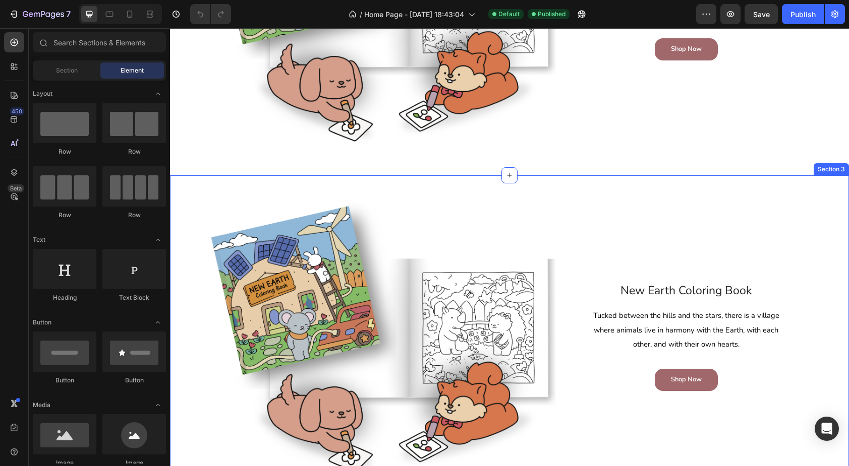
click at [182, 246] on div "Image New Earth Coloring Book Heading Tucked between the hills and the stars, t…" at bounding box center [510, 341] width 664 height 290
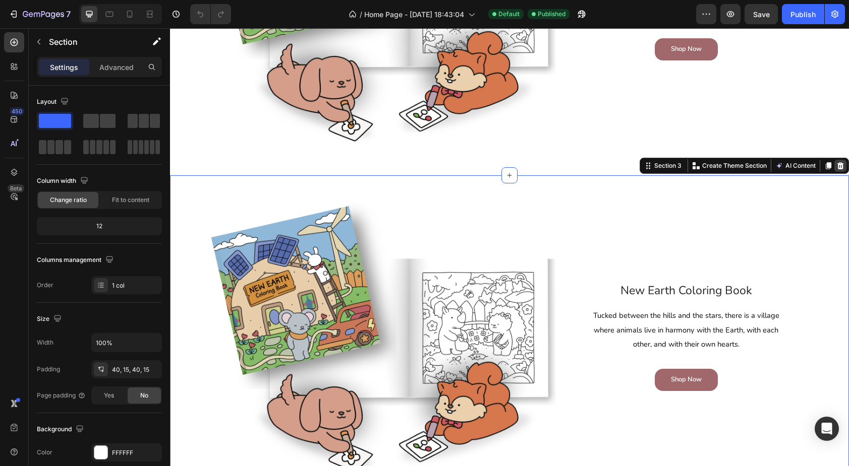
click at [840, 166] on icon at bounding box center [840, 165] width 7 height 7
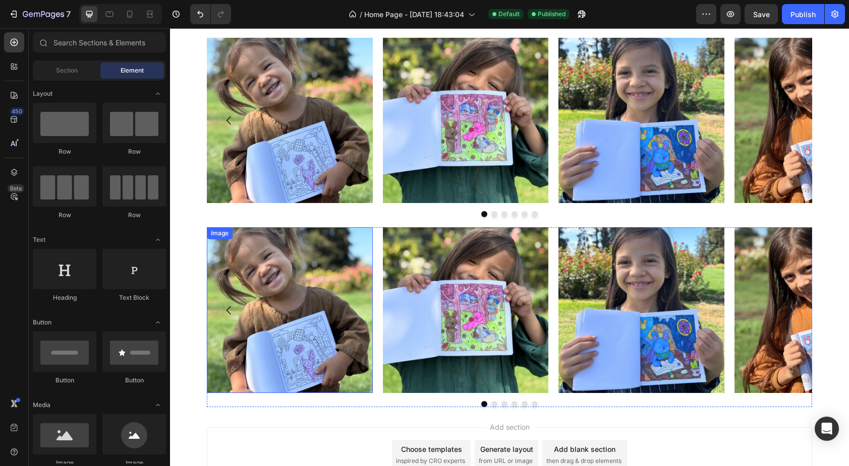
scroll to position [770, 0]
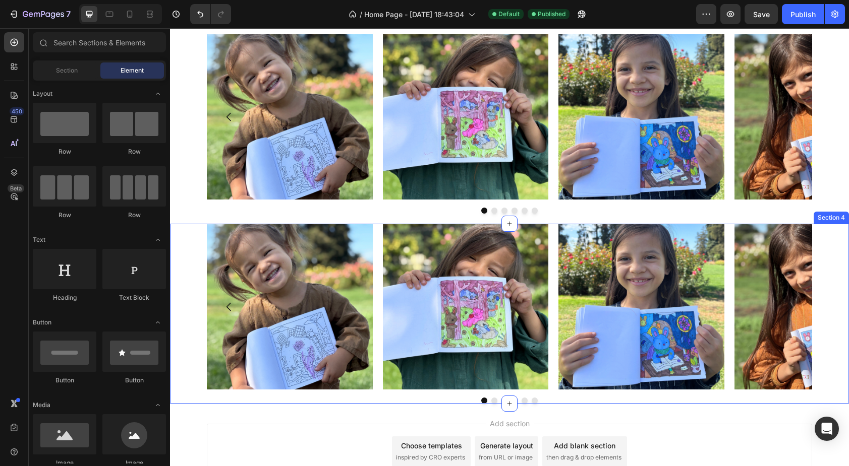
click at [183, 257] on div "Image Image Image Image Image Image [GEOGRAPHIC_DATA]" at bounding box center [509, 314] width 679 height 180
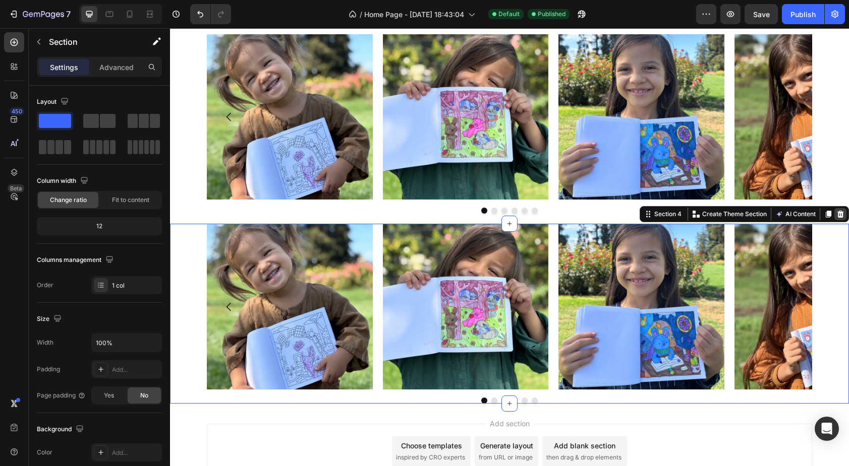
click at [841, 215] on icon at bounding box center [840, 214] width 8 height 8
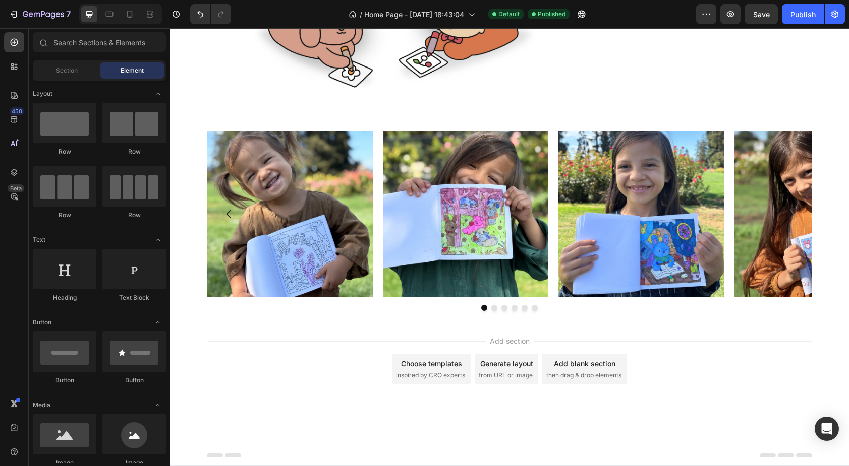
scroll to position [673, 0]
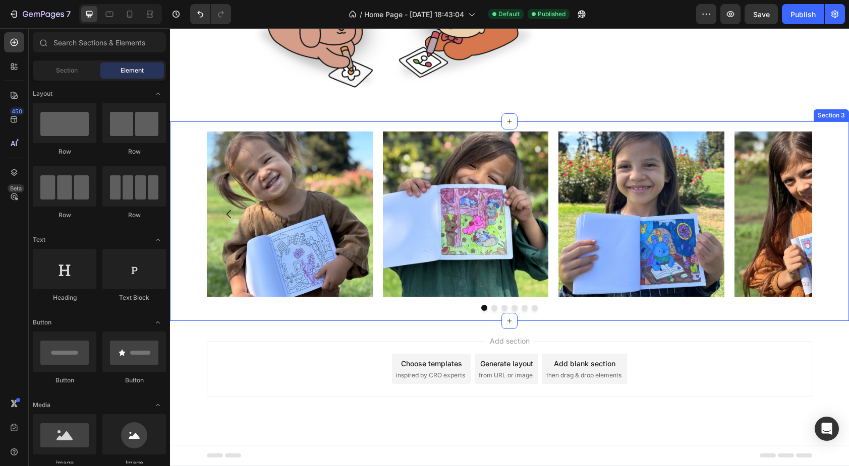
click at [184, 294] on div "Image Image Image Image Image Image [GEOGRAPHIC_DATA]" at bounding box center [509, 222] width 679 height 180
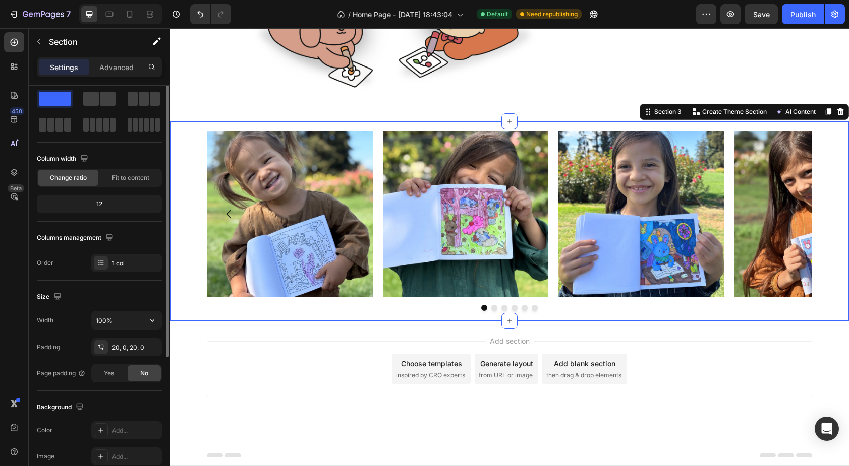
scroll to position [0, 0]
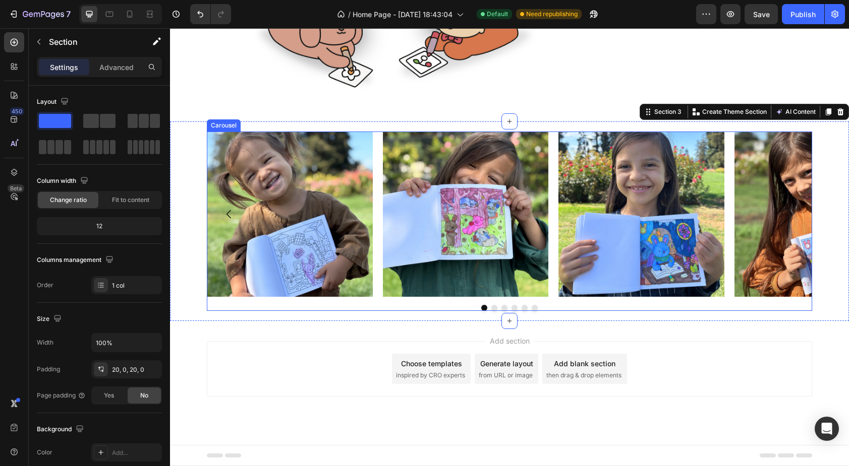
click at [215, 303] on div "Image Image Image Image Image Image [GEOGRAPHIC_DATA]" at bounding box center [509, 222] width 605 height 180
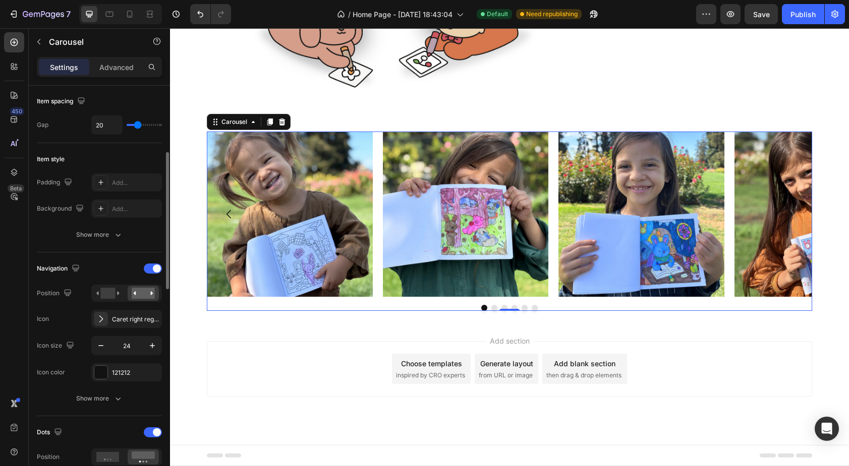
scroll to position [214, 0]
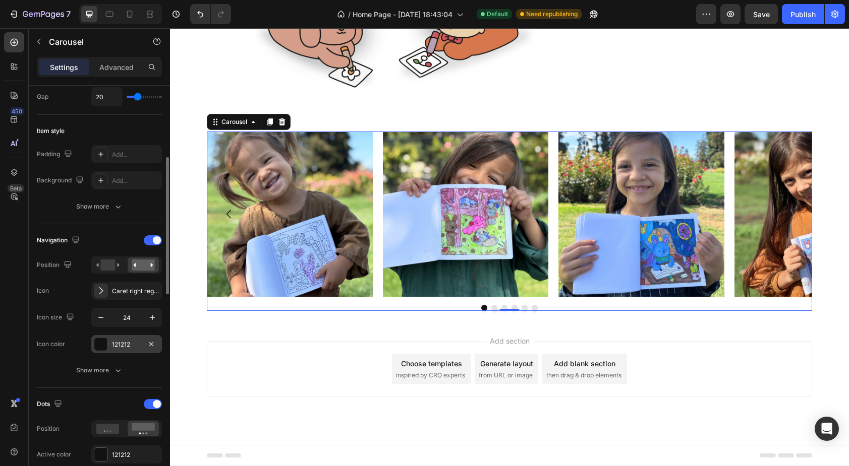
click at [127, 345] on div "121212" at bounding box center [126, 344] width 29 height 9
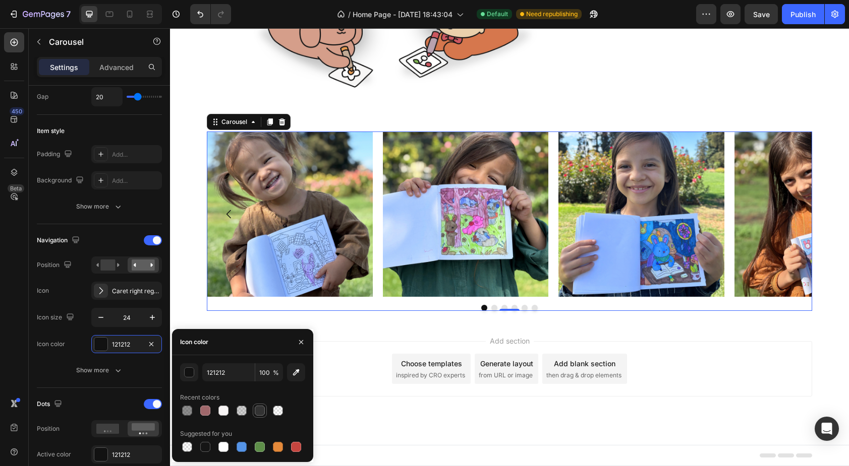
click at [260, 412] on div at bounding box center [260, 411] width 10 height 10
type input "333333"
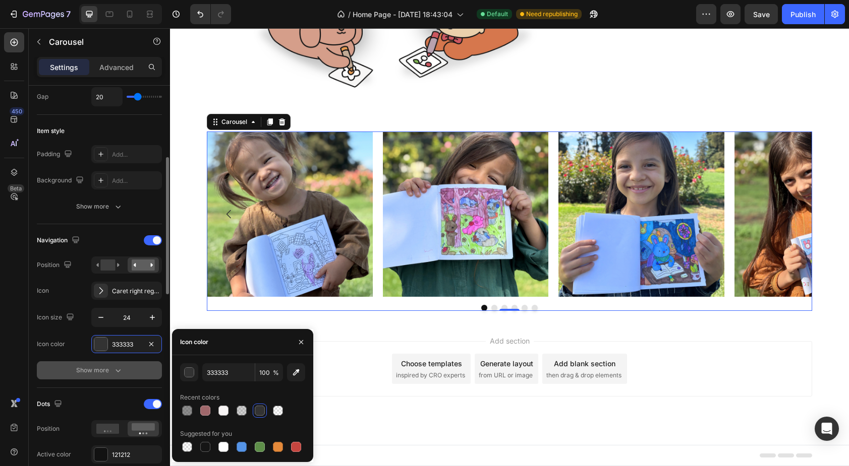
click at [86, 374] on div "Show more" at bounding box center [99, 371] width 47 height 10
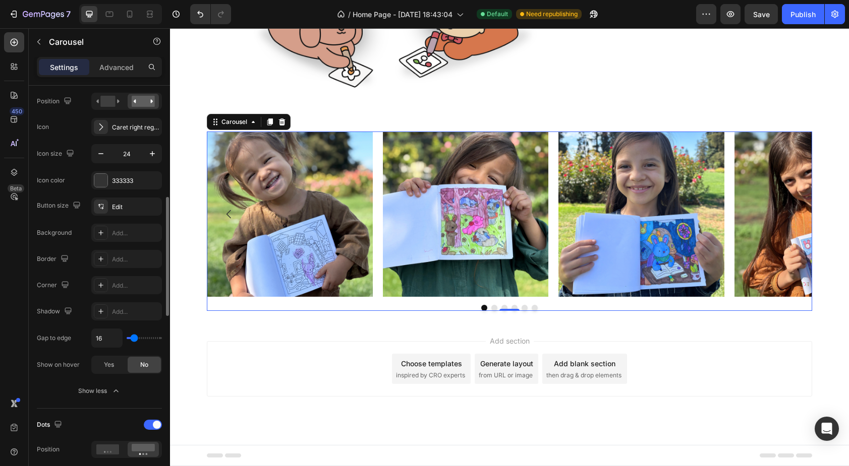
scroll to position [381, 0]
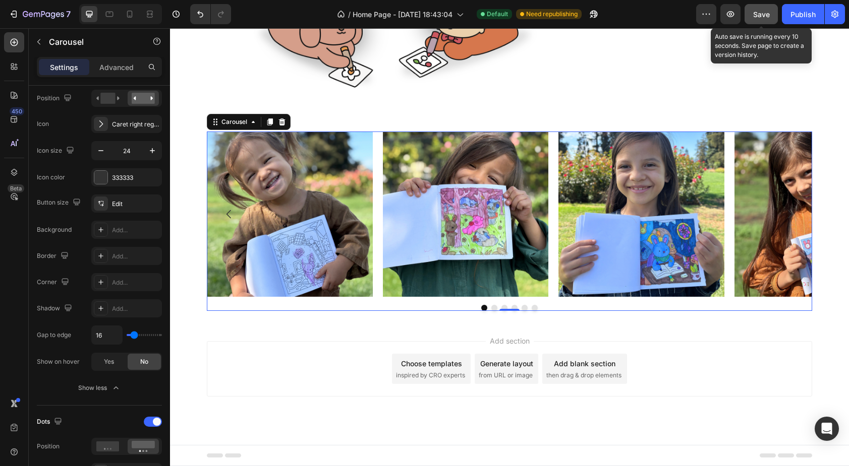
click at [756, 12] on span "Save" at bounding box center [761, 14] width 17 height 9
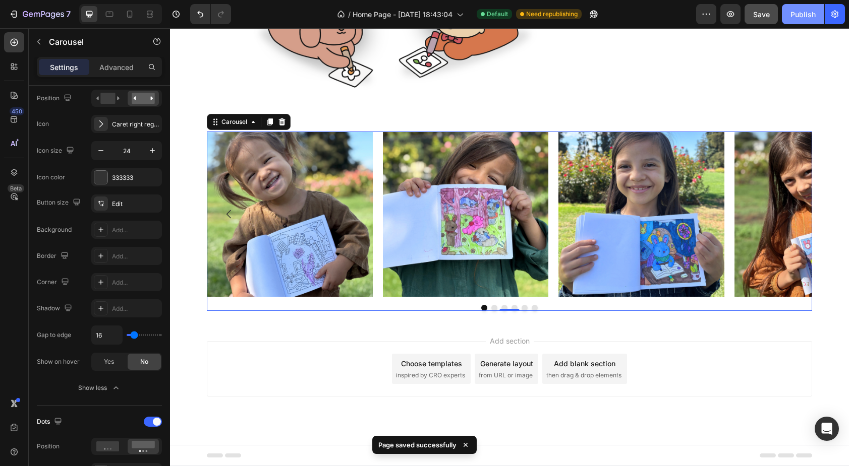
click at [805, 14] on div "Publish" at bounding box center [802, 14] width 25 height 11
